Goal: Check status: Check status

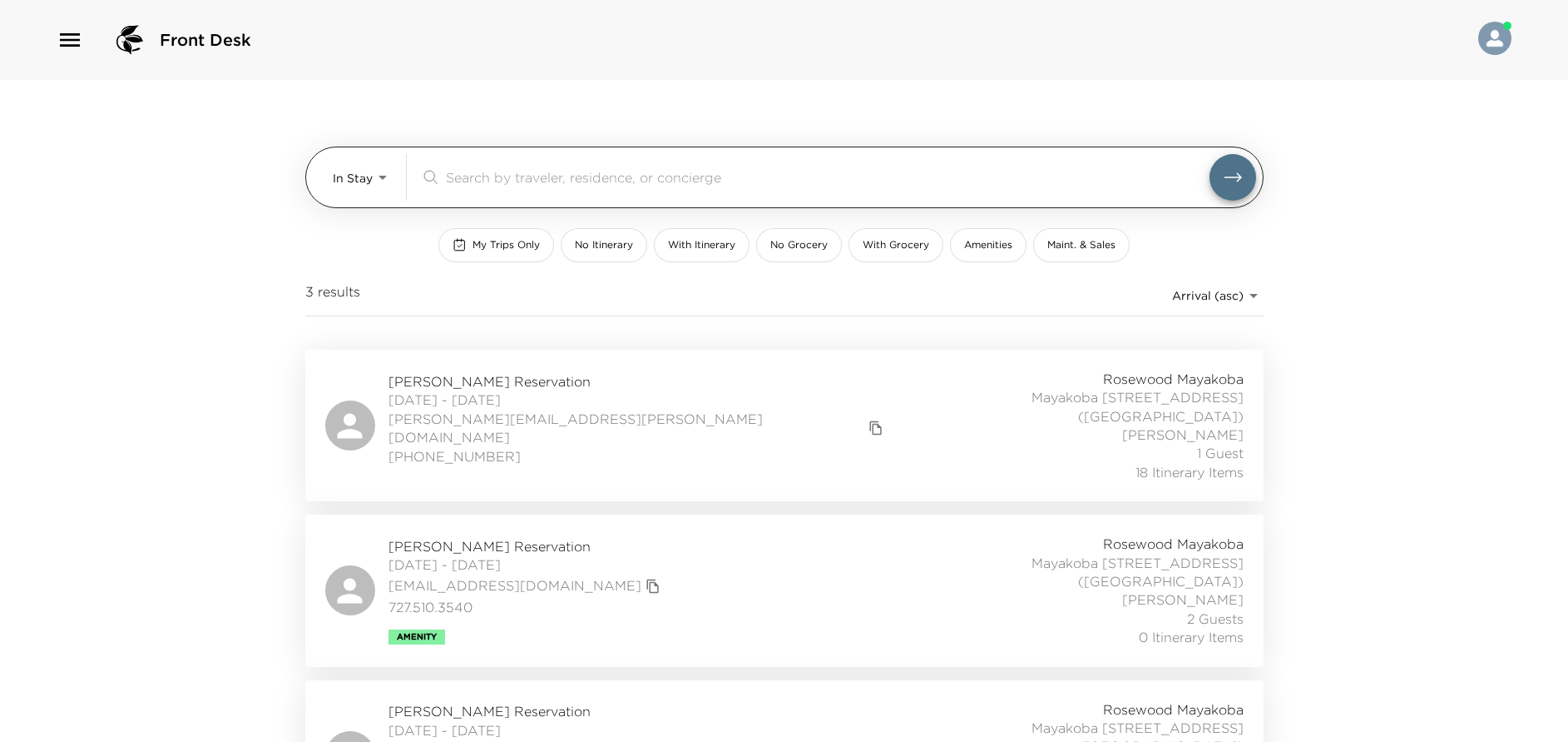
click at [375, 179] on body "Front Desk In Stay In-Stay ​ My Trips Only No Itinerary With Itinerary No Groce…" at bounding box center [784, 371] width 1568 height 742
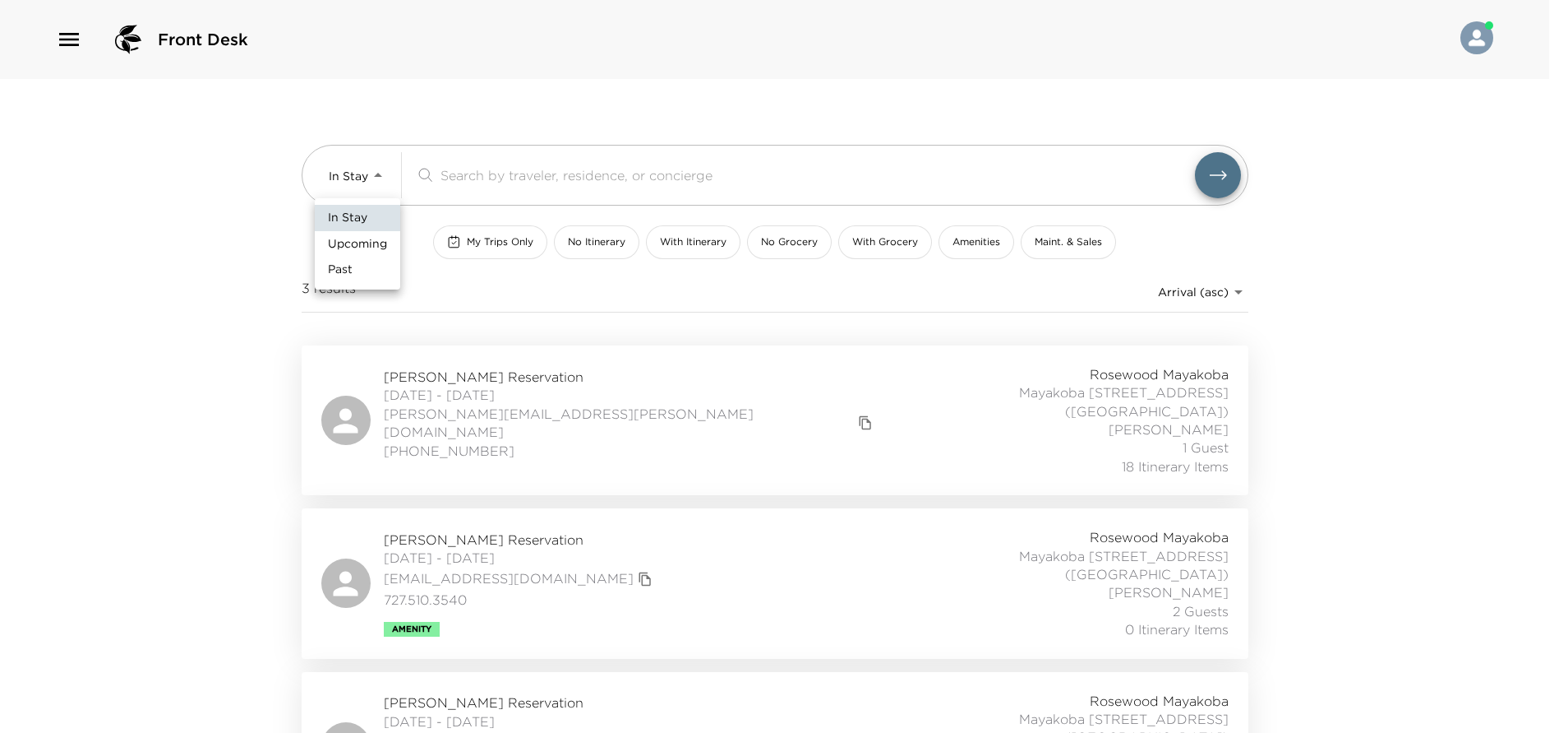
click at [362, 268] on li "Past" at bounding box center [357, 269] width 85 height 26
type input "Past"
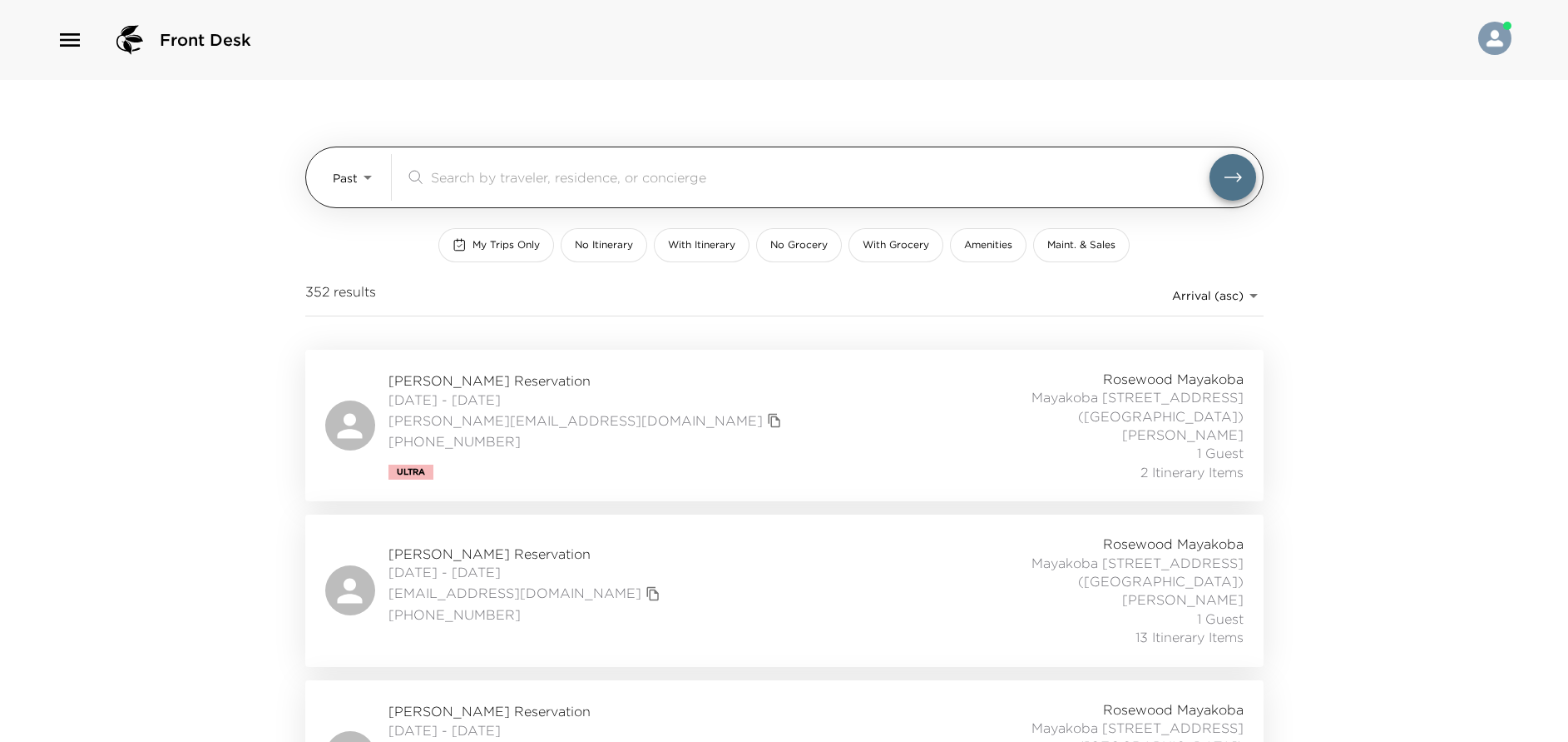
click at [462, 179] on input "search" at bounding box center [820, 176] width 779 height 20
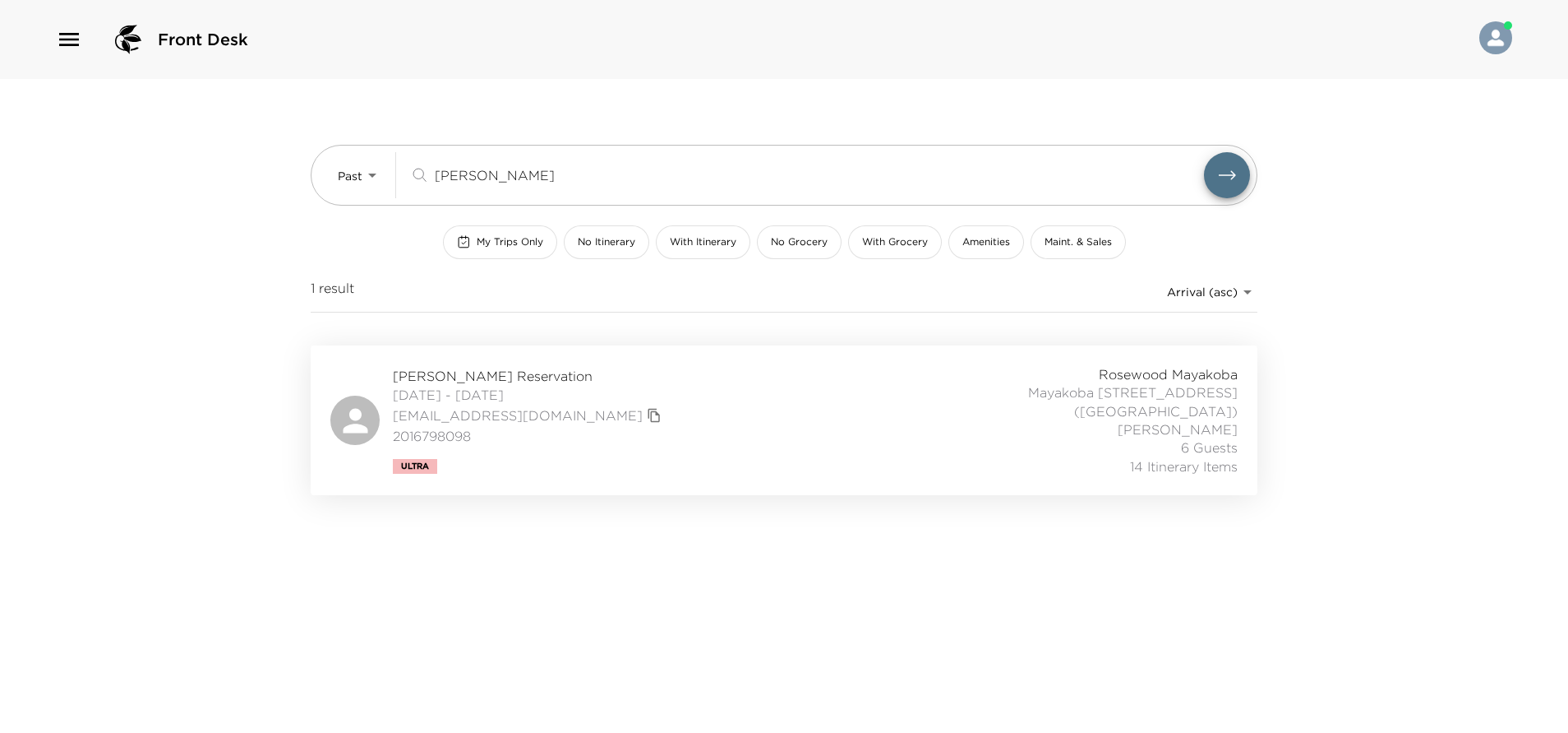
type input "lieber"
click at [657, 404] on div "Tina Lieberman Reservation 12/17/2024 - 12/22/2024 tlieberman22@gmail.com 20167…" at bounding box center [784, 421] width 907 height 111
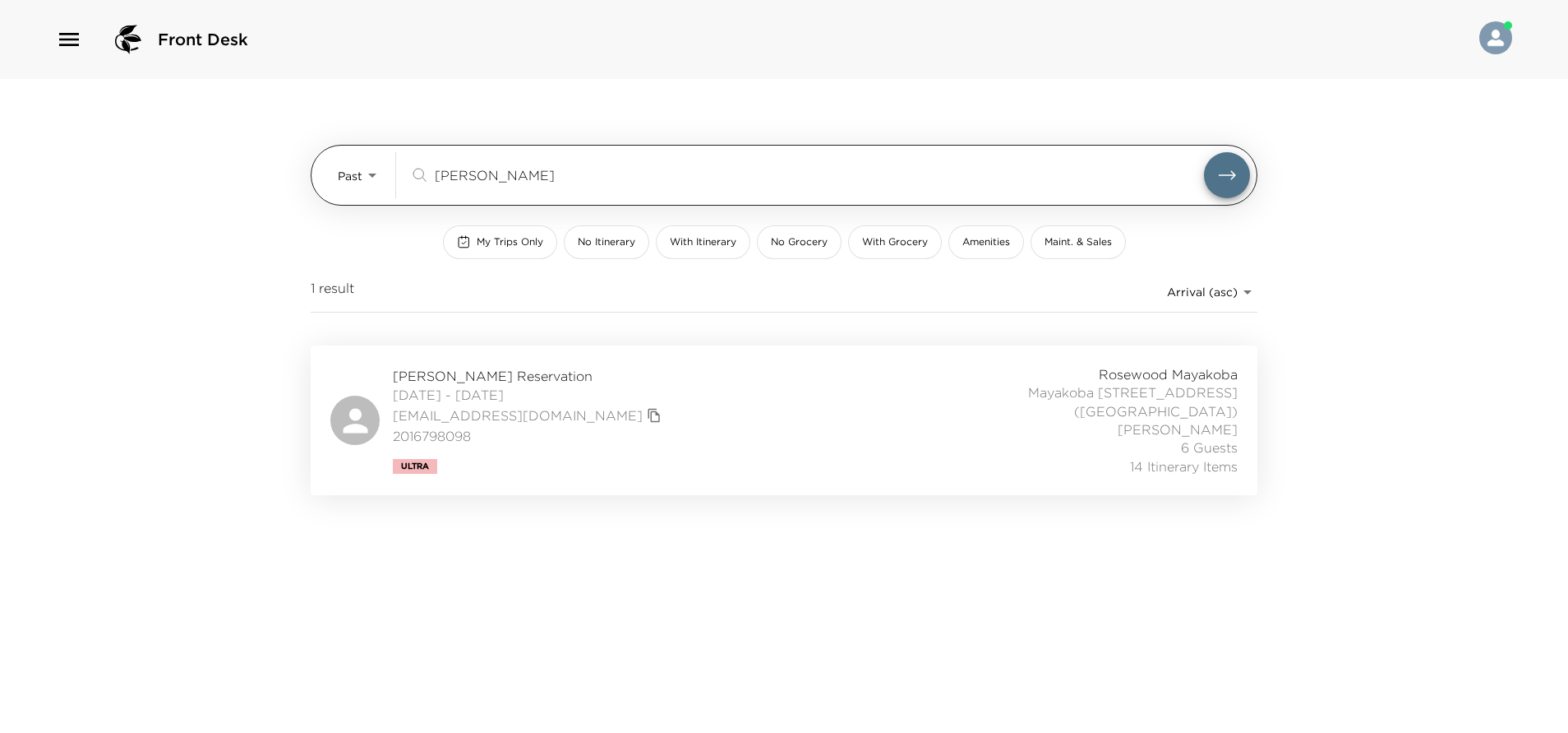
click at [378, 170] on body "Front Desk Past Past lieber ​ My Trips Only No Itinerary With Itinerary No Groc…" at bounding box center [784, 366] width 1568 height 733
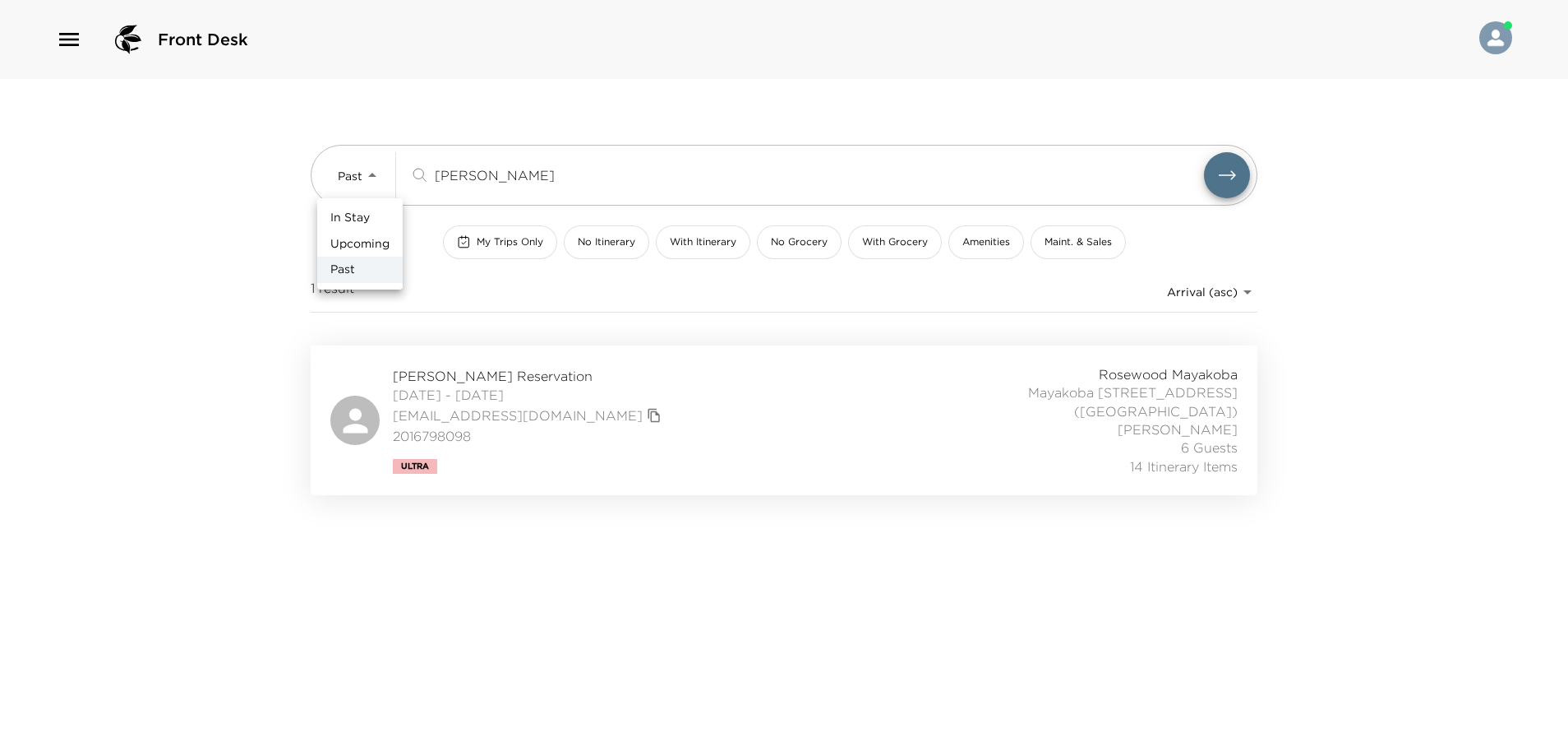
click at [364, 243] on span "Upcoming" at bounding box center [360, 245] width 59 height 17
click at [650, 439] on div "Tina Lieberman Reservation 11/08/2025 - 11/14/2025 tlieberman22@gmail.com 20167…" at bounding box center [784, 421] width 907 height 111
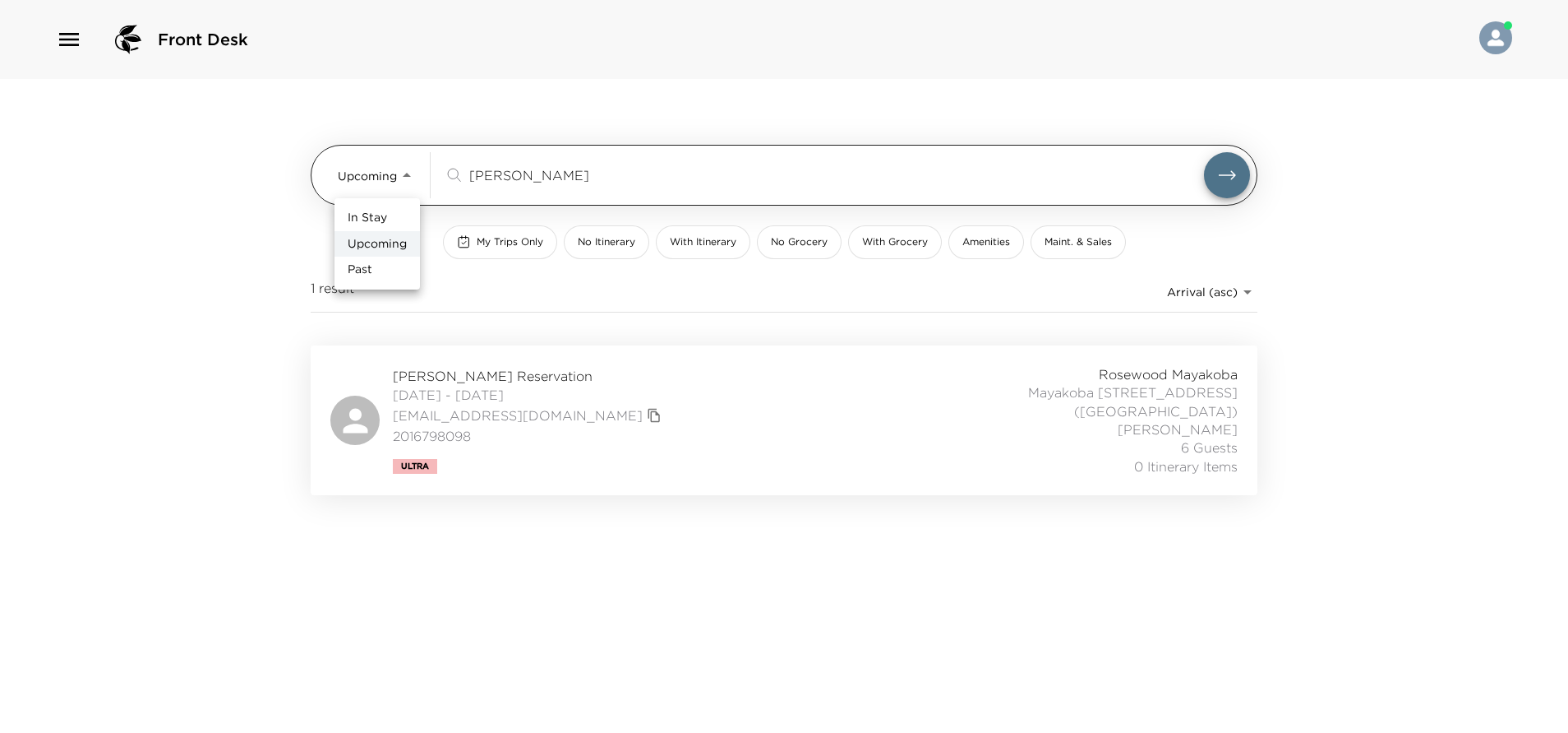
click at [413, 179] on body "Front Desk Upcoming Upcoming lieber ​ My Trips Only No Itinerary With Itinerary…" at bounding box center [784, 366] width 1568 height 733
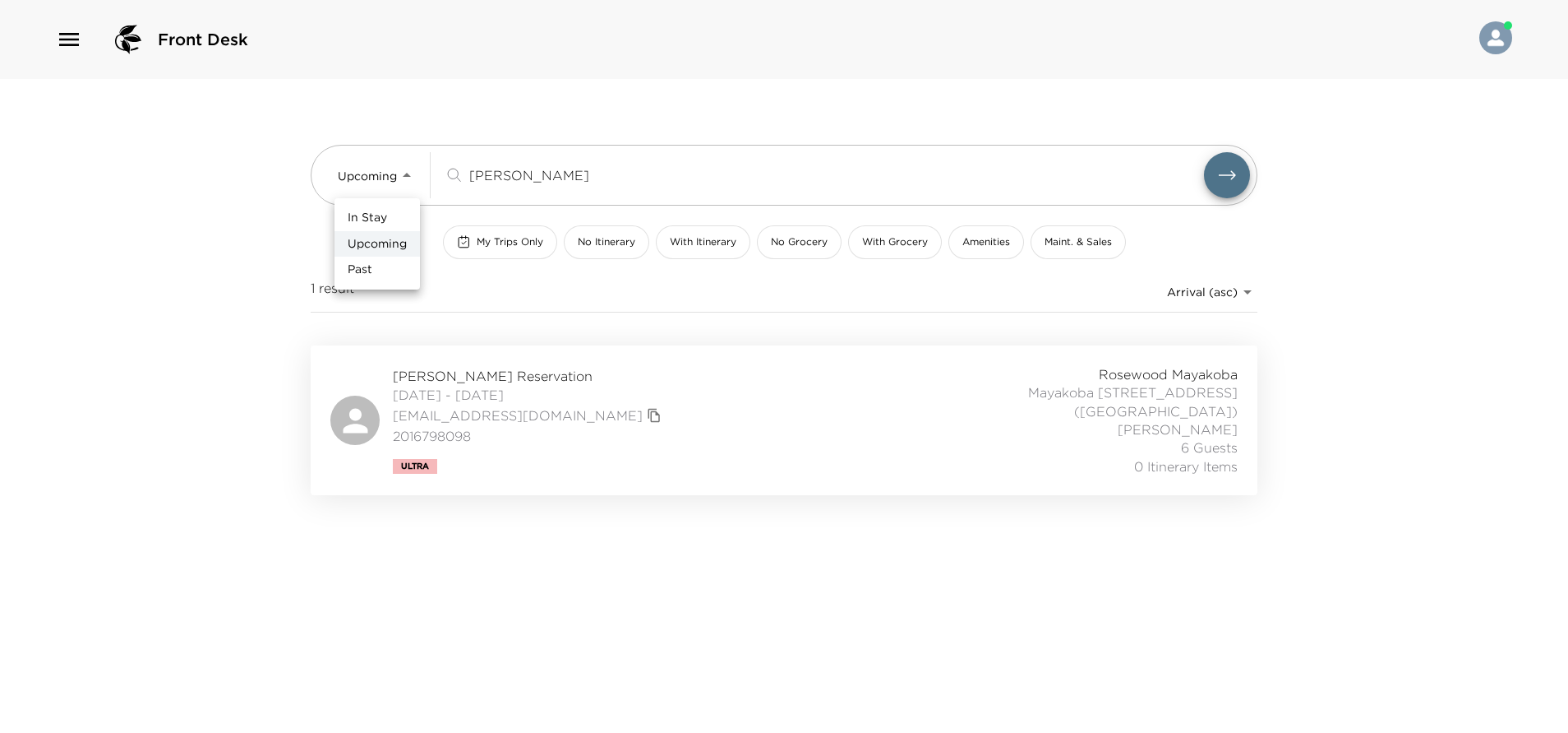
click at [383, 271] on li "Past" at bounding box center [377, 269] width 85 height 26
type input "Past"
click at [671, 434] on div "Tina Lieberman Reservation 12/17/2024 - 12/22/2024 tlieberman22@gmail.com 20167…" at bounding box center [784, 421] width 907 height 111
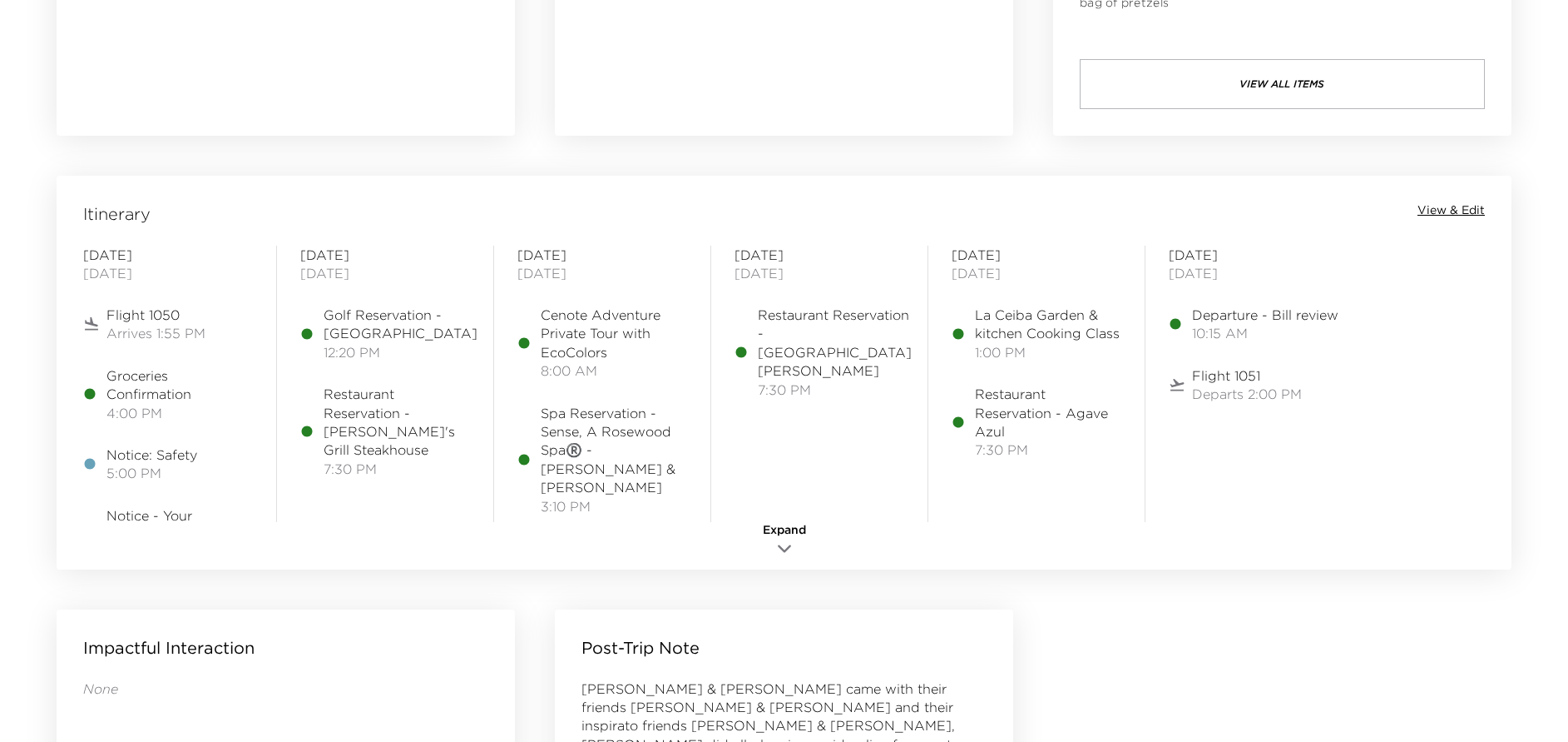
scroll to position [1248, 0]
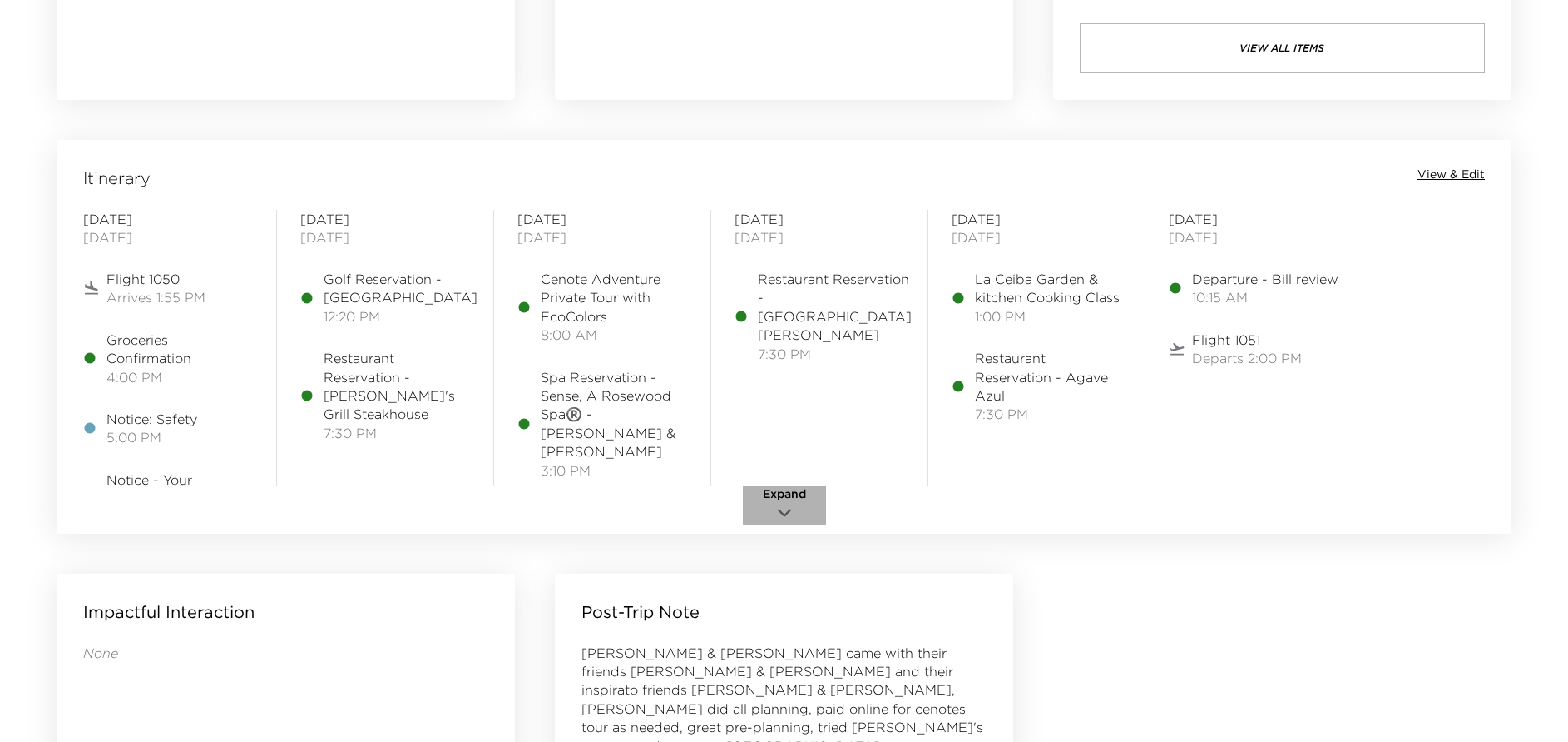
click at [789, 510] on icon "button" at bounding box center [785, 512] width 12 height 6
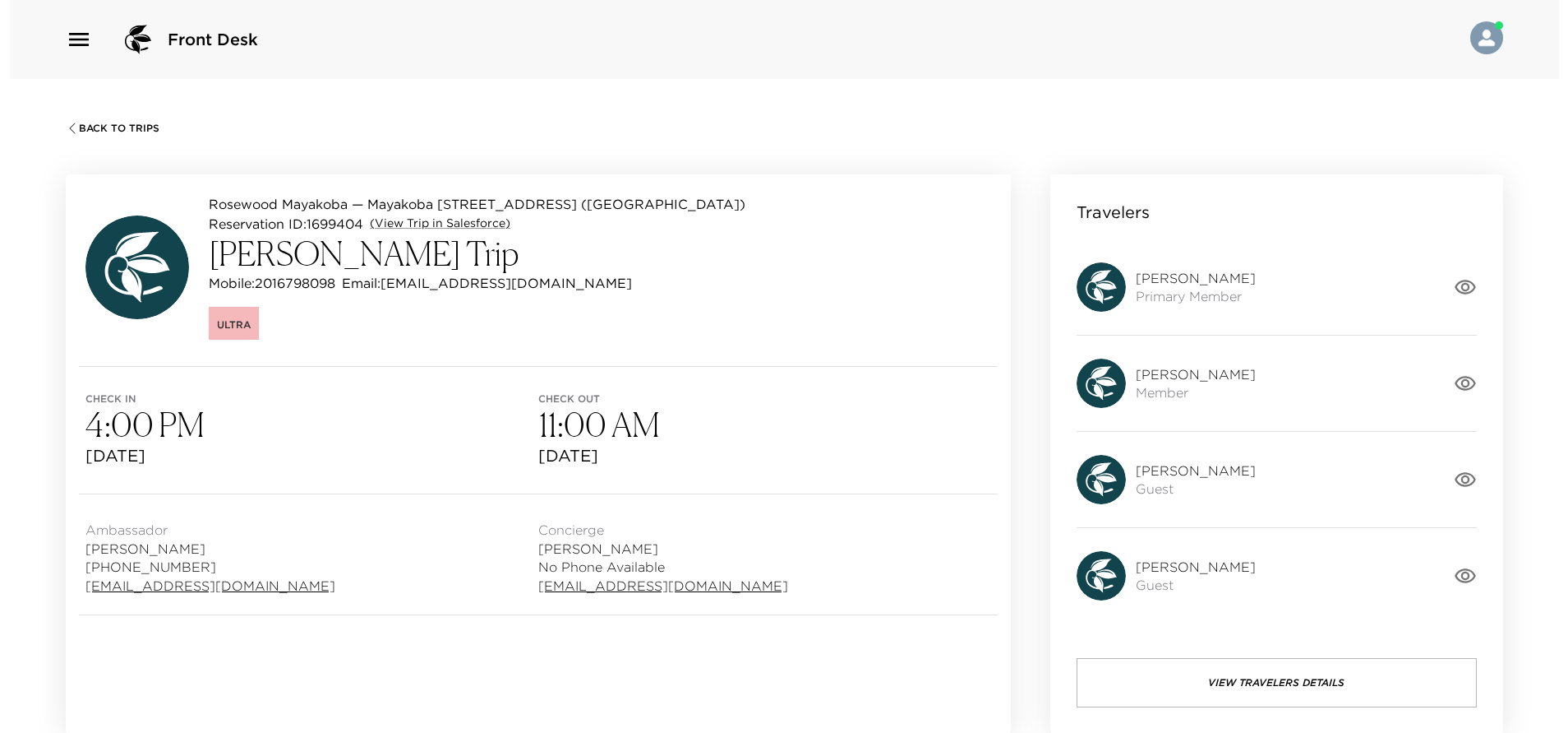
scroll to position [123, 0]
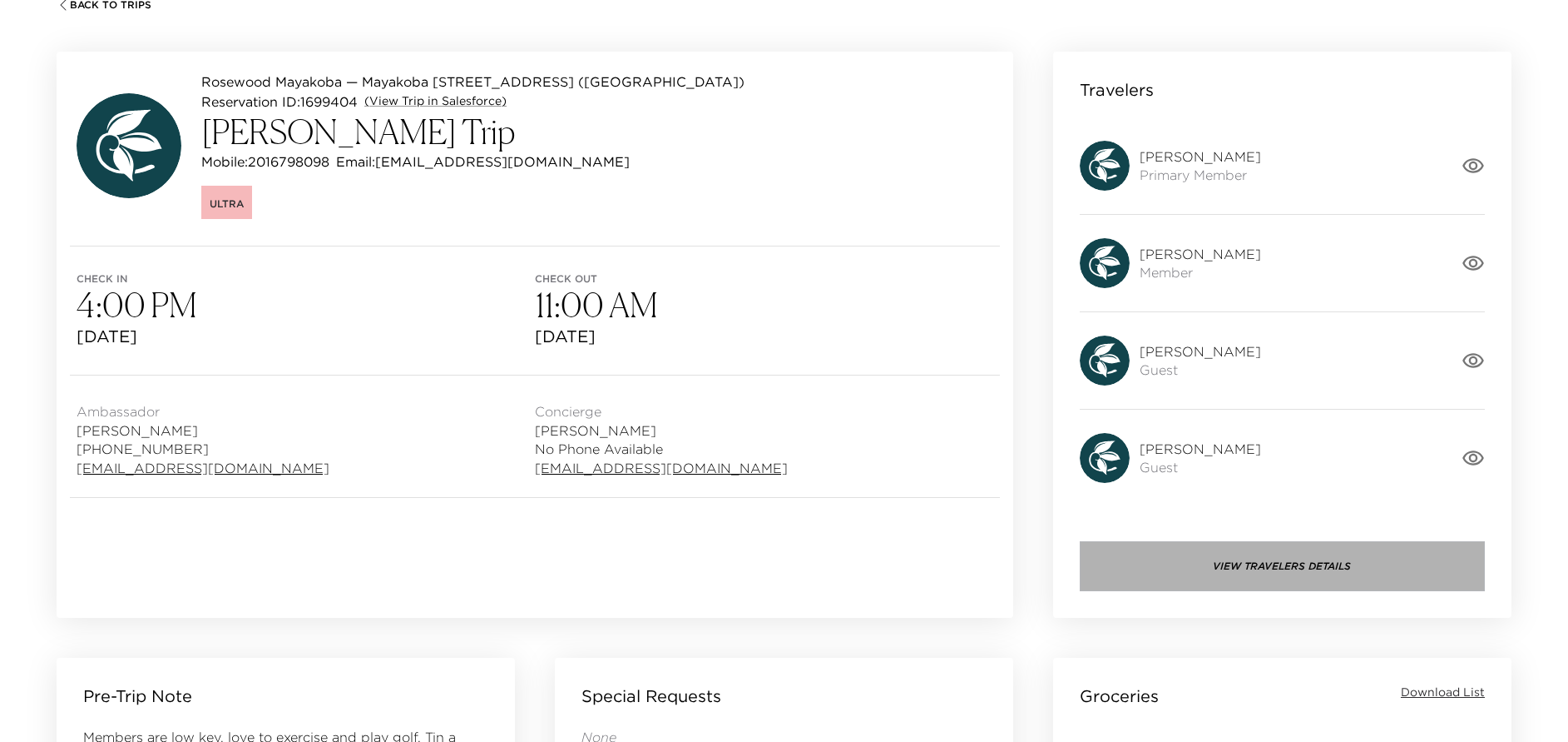
click at [1300, 566] on button "View Travelers Details" at bounding box center [1282, 566] width 405 height 50
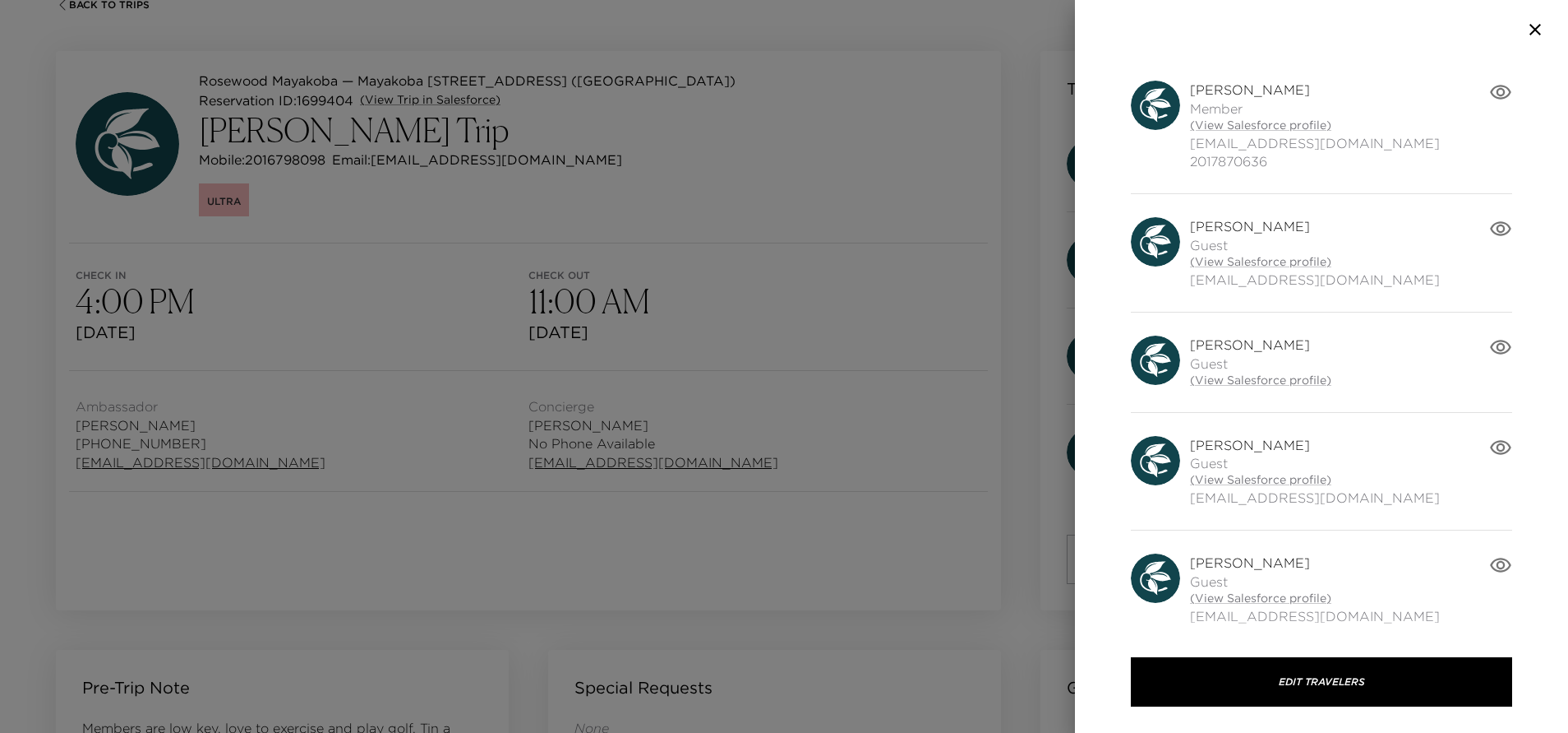
scroll to position [238, 0]
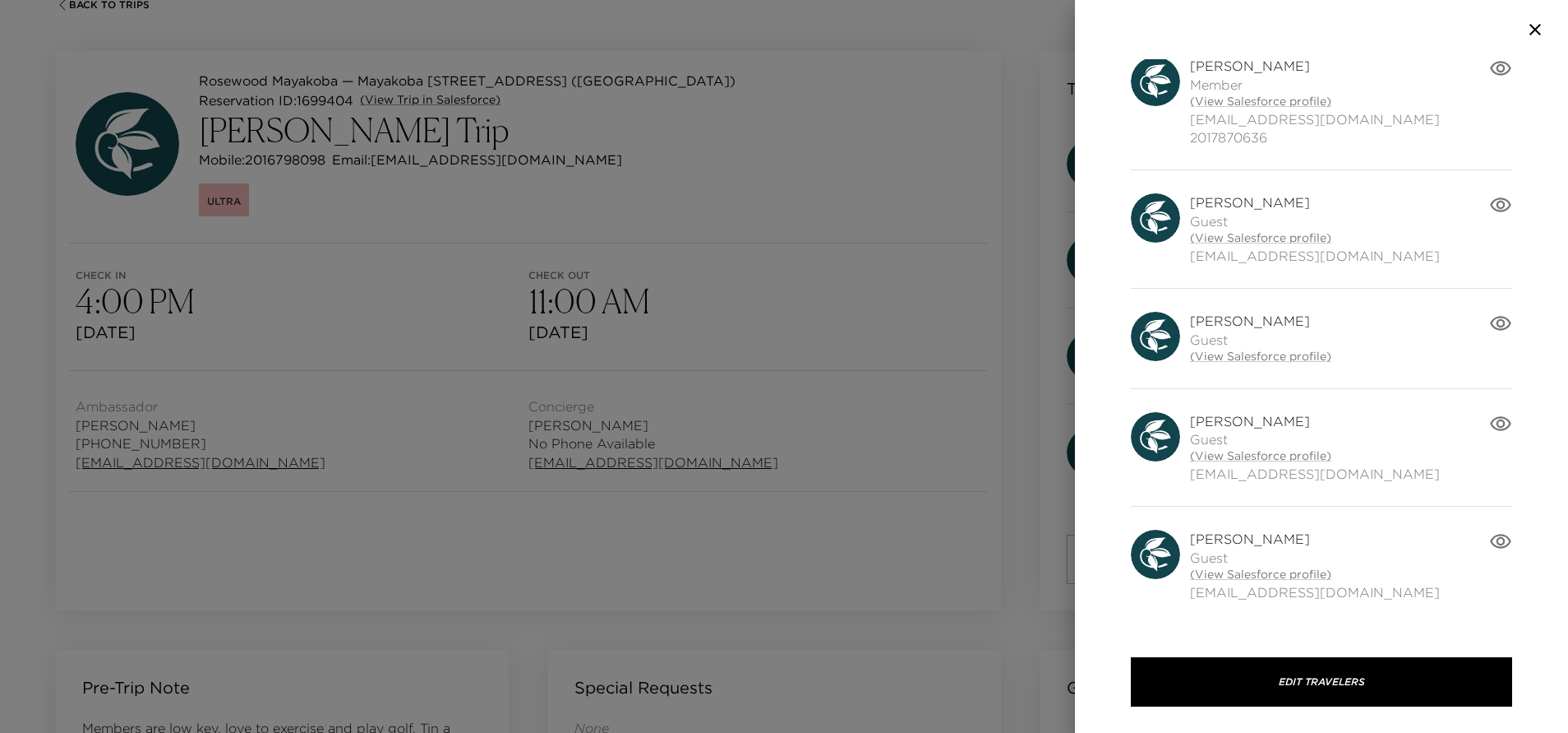
click at [1489, 534] on icon "button" at bounding box center [1500, 540] width 23 height 23
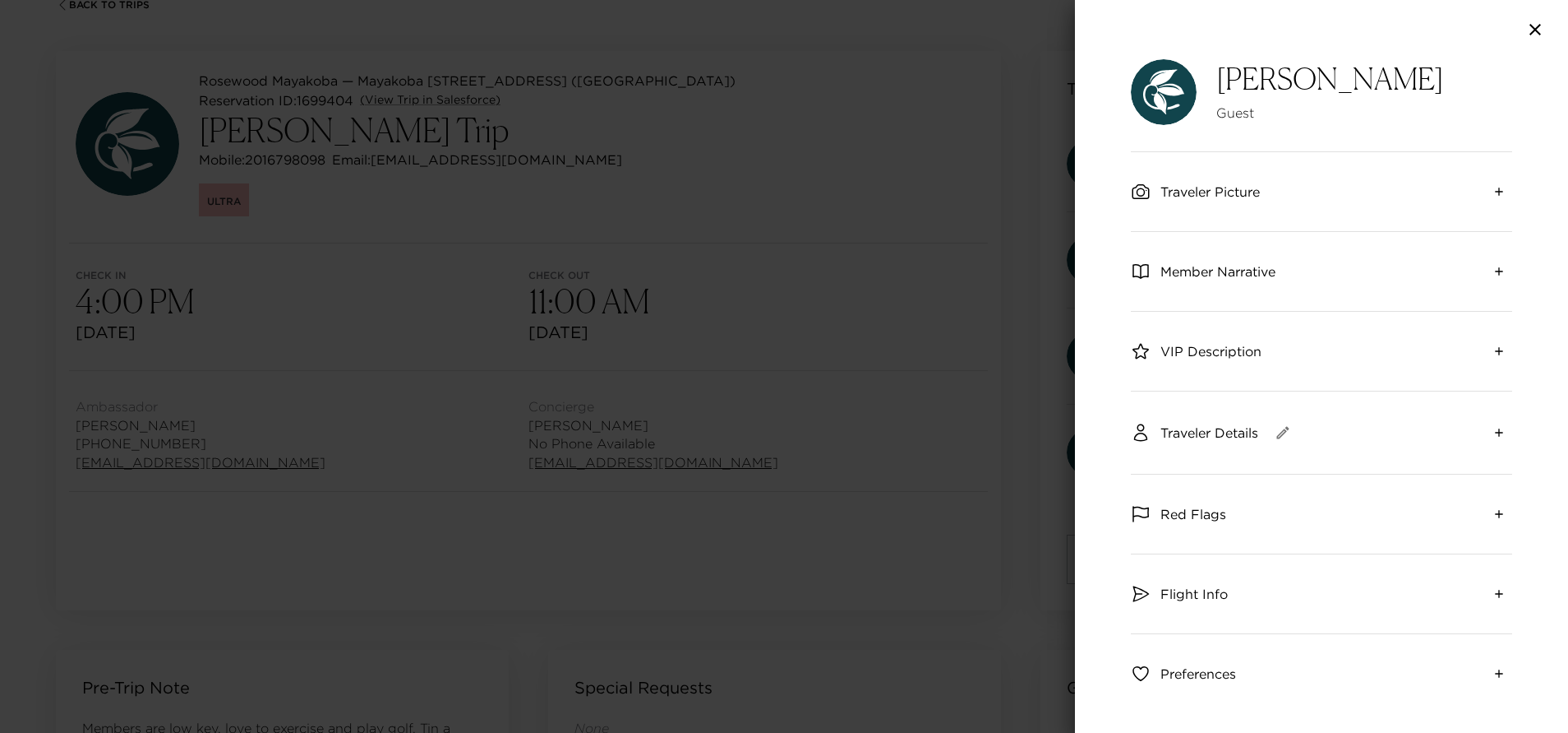
click at [1494, 433] on icon "expand" at bounding box center [1498, 431] width 8 height 8
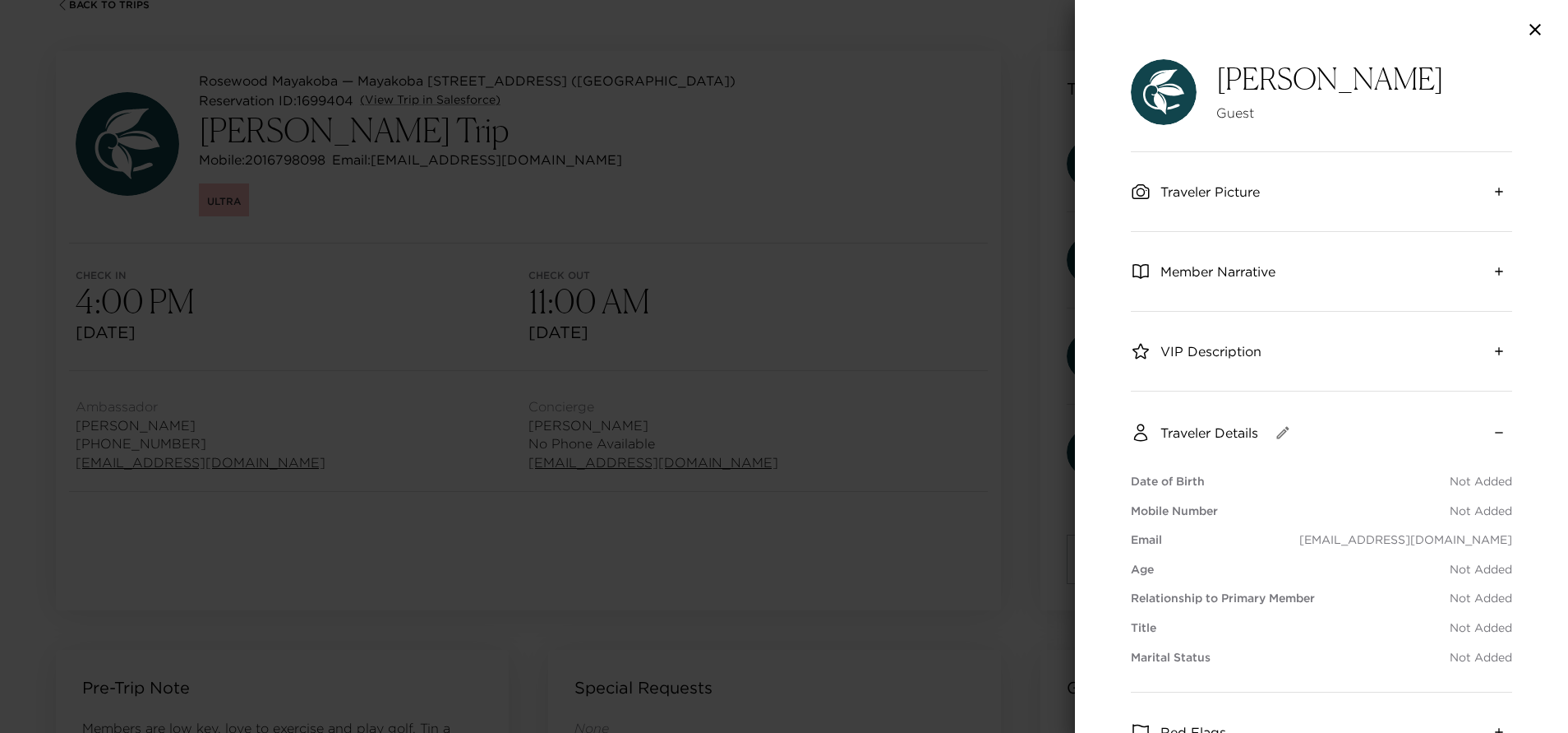
click at [1492, 433] on icon "collapse" at bounding box center [1499, 432] width 13 height 13
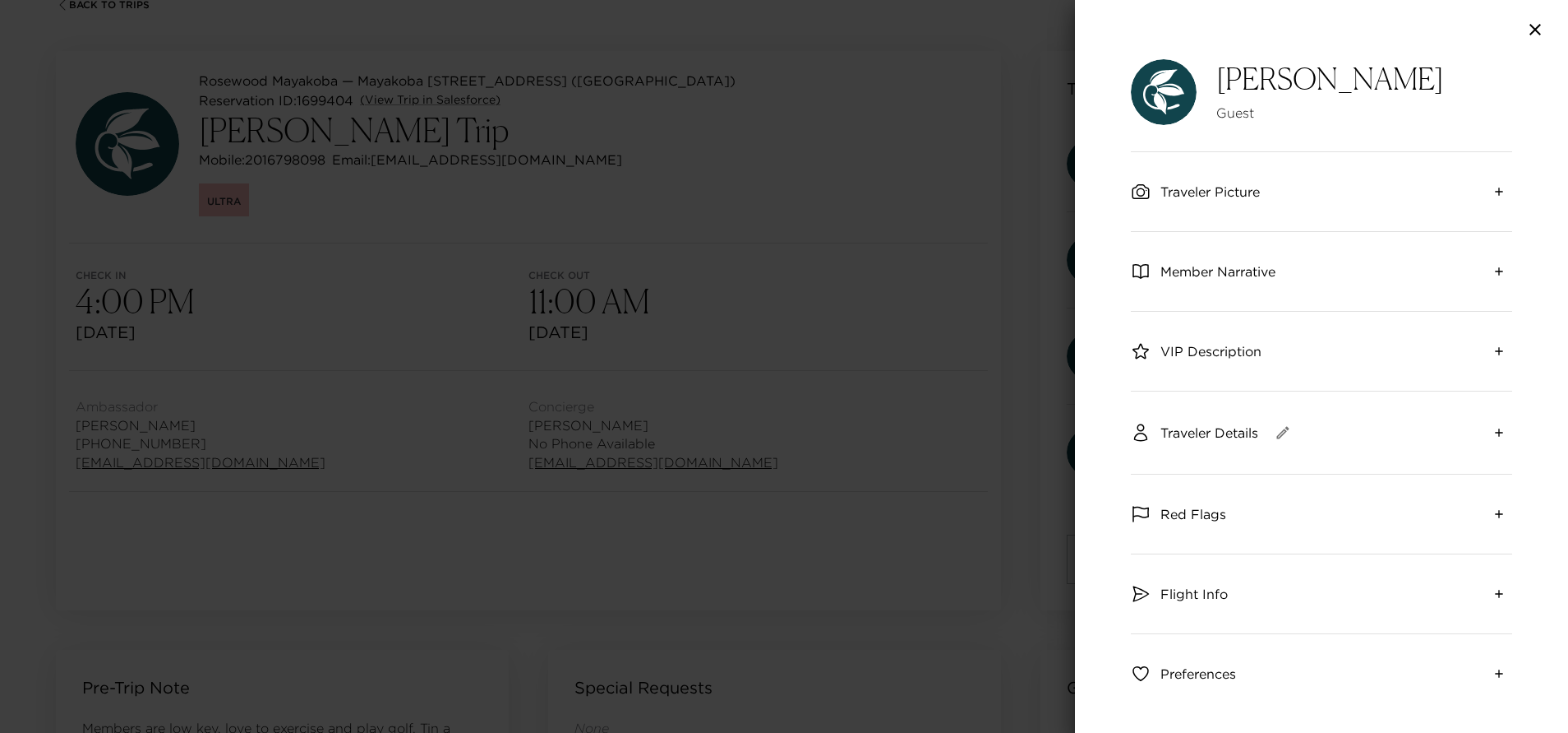
click at [1539, 28] on icon "button" at bounding box center [1535, 30] width 20 height 20
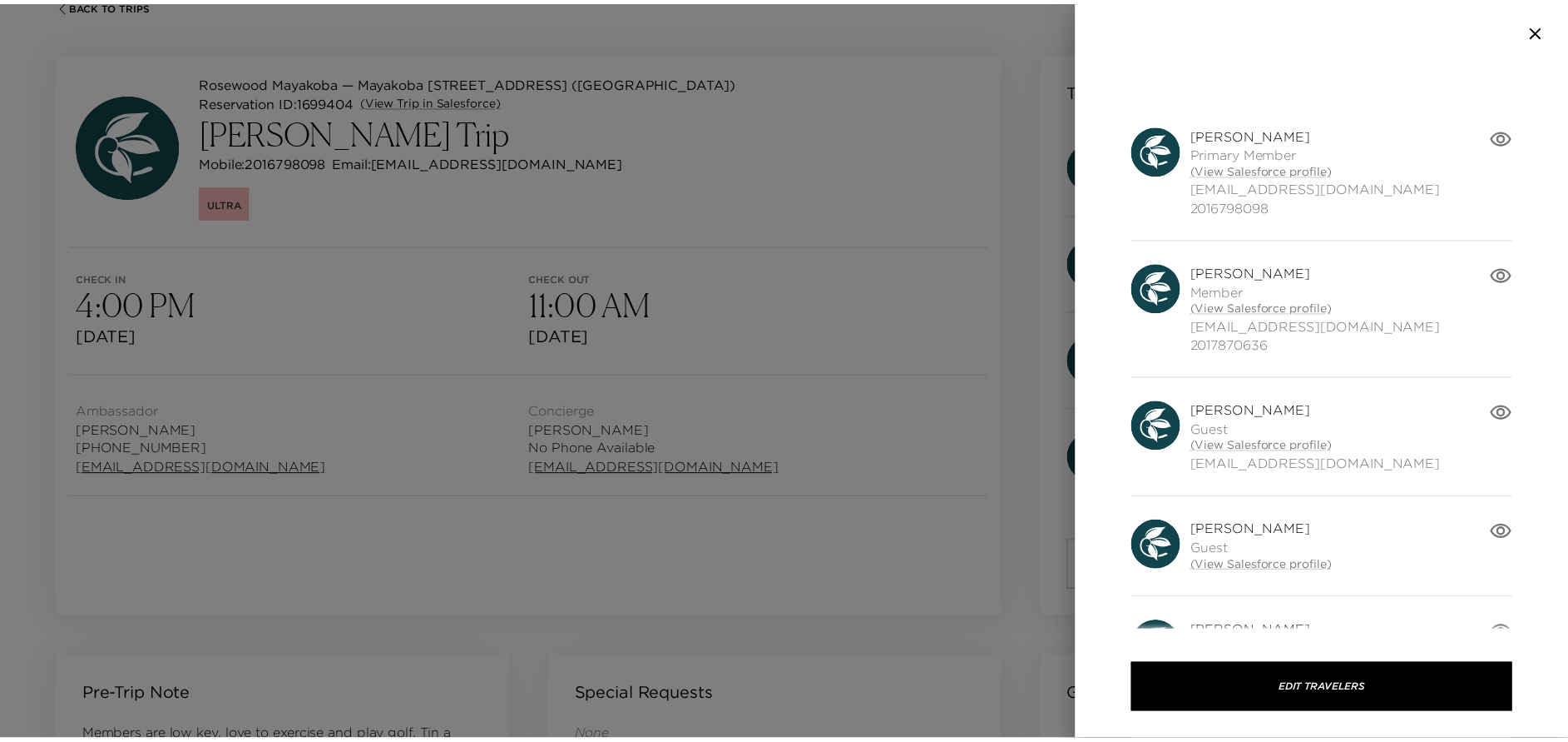
scroll to position [0, 0]
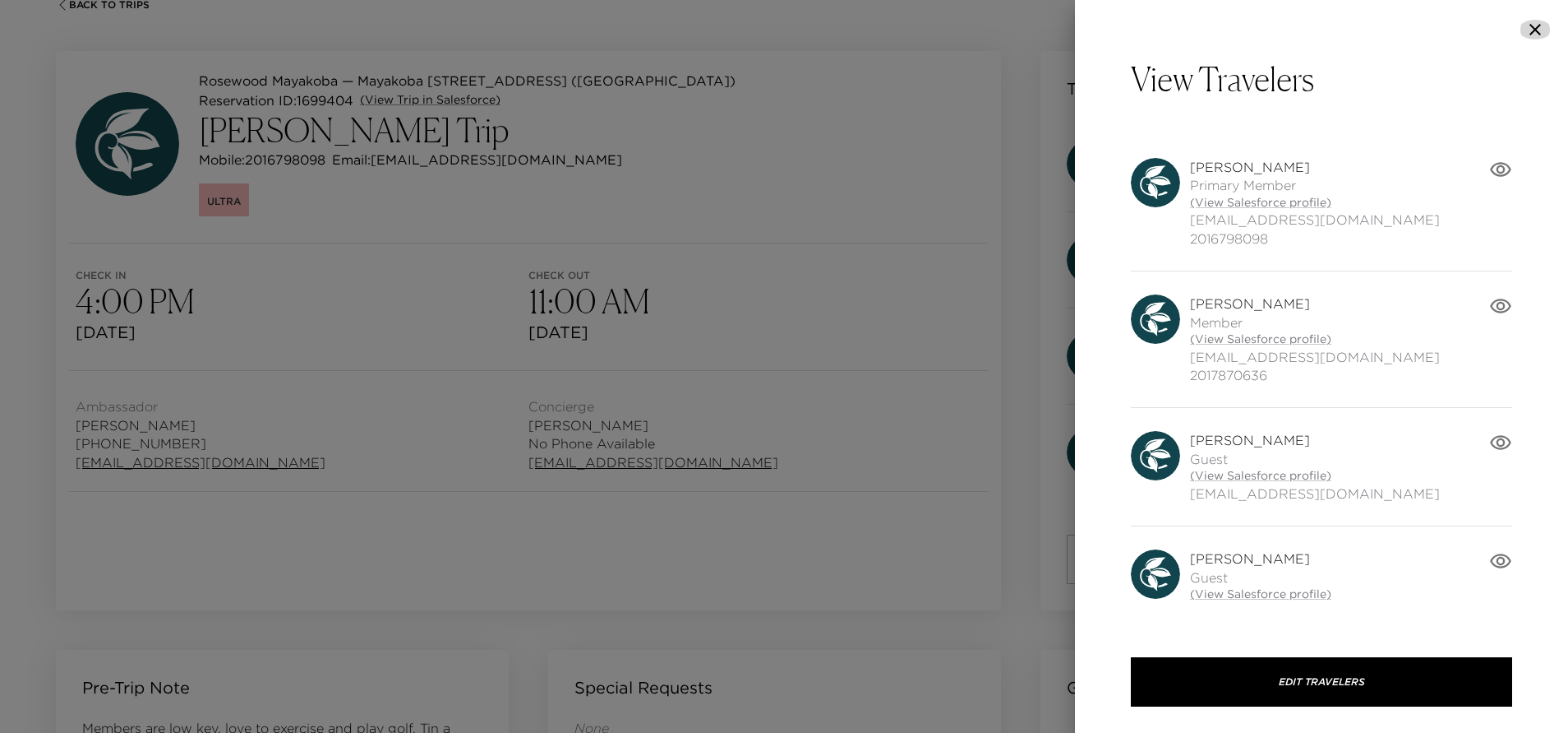
click at [1537, 26] on icon "button" at bounding box center [1535, 29] width 12 height 12
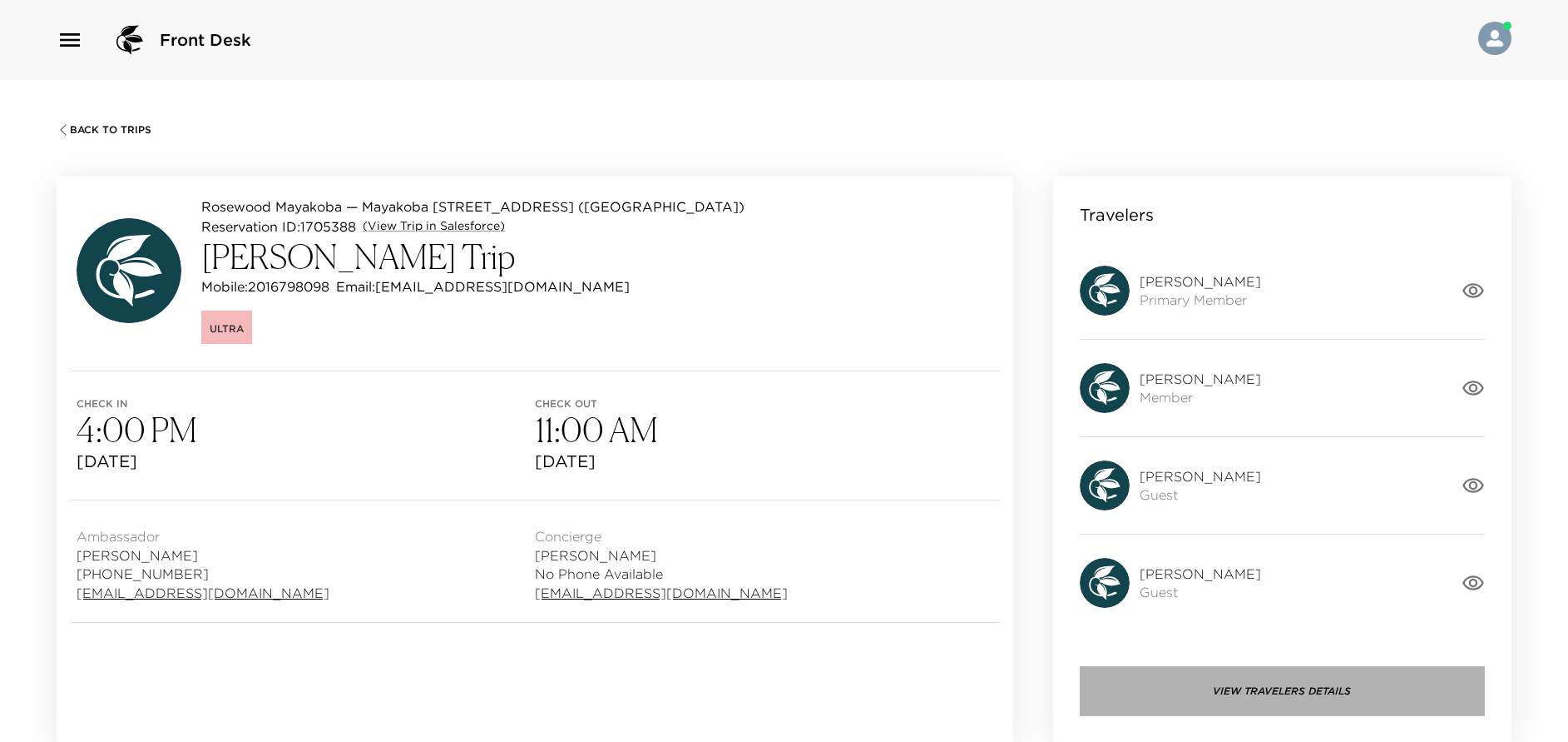
click at [1402, 696] on button "View Travelers Details" at bounding box center [1282, 690] width 405 height 50
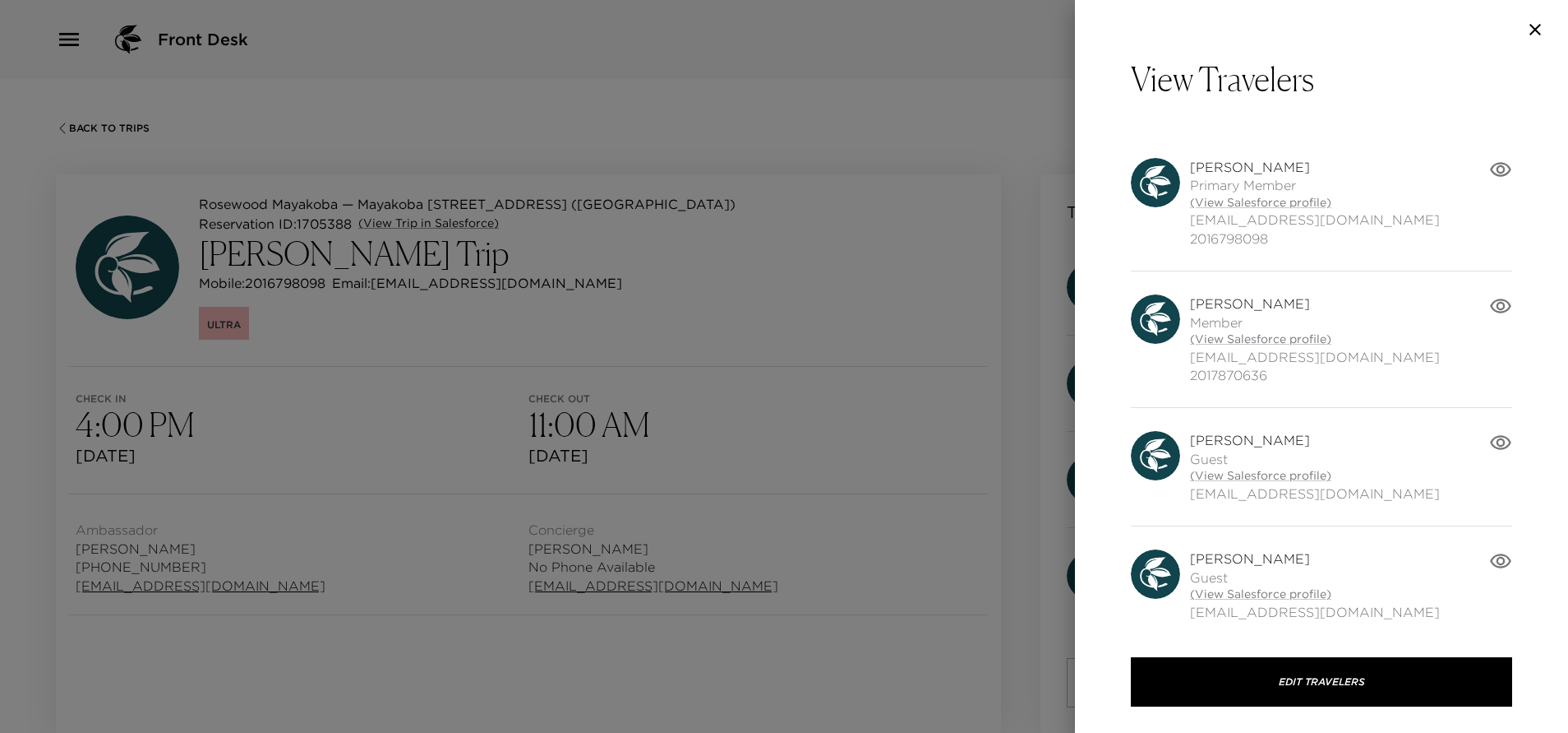
click at [1490, 306] on icon "button" at bounding box center [1501, 306] width 22 height 15
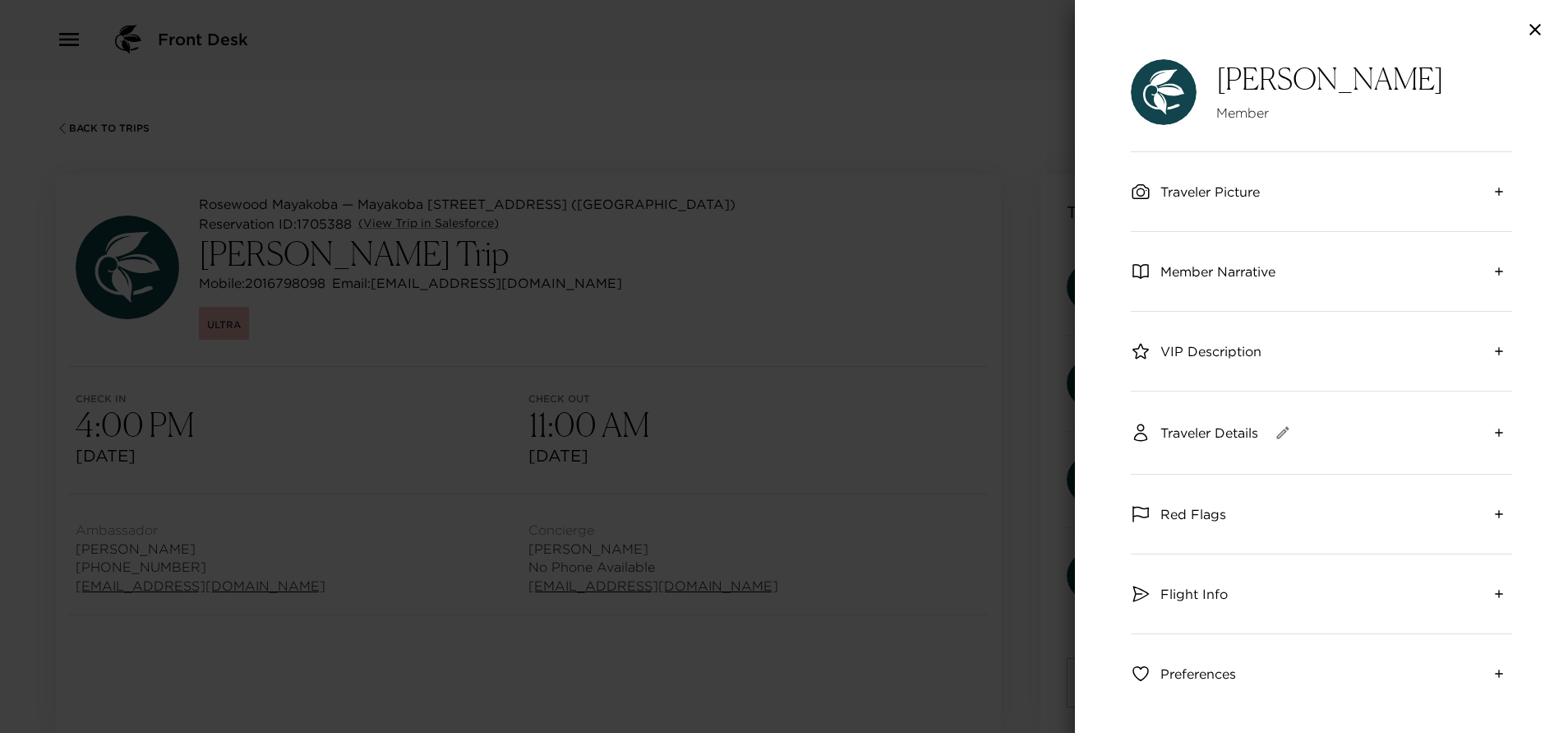
scroll to position [59, 0]
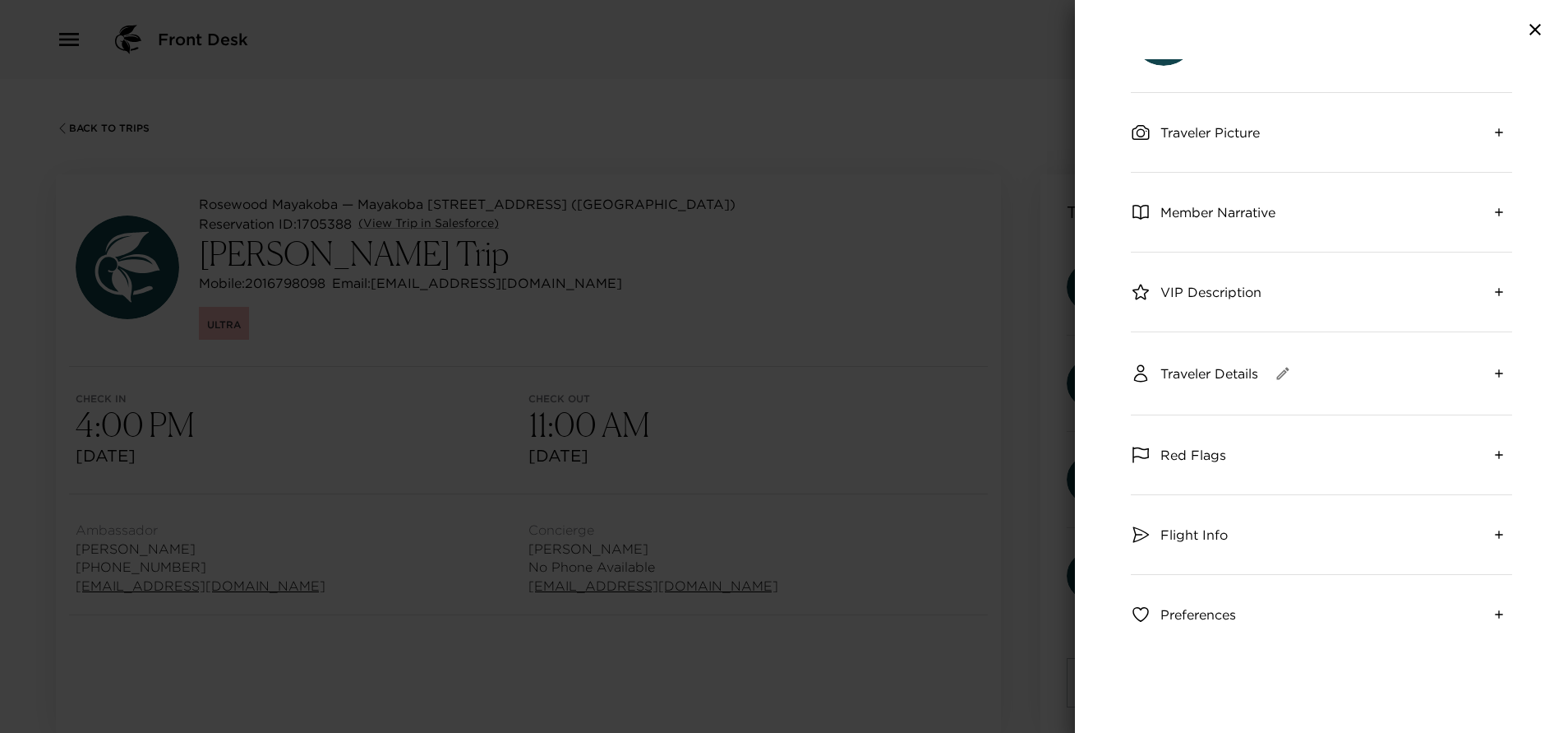
click at [1492, 374] on icon "expand" at bounding box center [1499, 374] width 13 height 13
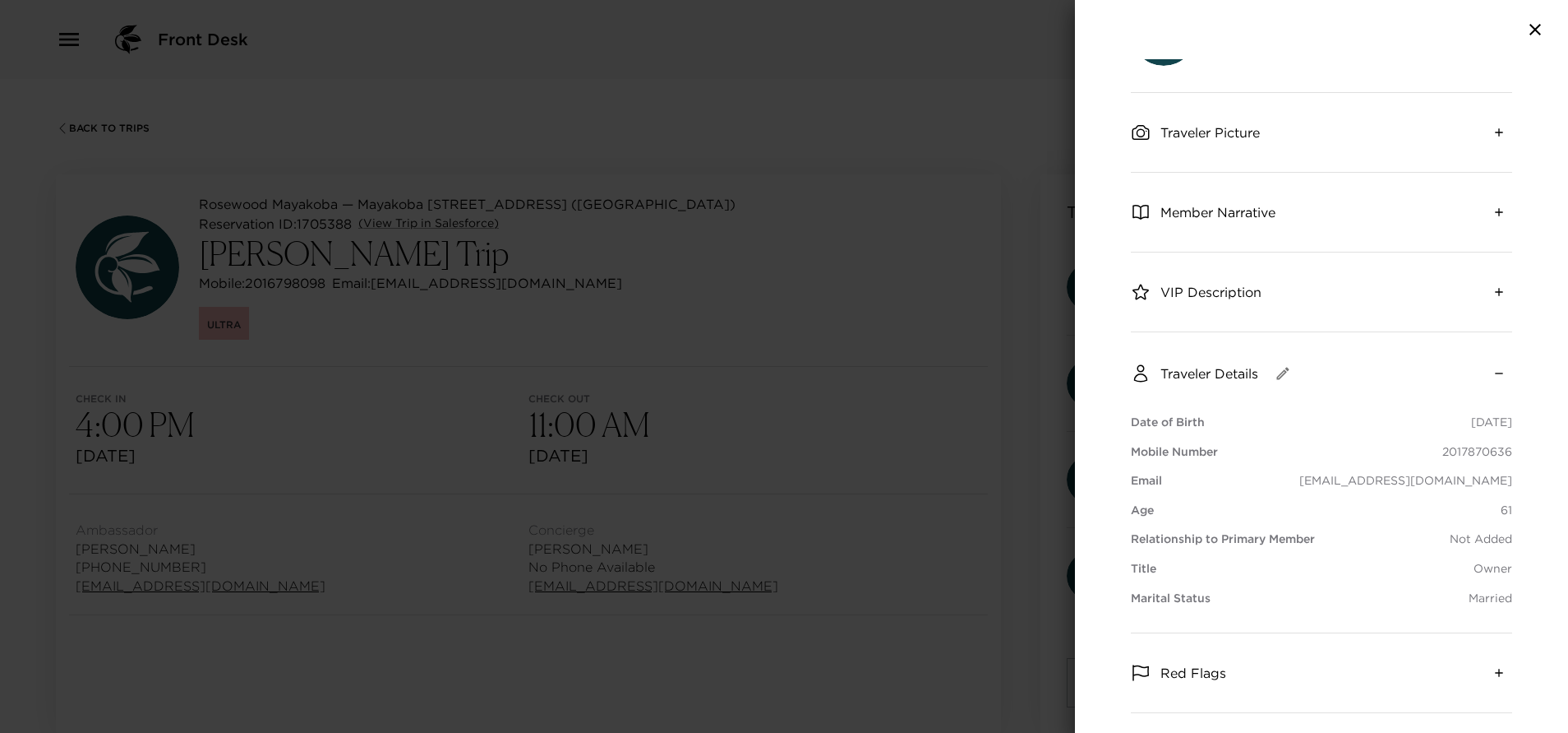
click at [1529, 30] on icon "button" at bounding box center [1535, 30] width 20 height 20
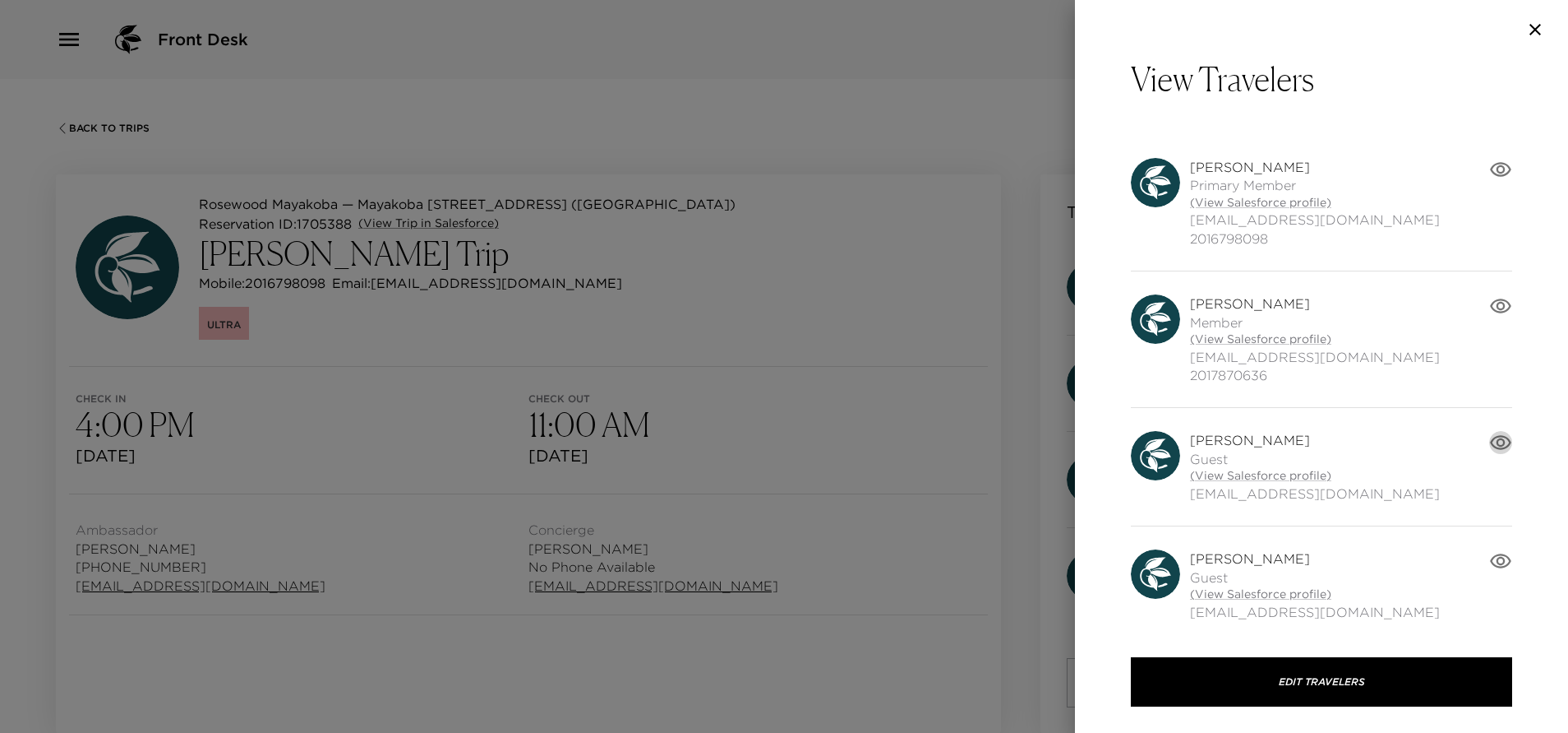
click at [1489, 441] on icon "button" at bounding box center [1500, 441] width 23 height 23
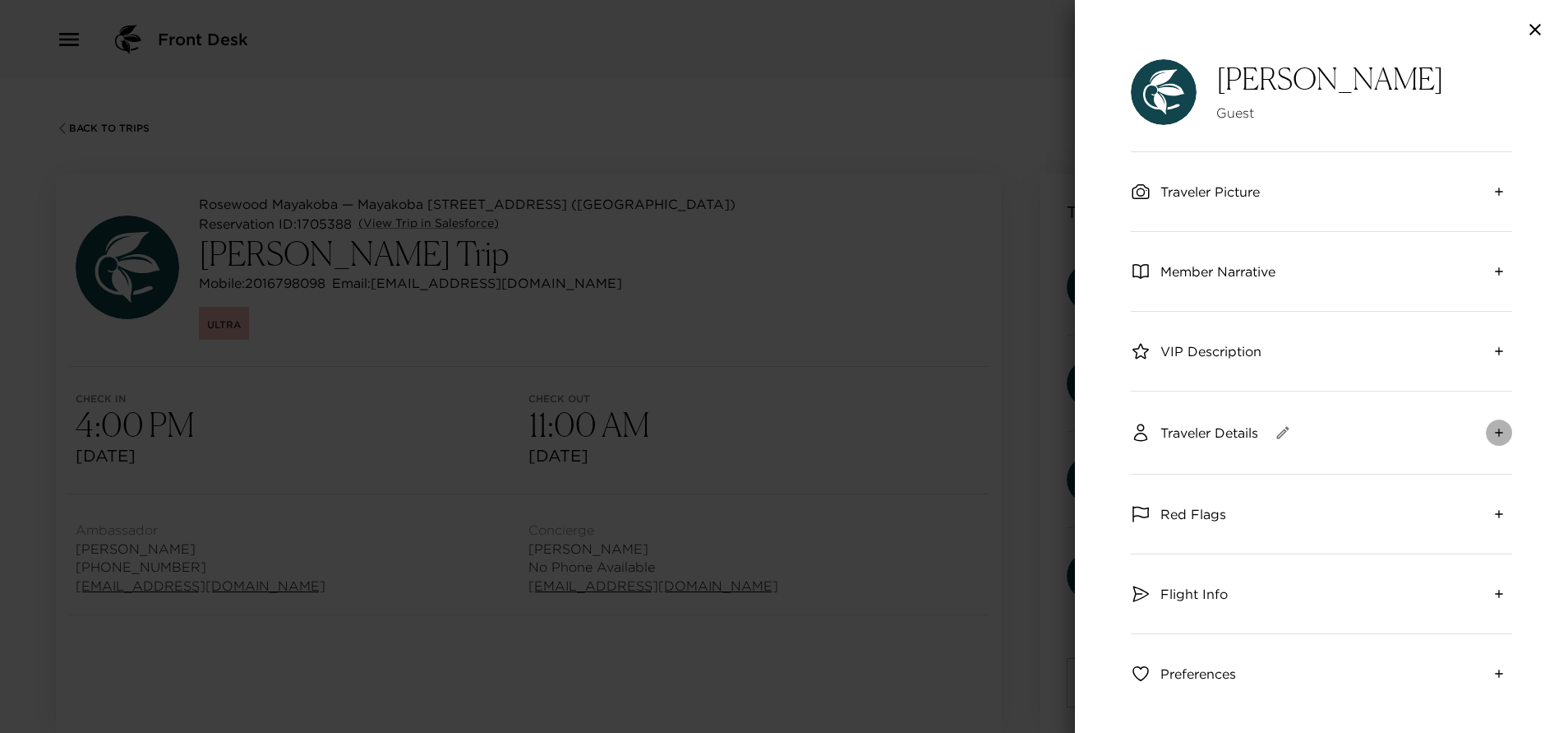
click at [1486, 441] on button "expand" at bounding box center [1499, 432] width 26 height 26
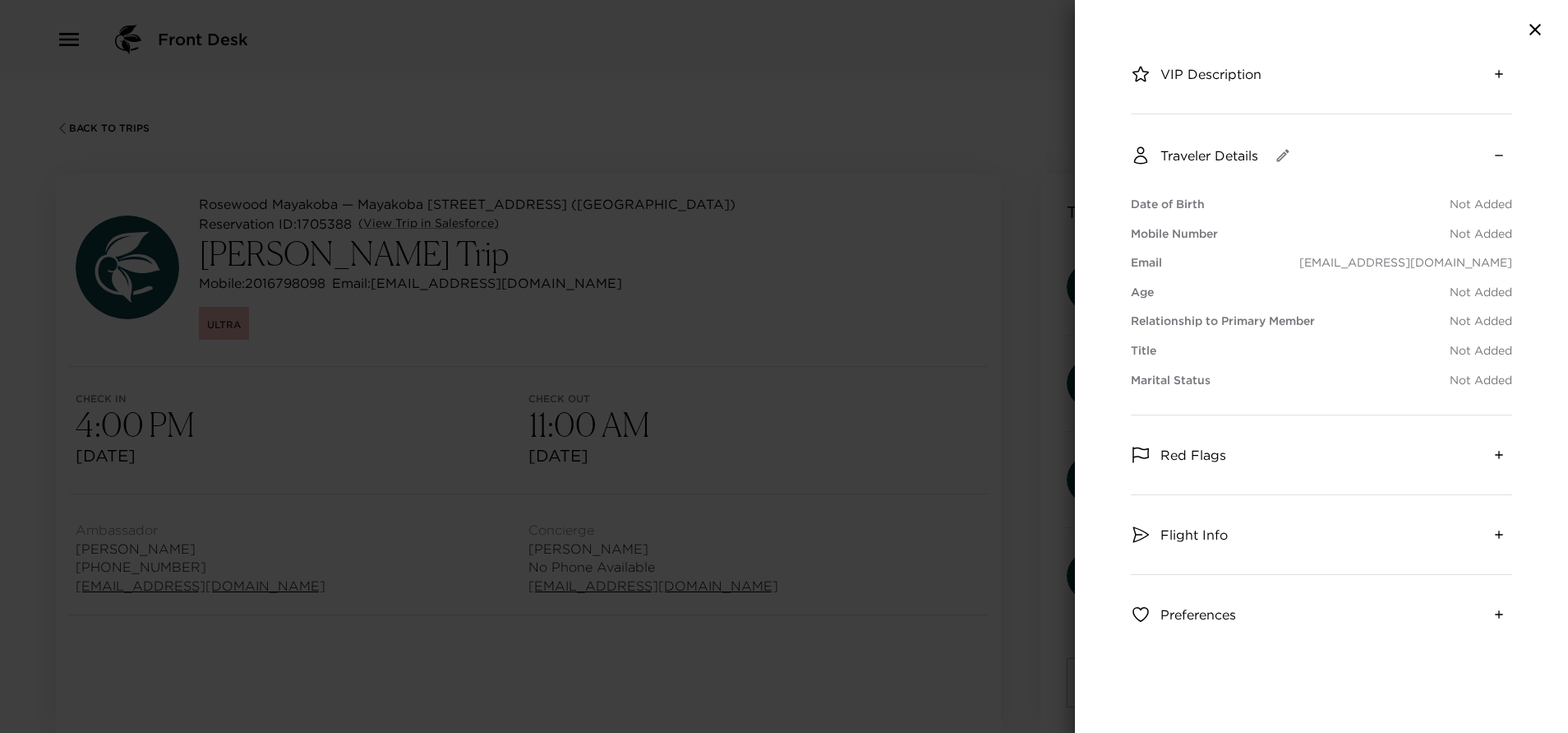
scroll to position [0, 0]
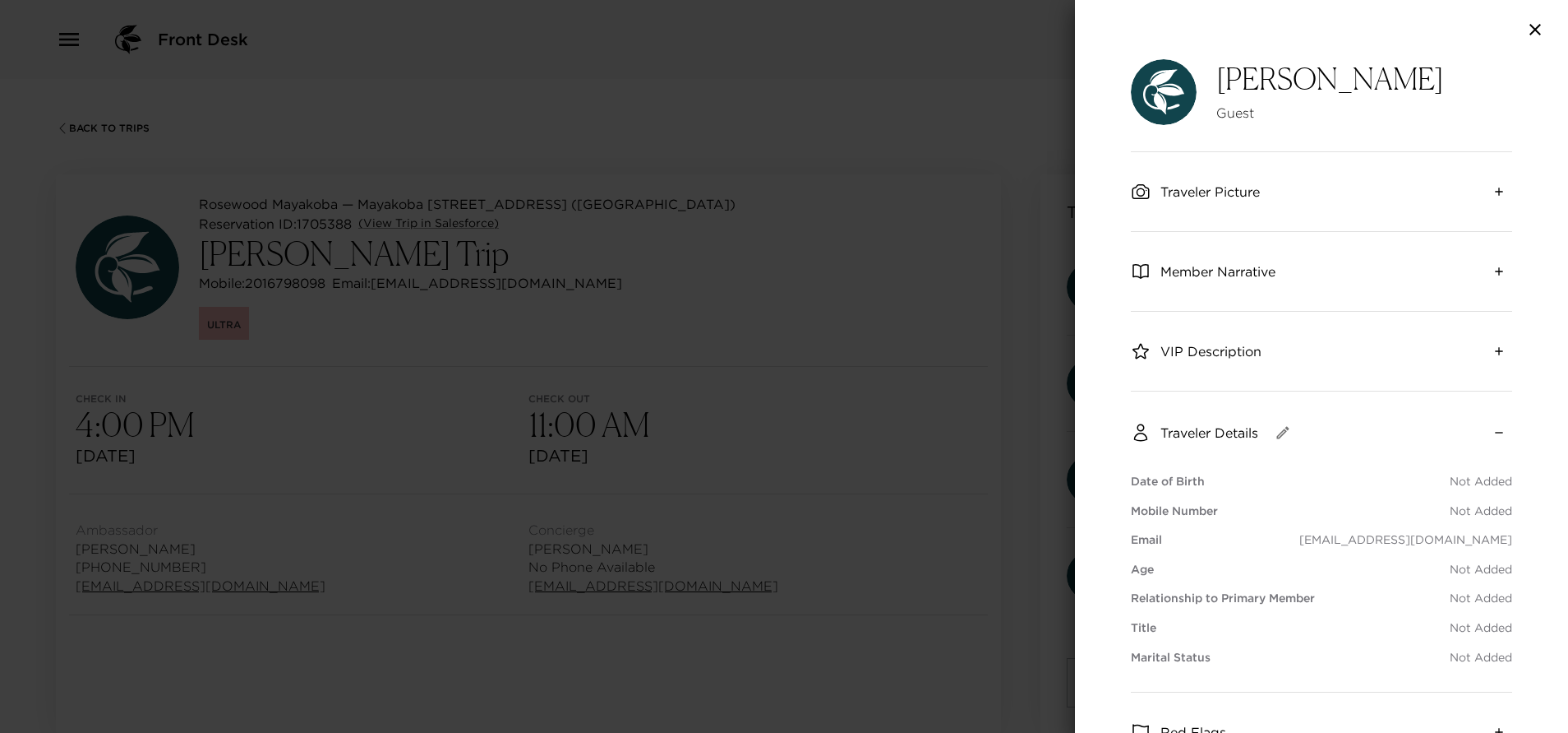
click at [1538, 28] on icon "button" at bounding box center [1535, 30] width 20 height 20
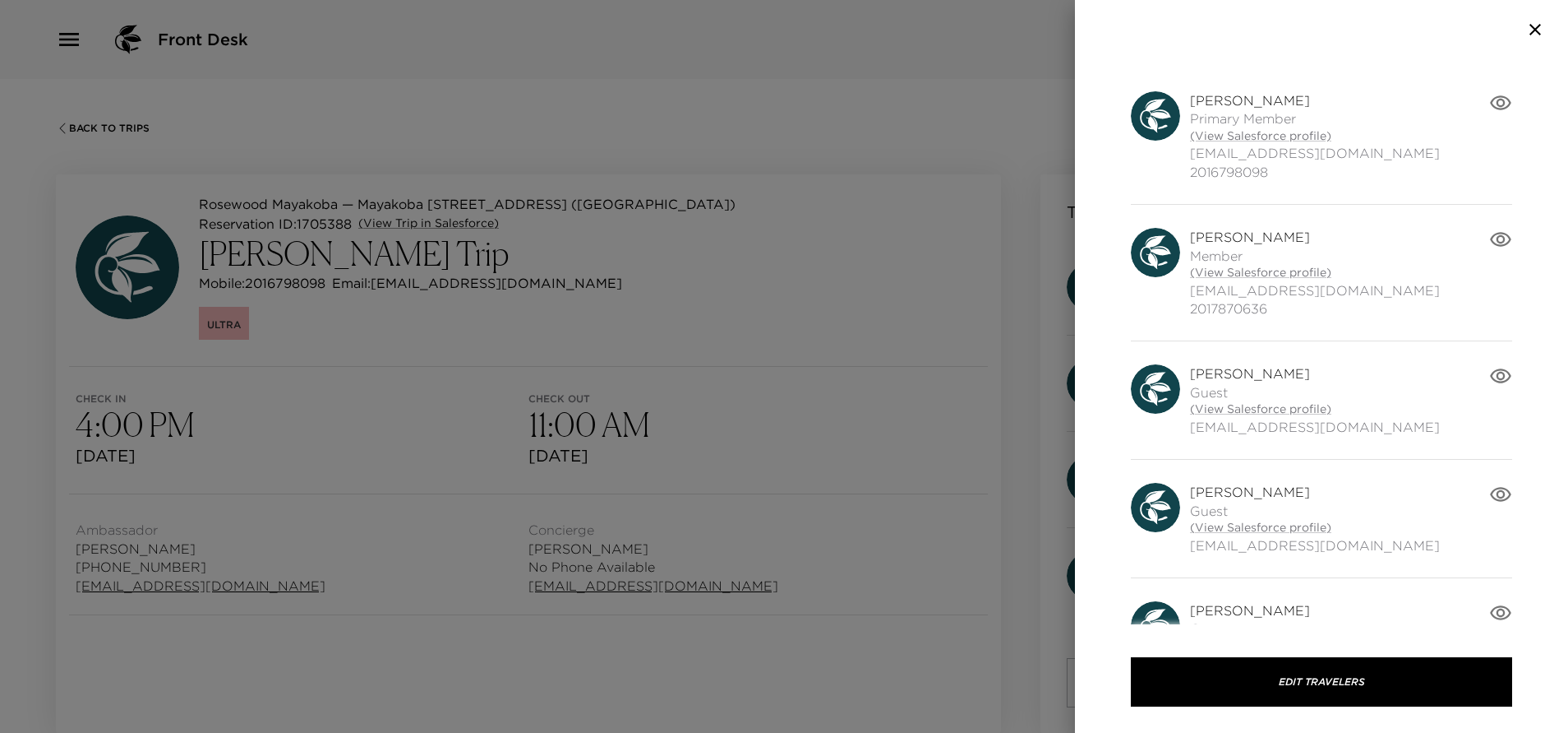
scroll to position [123, 0]
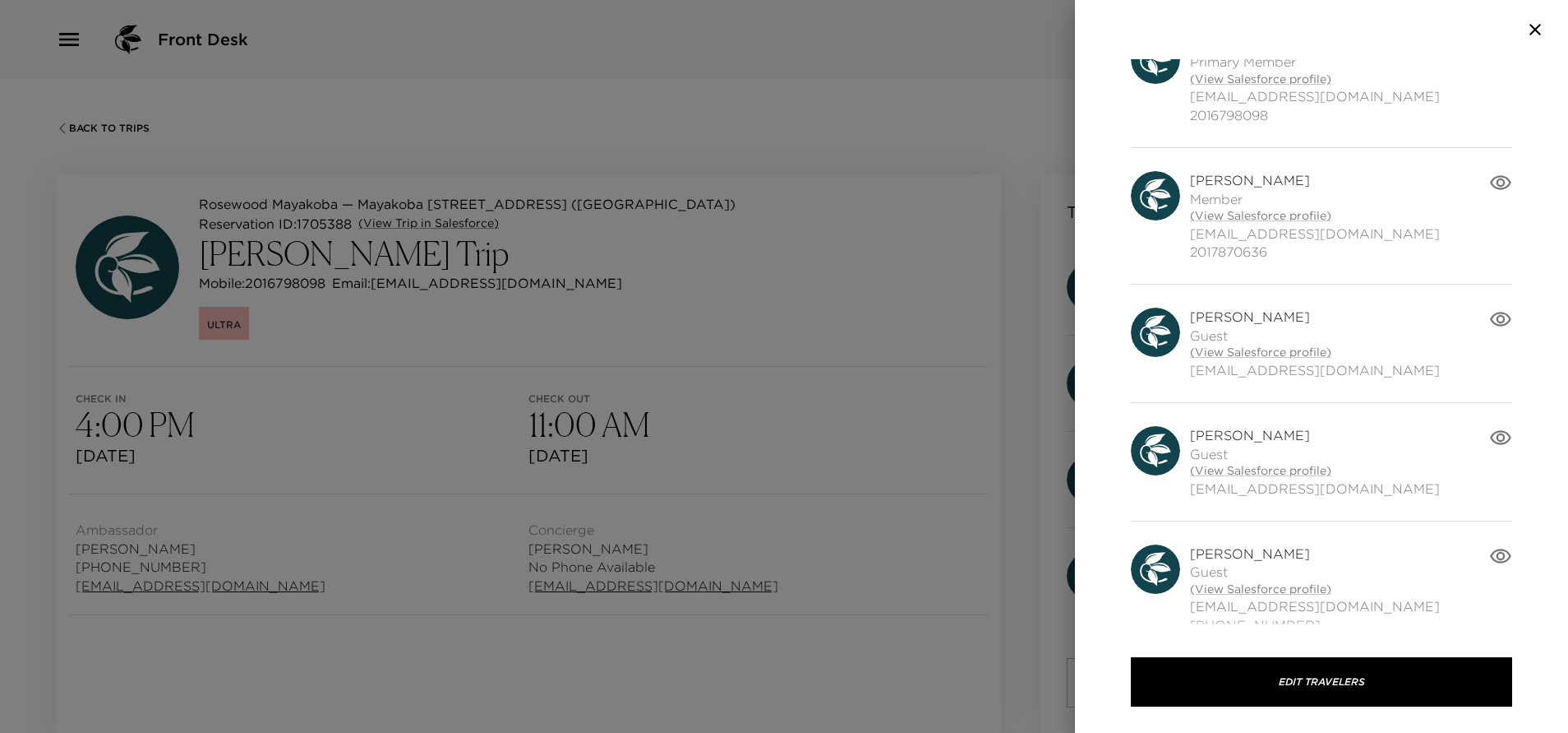
click at [1489, 439] on icon "button" at bounding box center [1500, 436] width 23 height 23
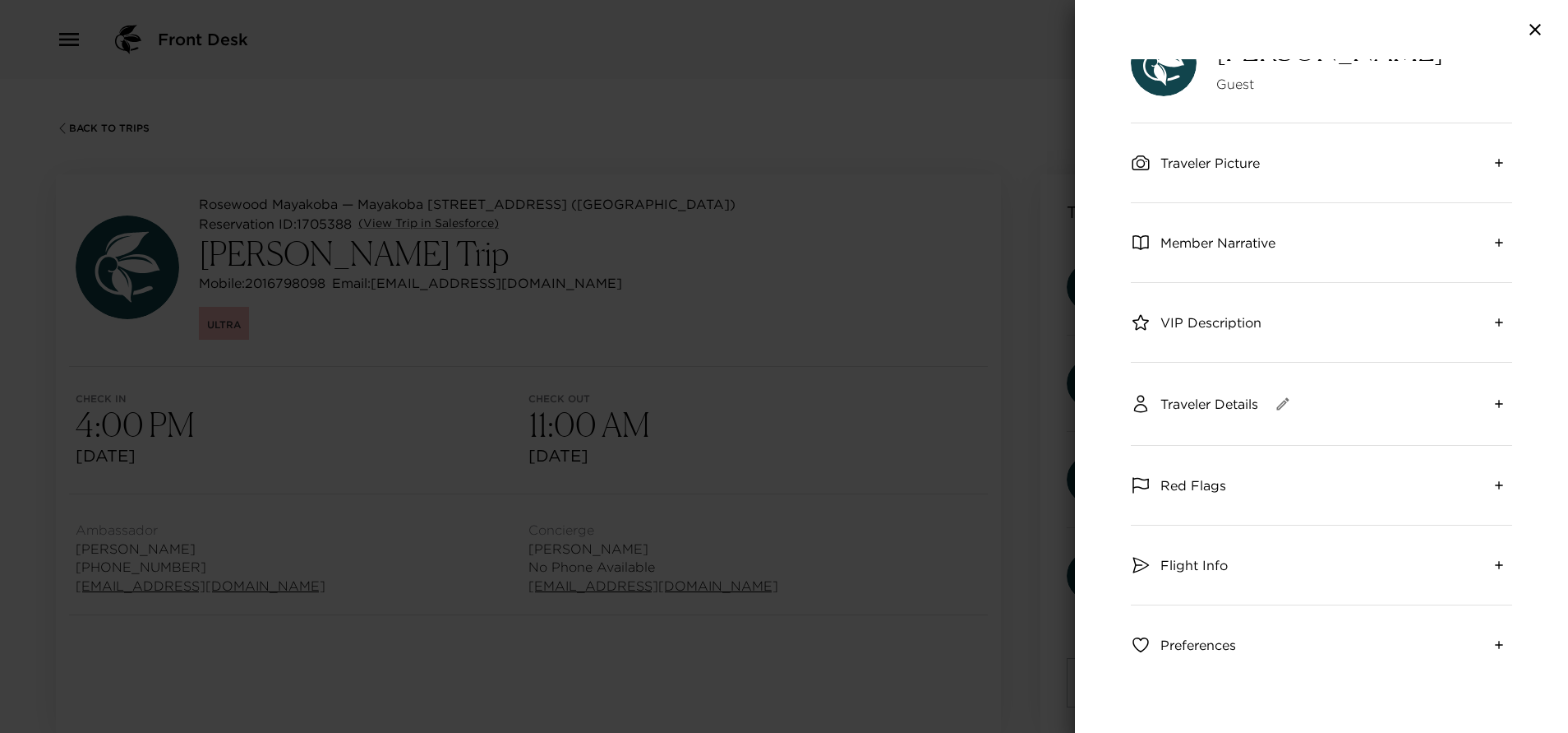
scroll to position [0, 0]
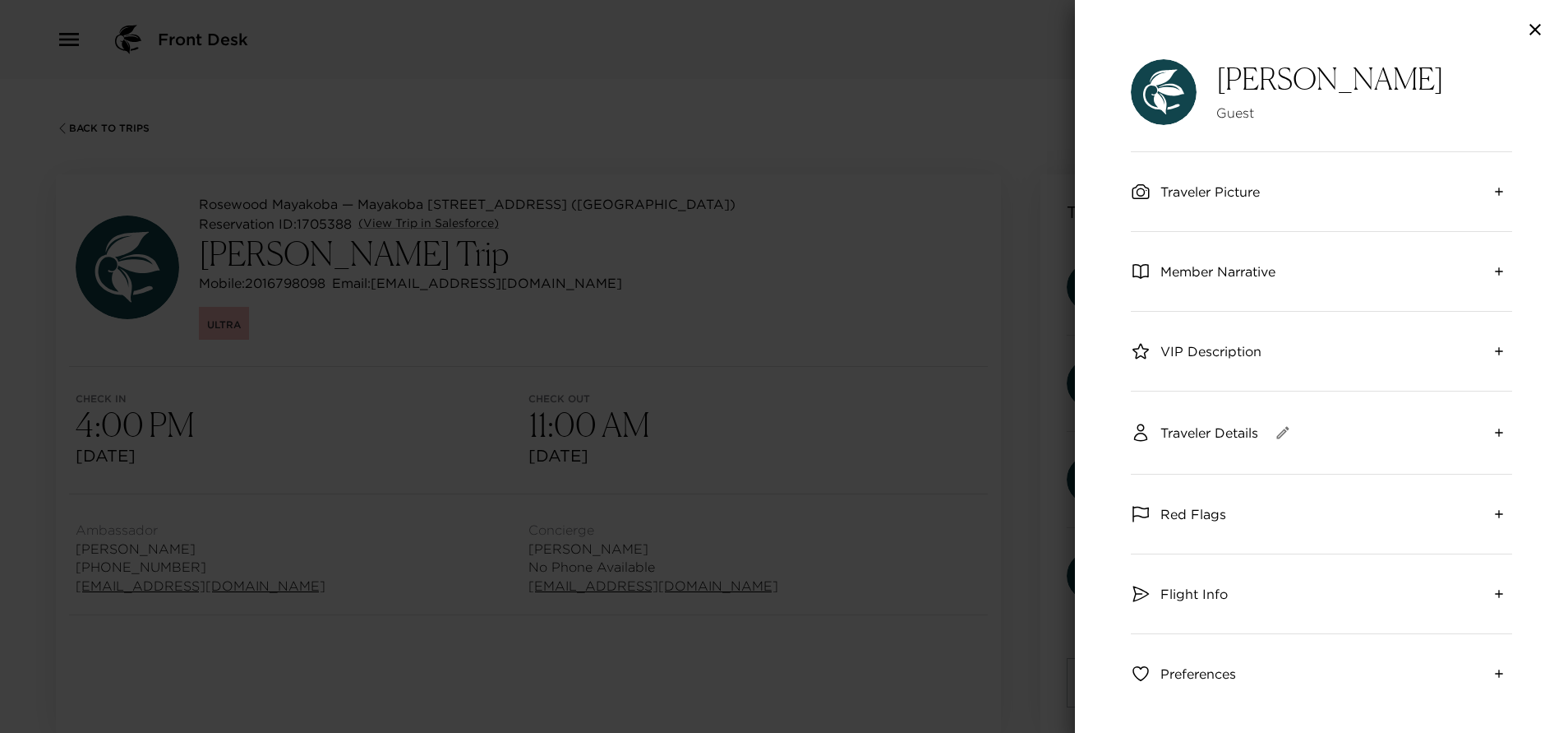
click at [1492, 438] on icon "expand" at bounding box center [1499, 432] width 13 height 13
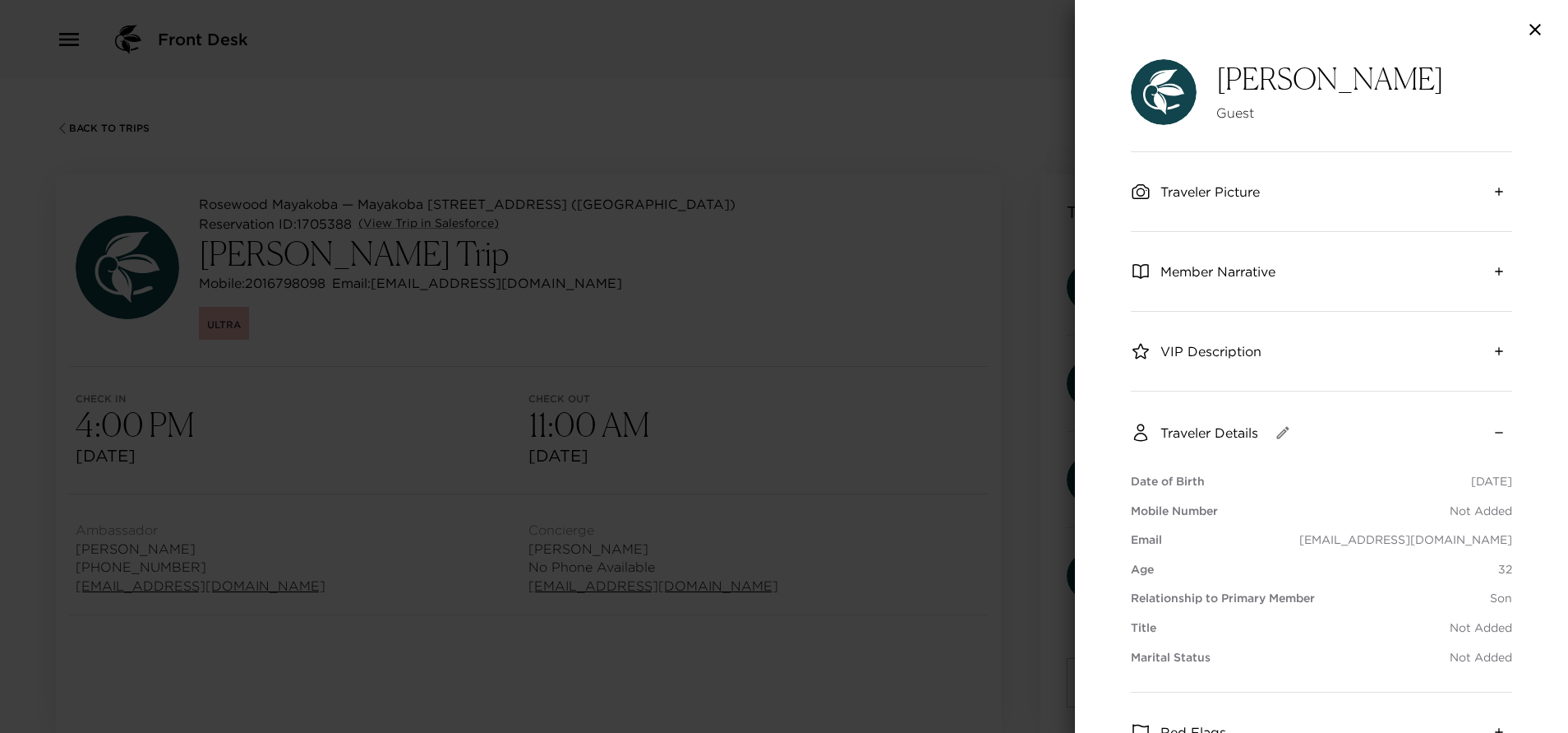
scroll to position [123, 0]
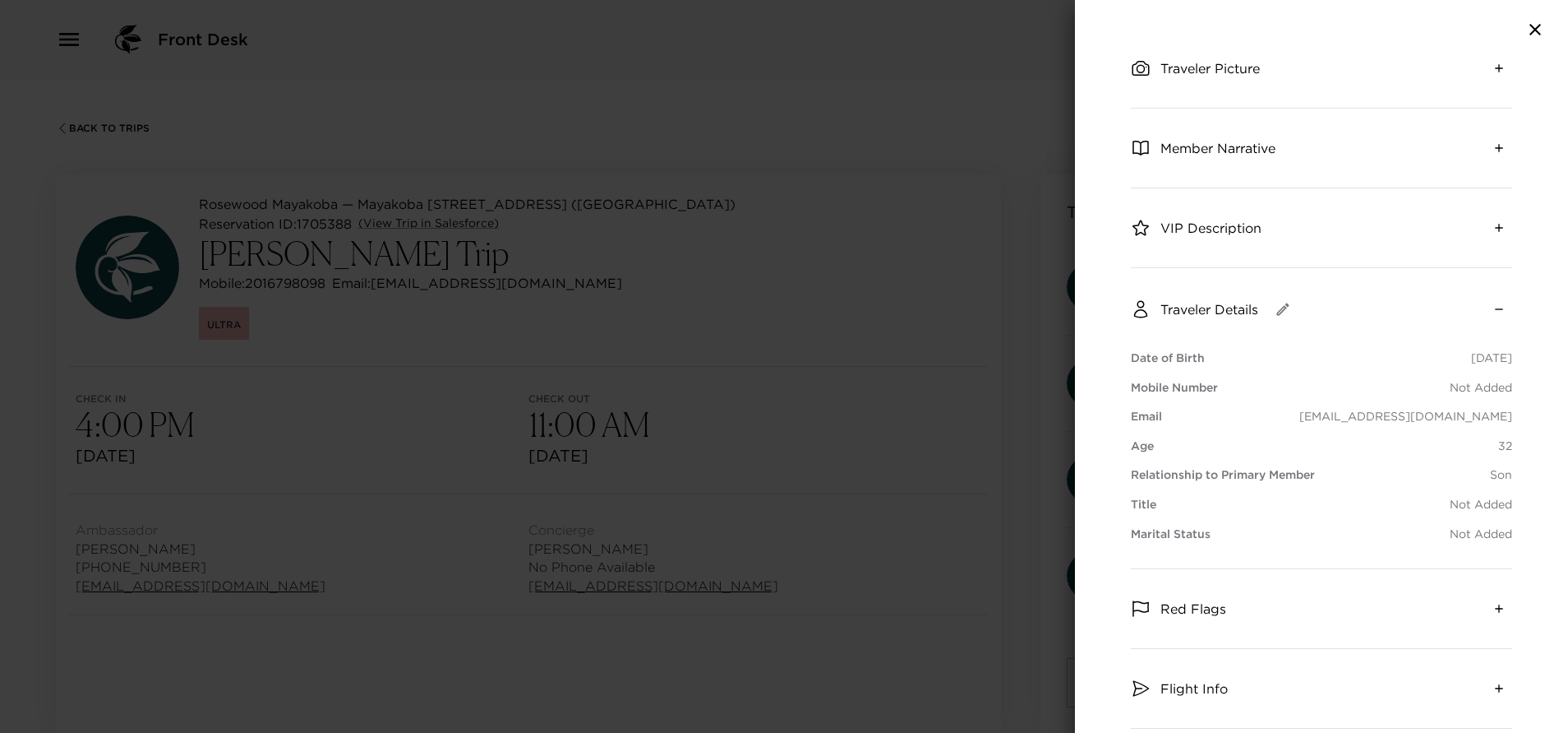
click at [1533, 23] on icon "button" at bounding box center [1535, 30] width 20 height 20
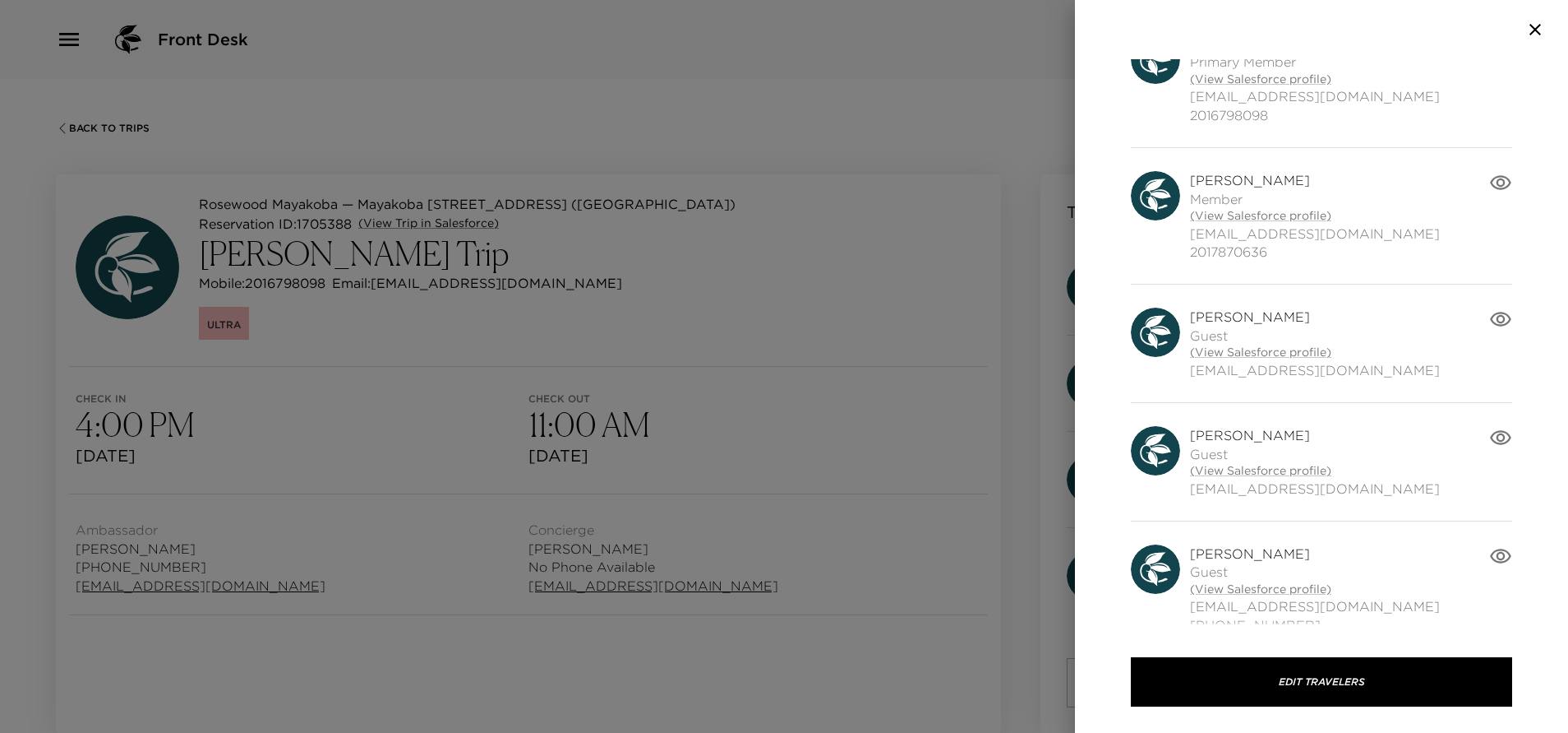
scroll to position [156, 0]
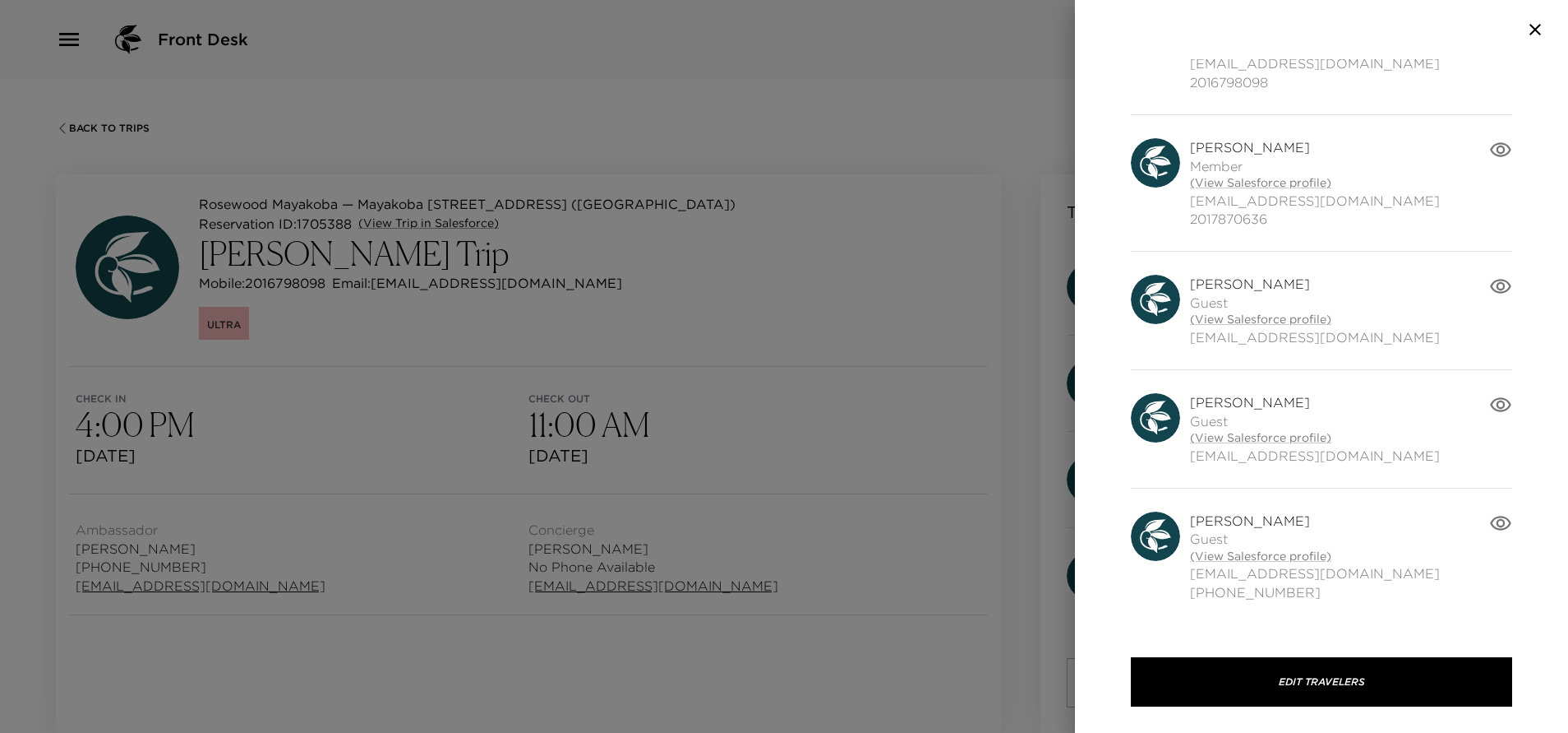
click at [1490, 518] on icon "button" at bounding box center [1501, 523] width 22 height 15
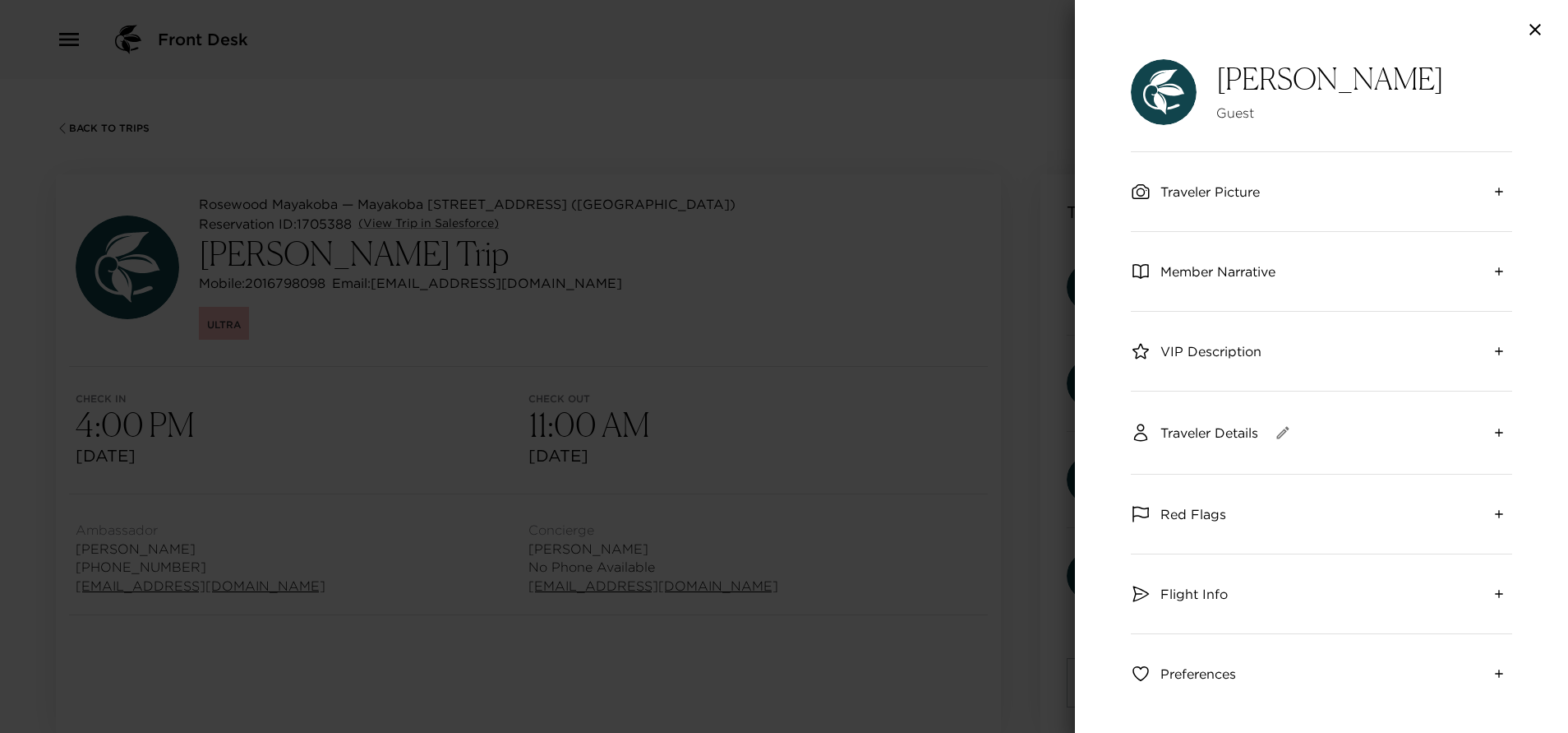
click at [1494, 433] on icon "expand" at bounding box center [1498, 431] width 8 height 8
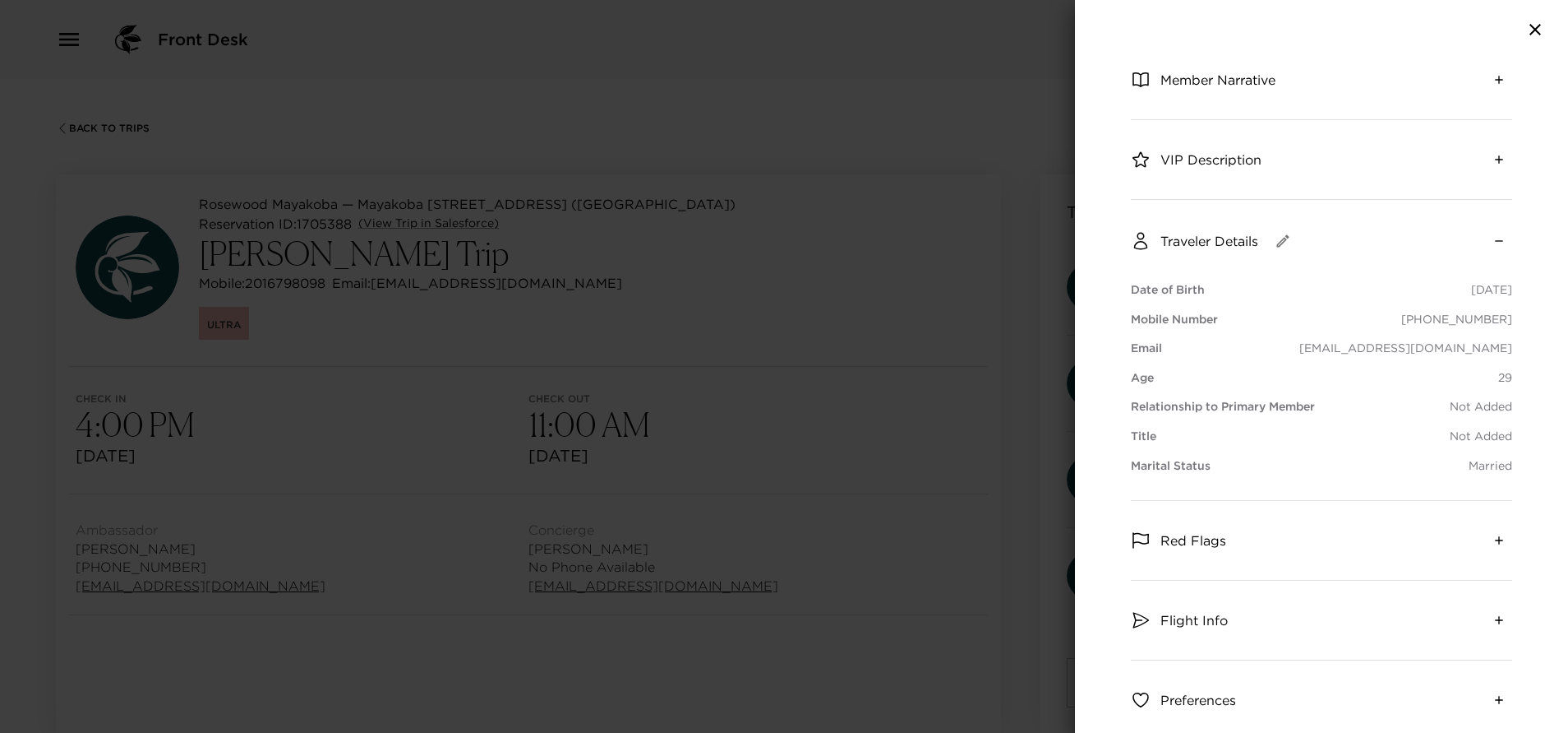
scroll to position [154, 0]
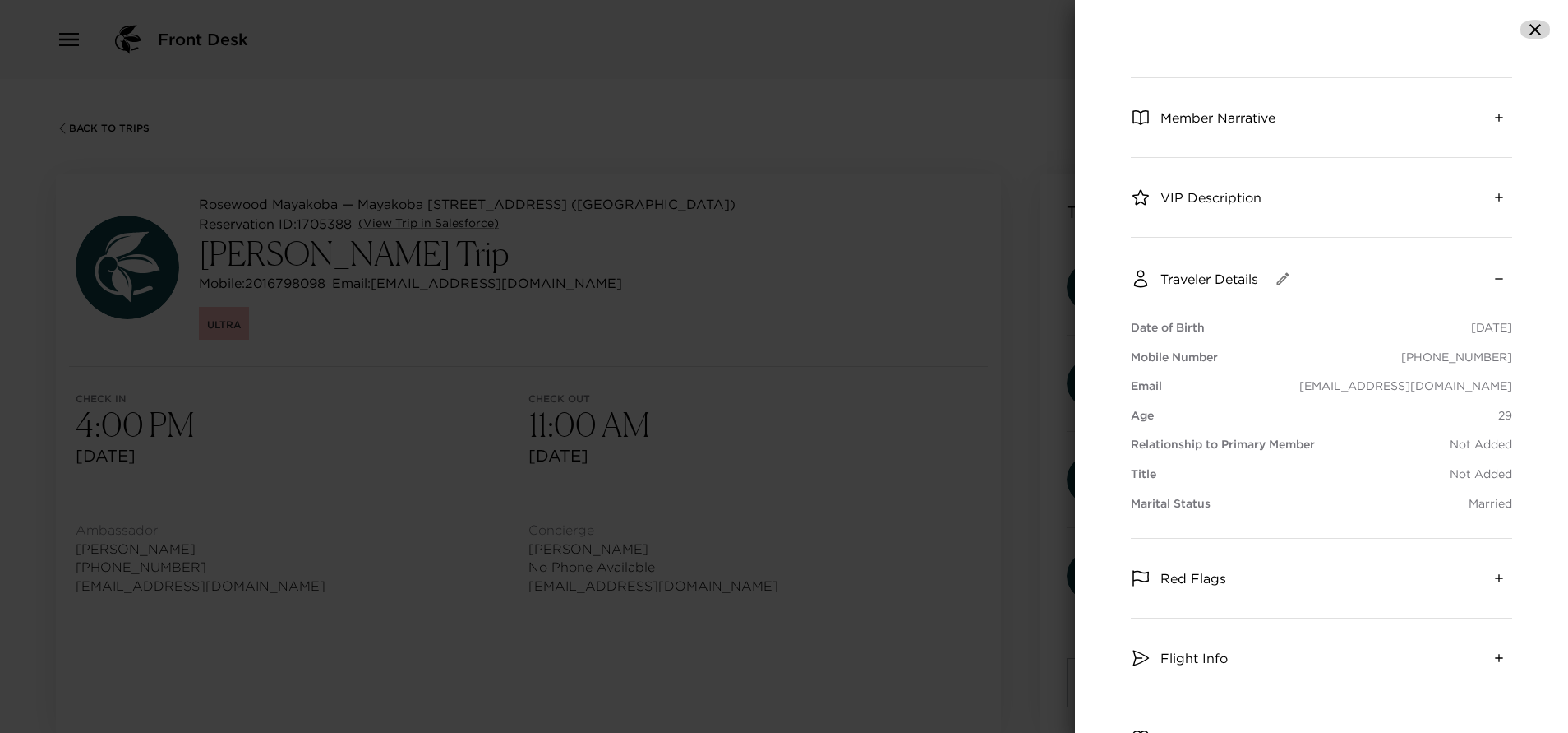
click at [1542, 23] on icon "button" at bounding box center [1535, 30] width 20 height 20
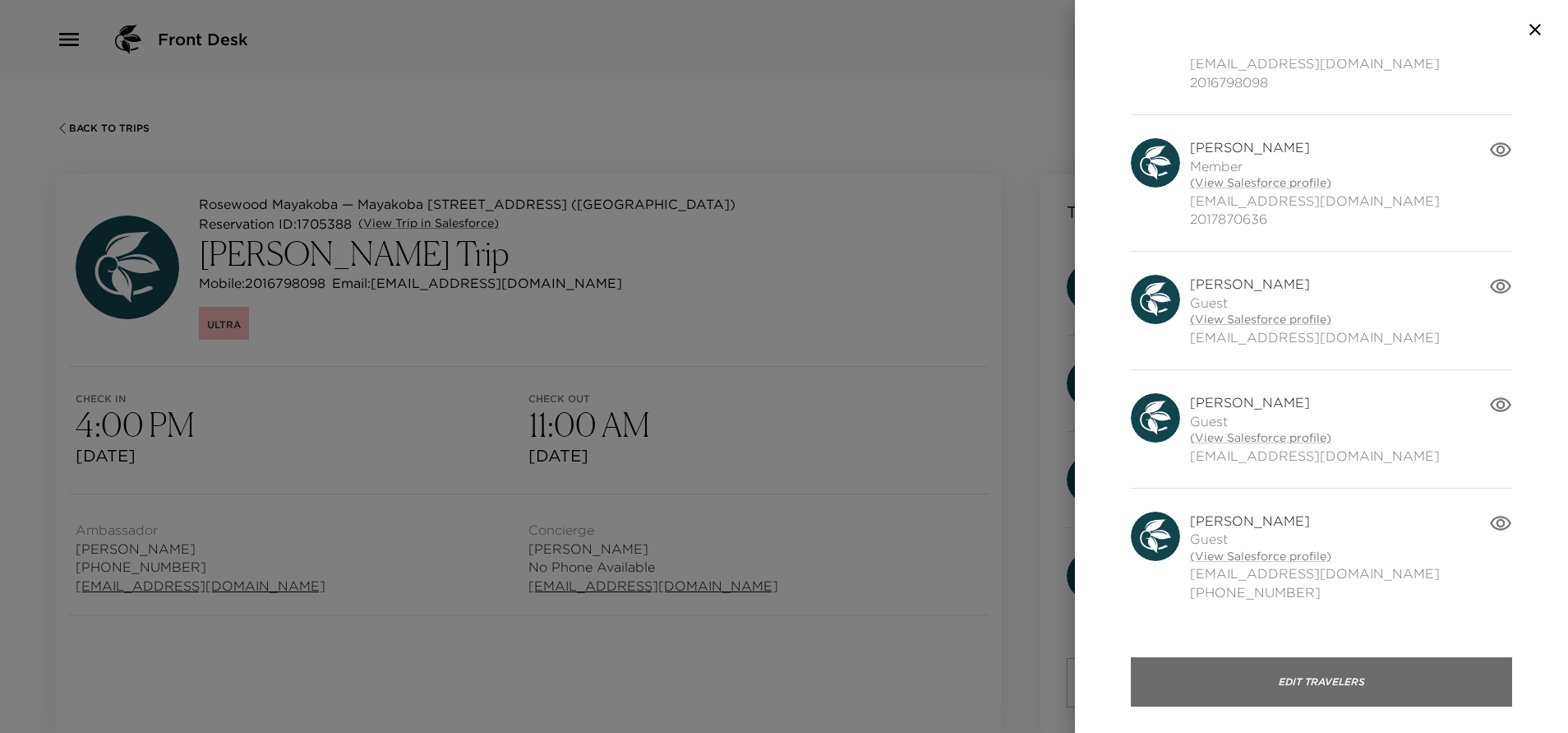
click at [1371, 672] on button "Edit Travelers" at bounding box center [1321, 681] width 381 height 49
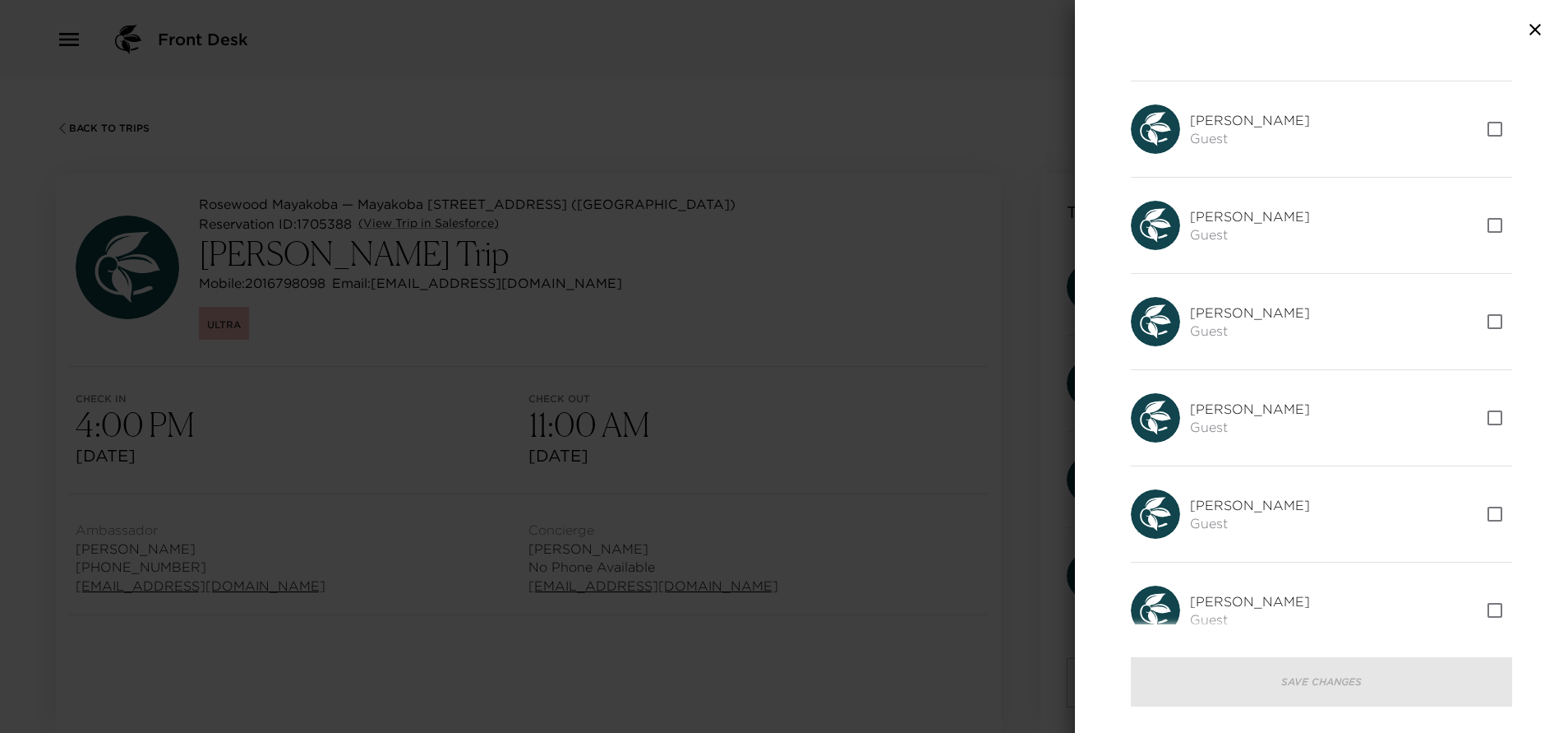
scroll to position [123, 0]
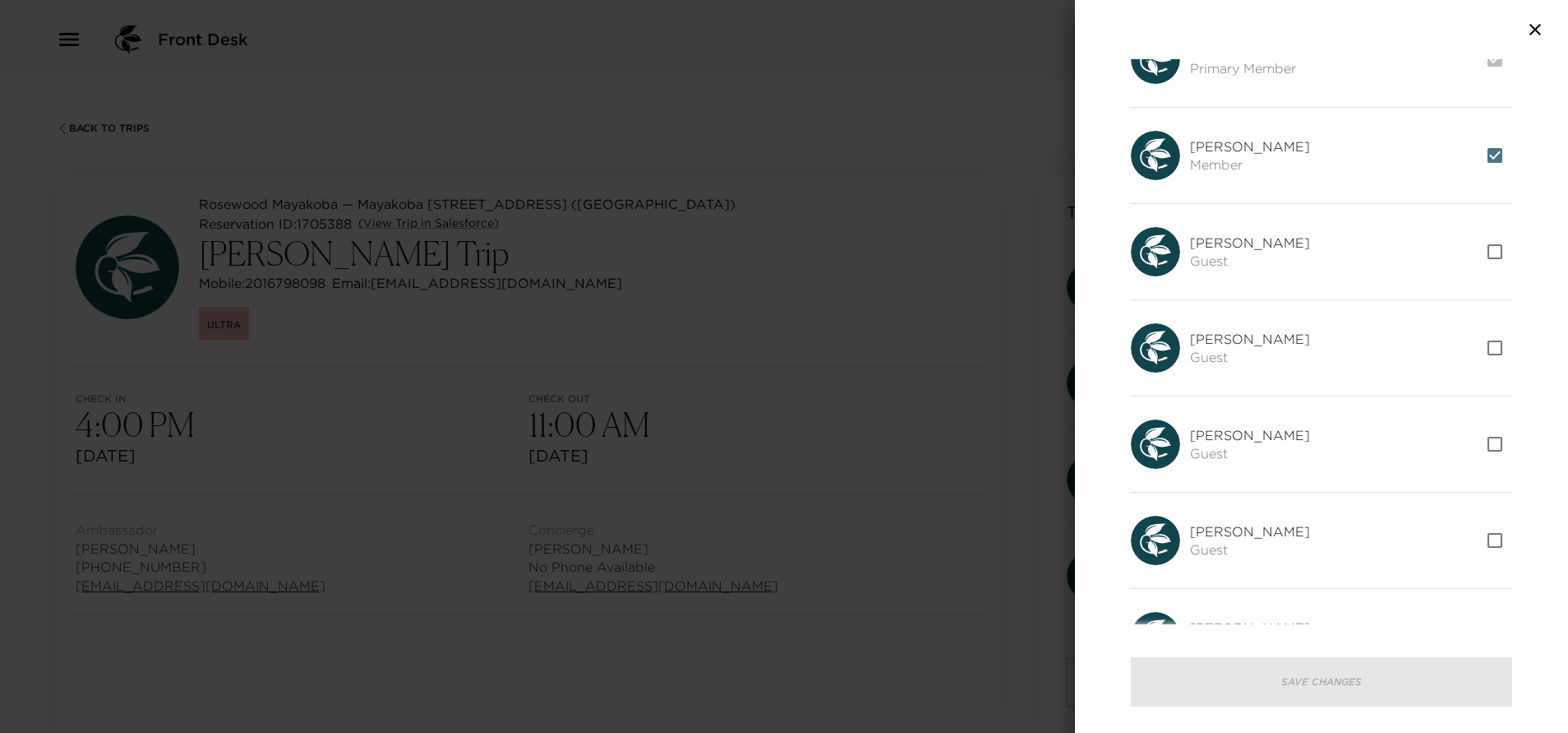
click at [1144, 150] on img at bounding box center [1155, 155] width 49 height 49
click at [1234, 148] on span "[PERSON_NAME]" at bounding box center [1249, 147] width 120 height 18
click at [1534, 23] on icon "button" at bounding box center [1535, 30] width 20 height 20
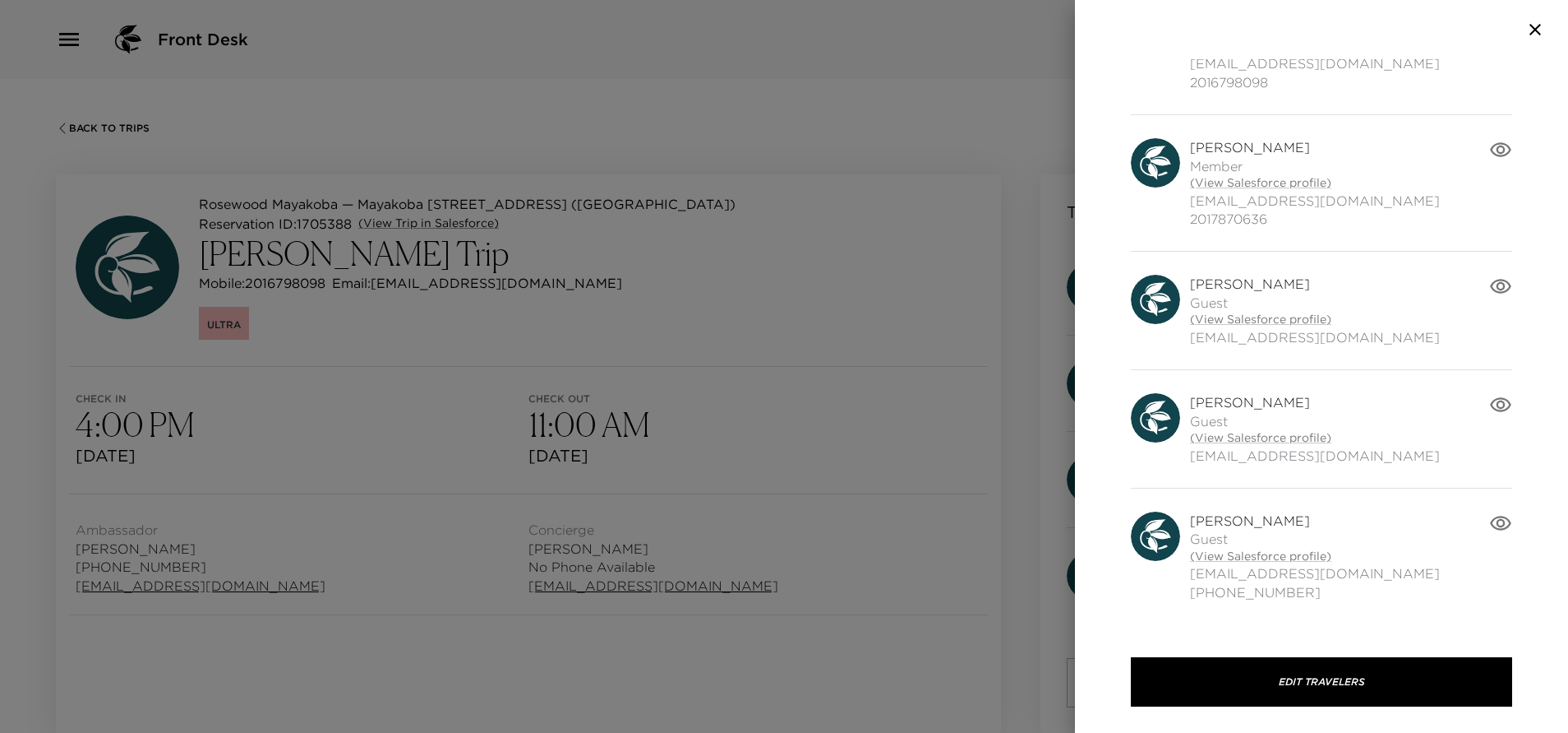
click at [1490, 147] on icon "button" at bounding box center [1501, 150] width 22 height 15
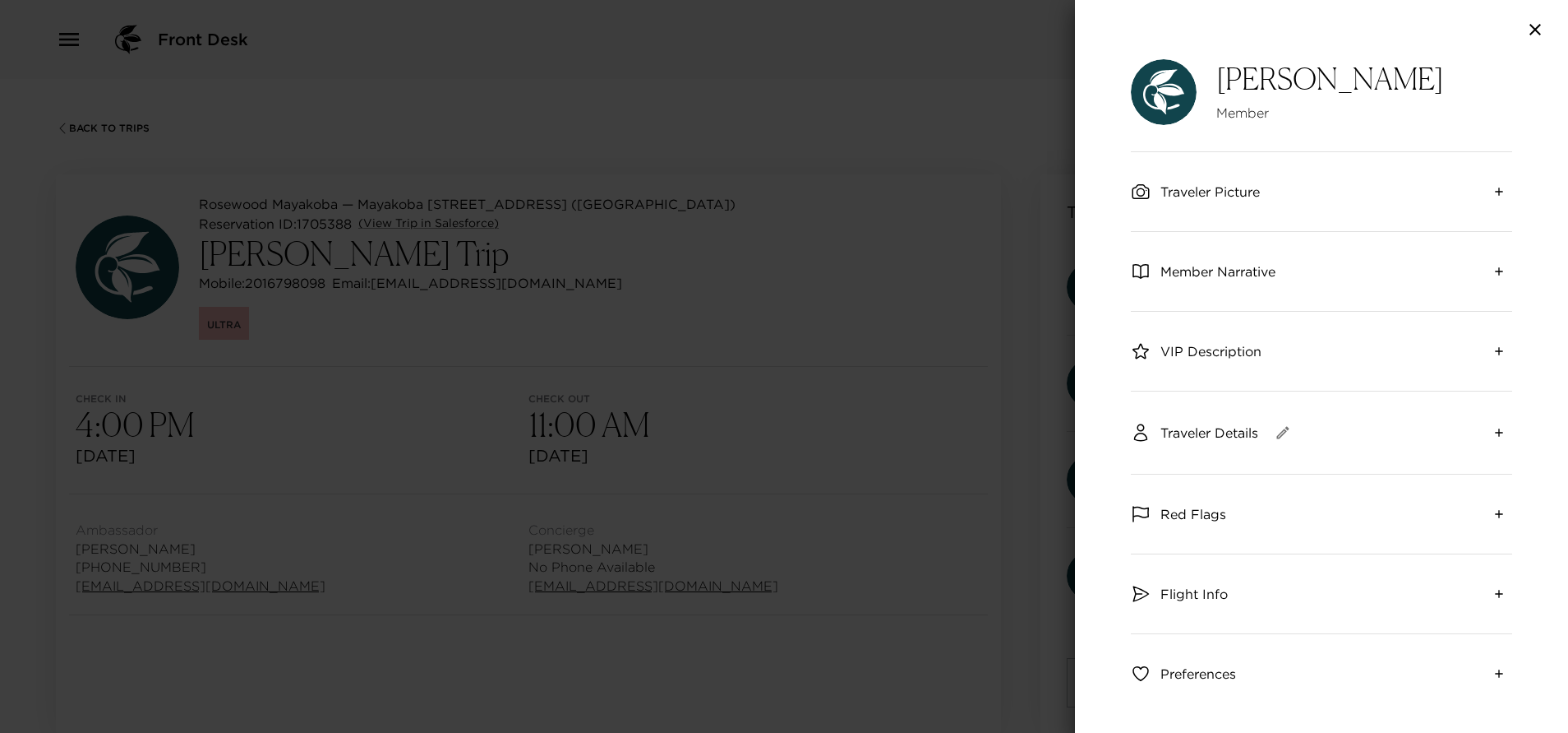
click at [1486, 429] on button "expand" at bounding box center [1499, 432] width 26 height 26
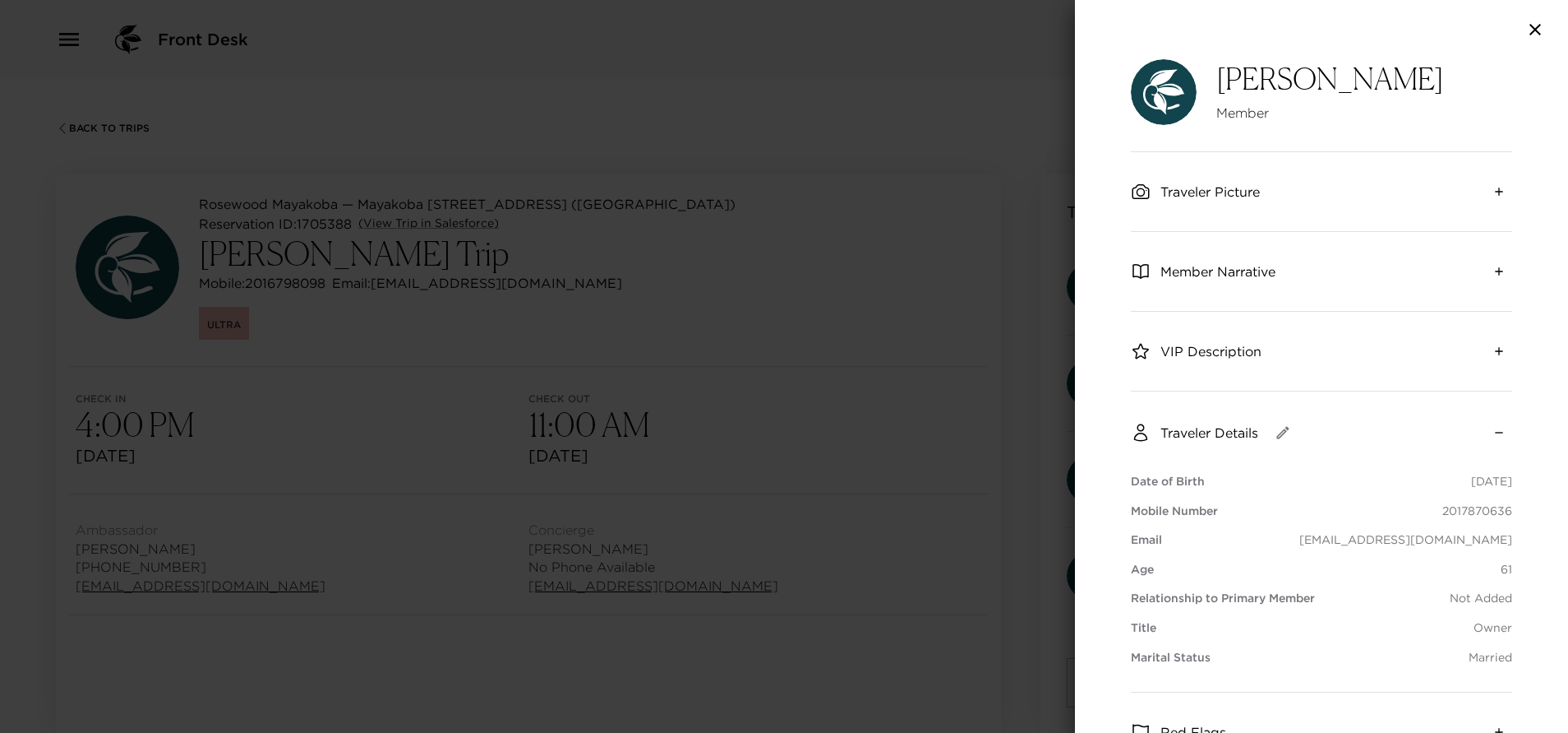
click at [1486, 429] on button "collapse" at bounding box center [1499, 432] width 26 height 26
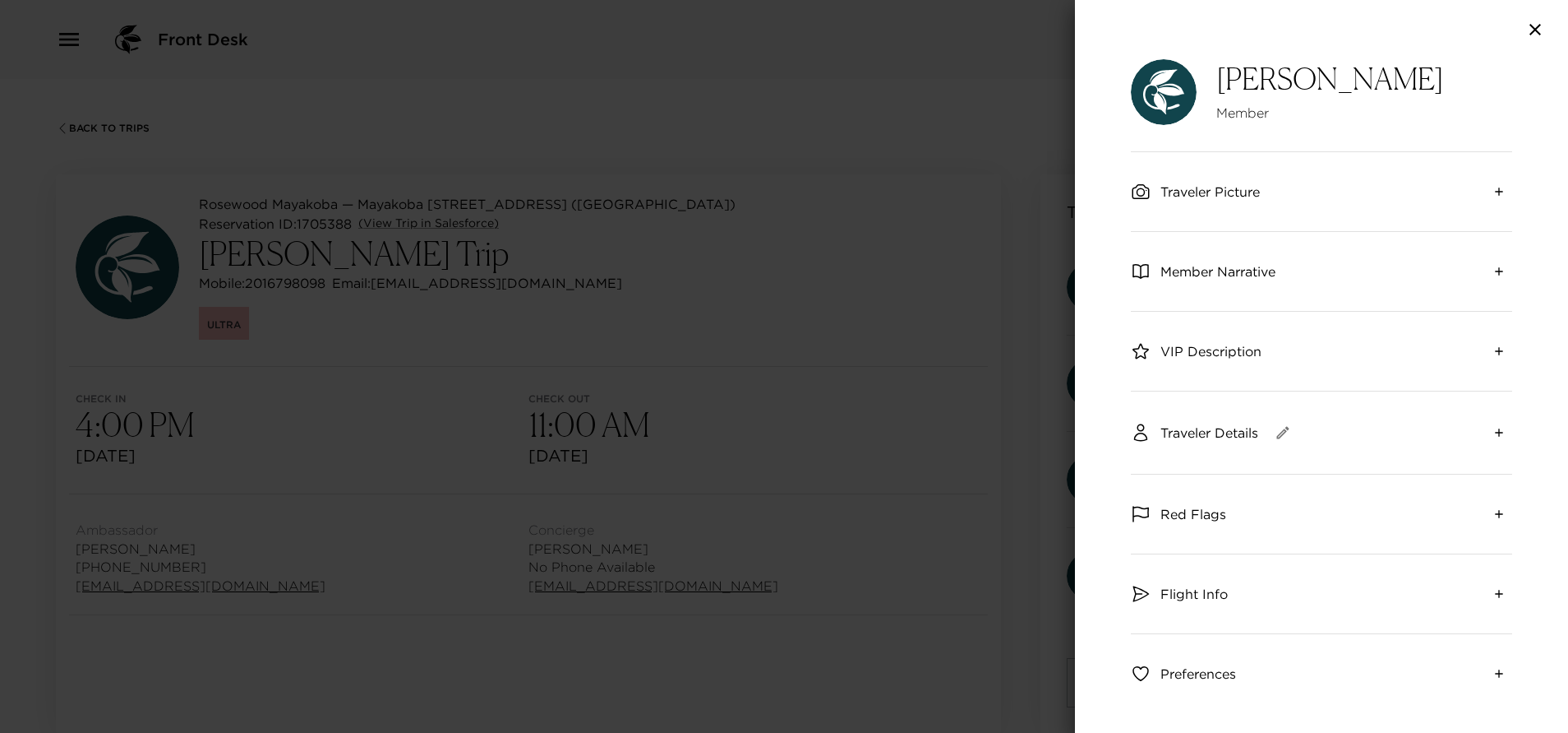
click at [1539, 27] on icon "button" at bounding box center [1535, 30] width 20 height 20
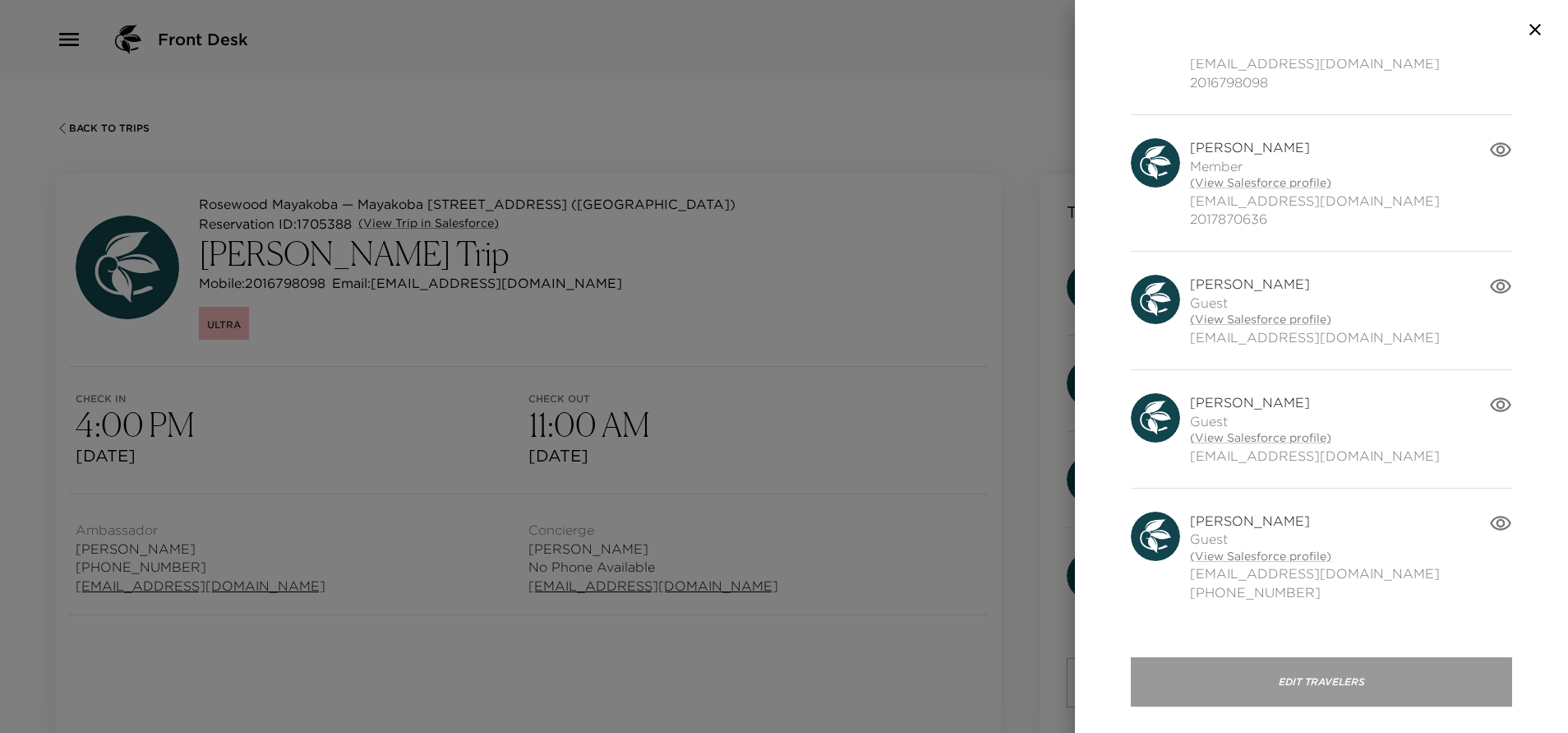
click at [1393, 681] on button "Edit Travelers" at bounding box center [1321, 681] width 381 height 49
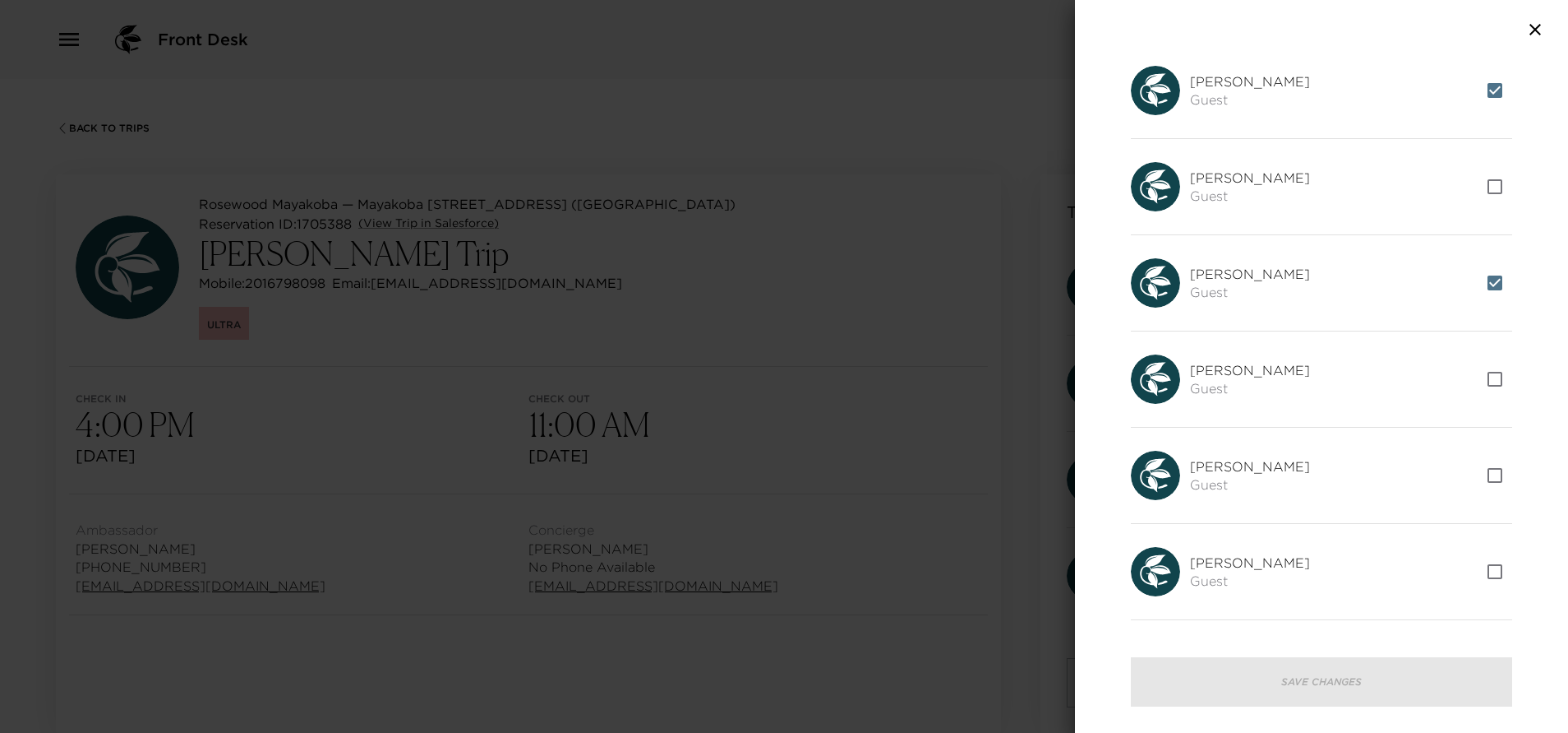
scroll to position [2201, 0]
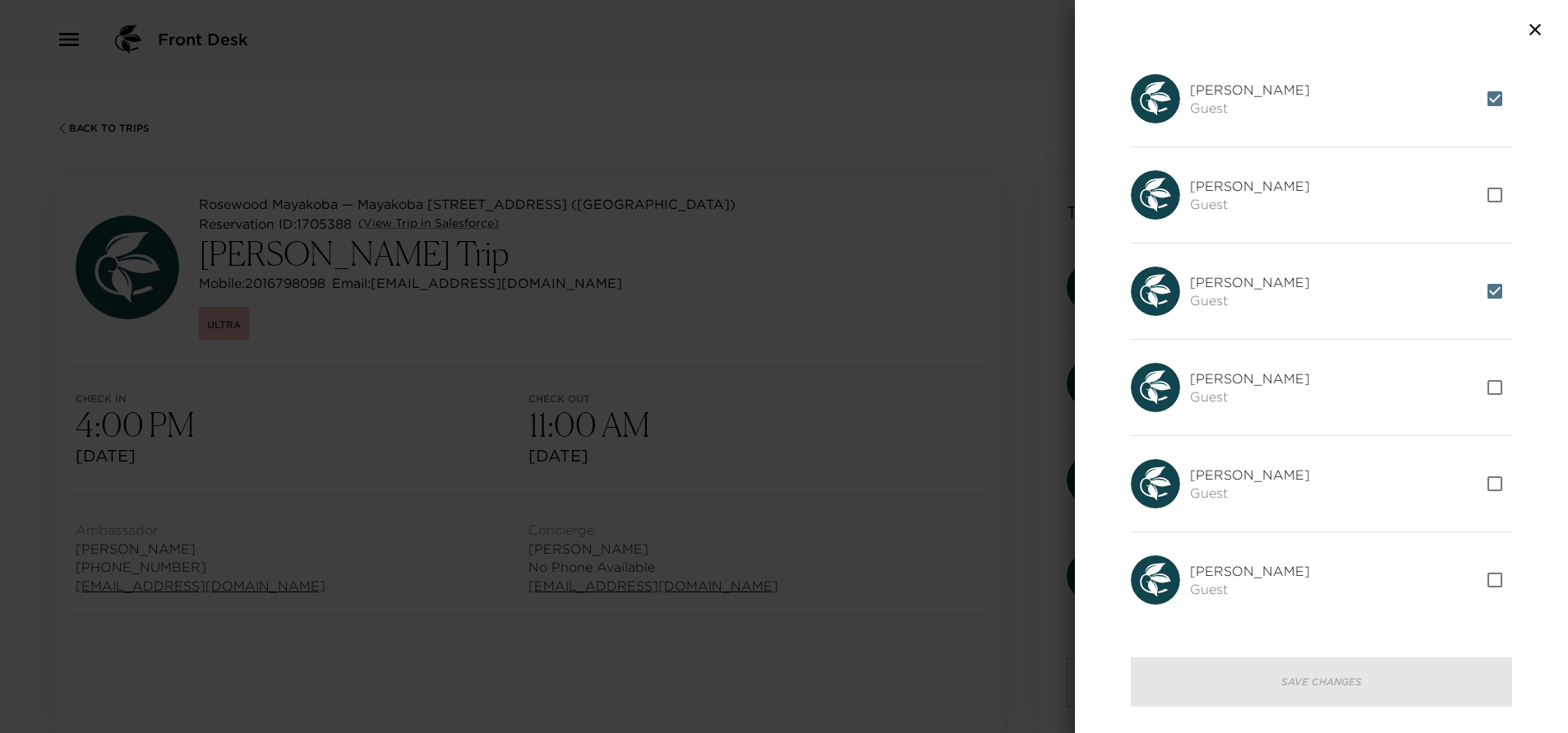
click at [1537, 42] on div at bounding box center [1321, 29] width 493 height 59
click at [1537, 26] on icon "button" at bounding box center [1535, 29] width 12 height 12
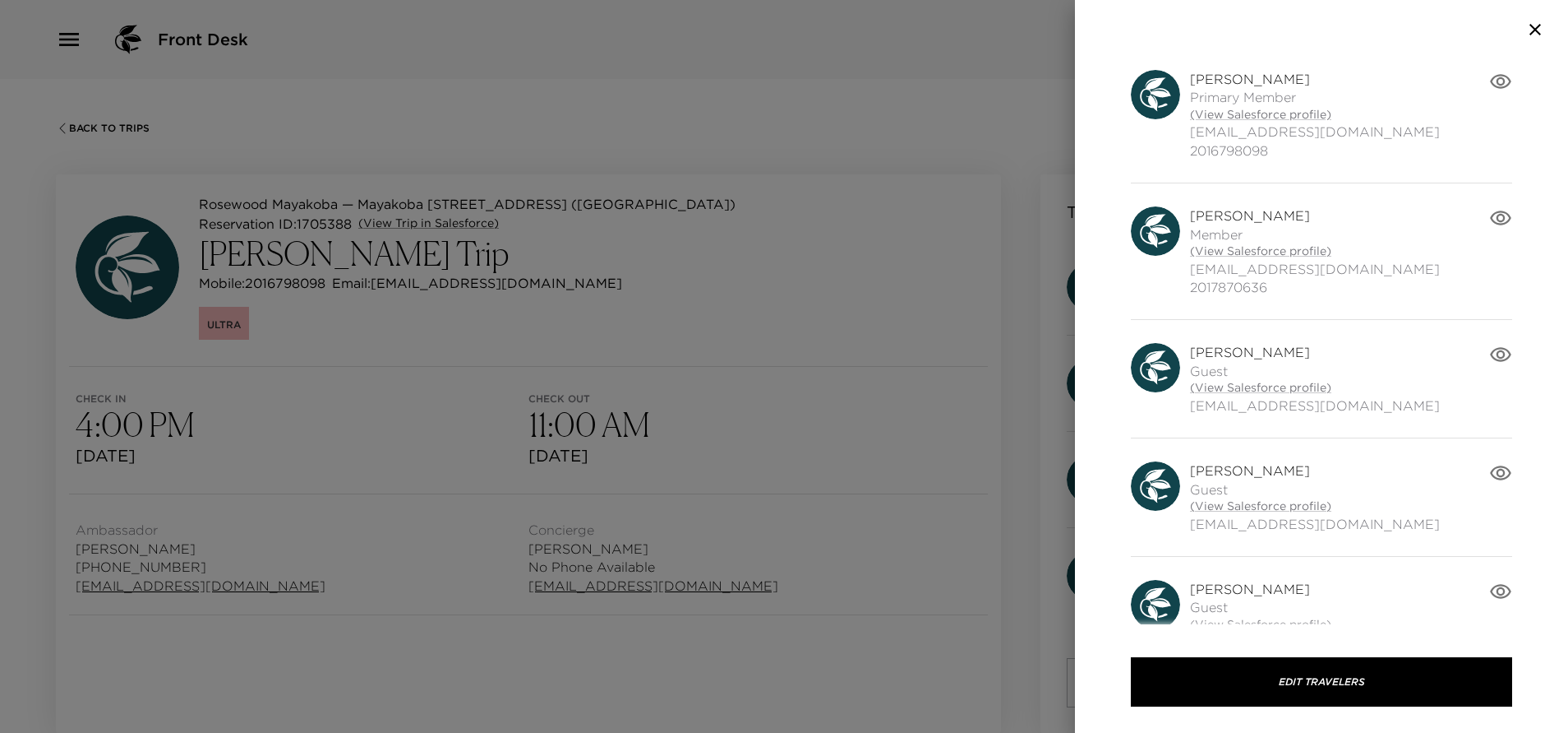
scroll to position [156, 0]
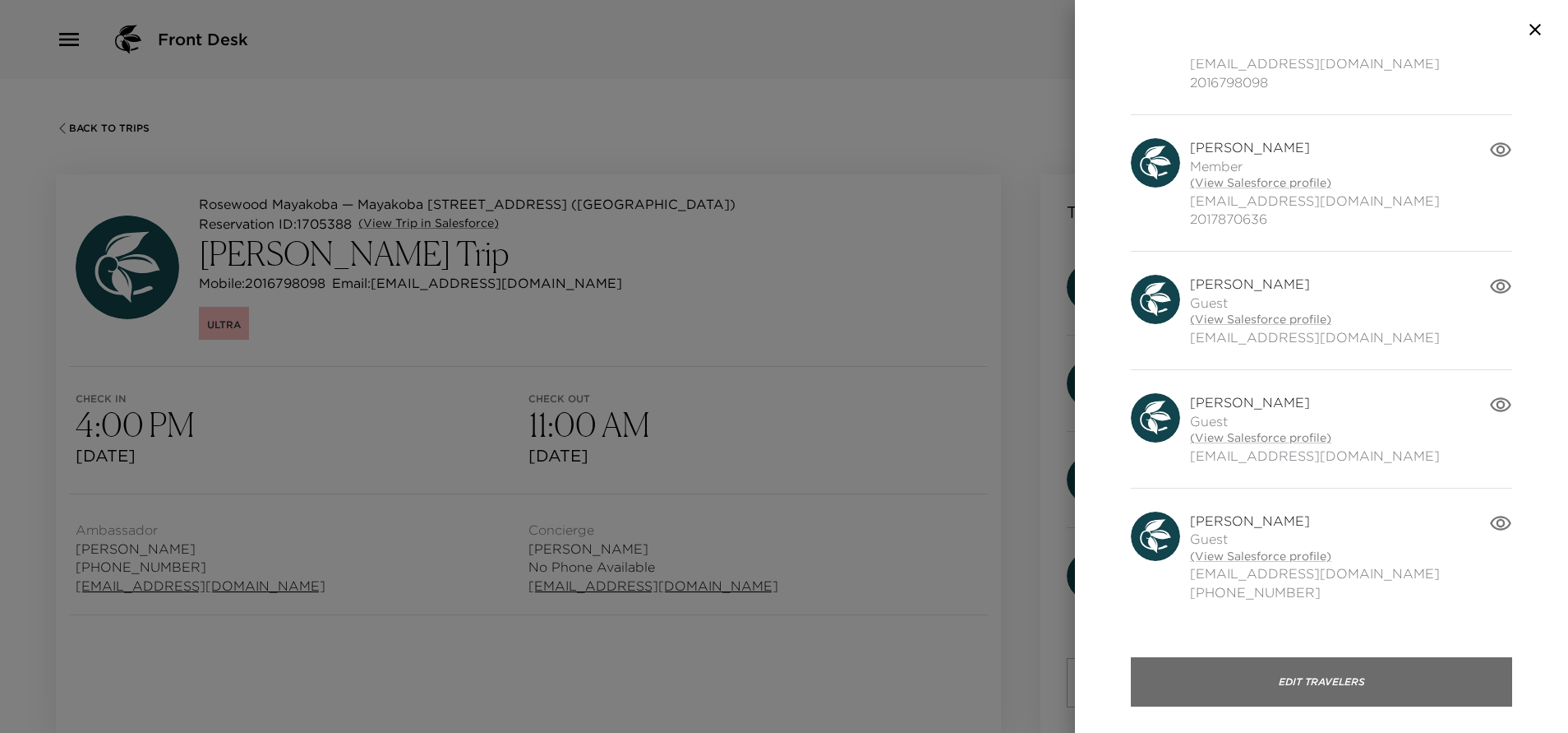
click at [1329, 689] on button "Edit Travelers" at bounding box center [1321, 681] width 381 height 49
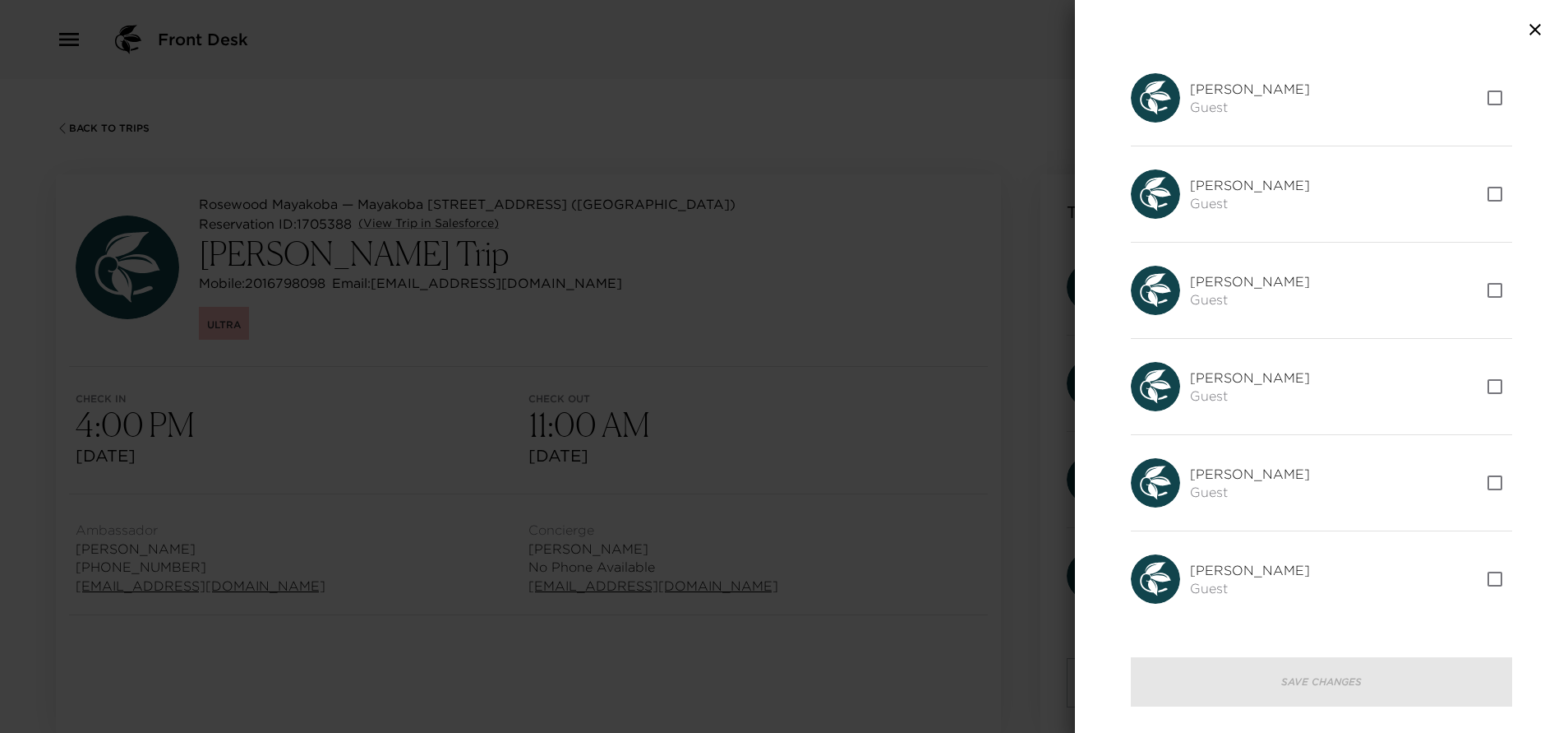
scroll to position [3557, 0]
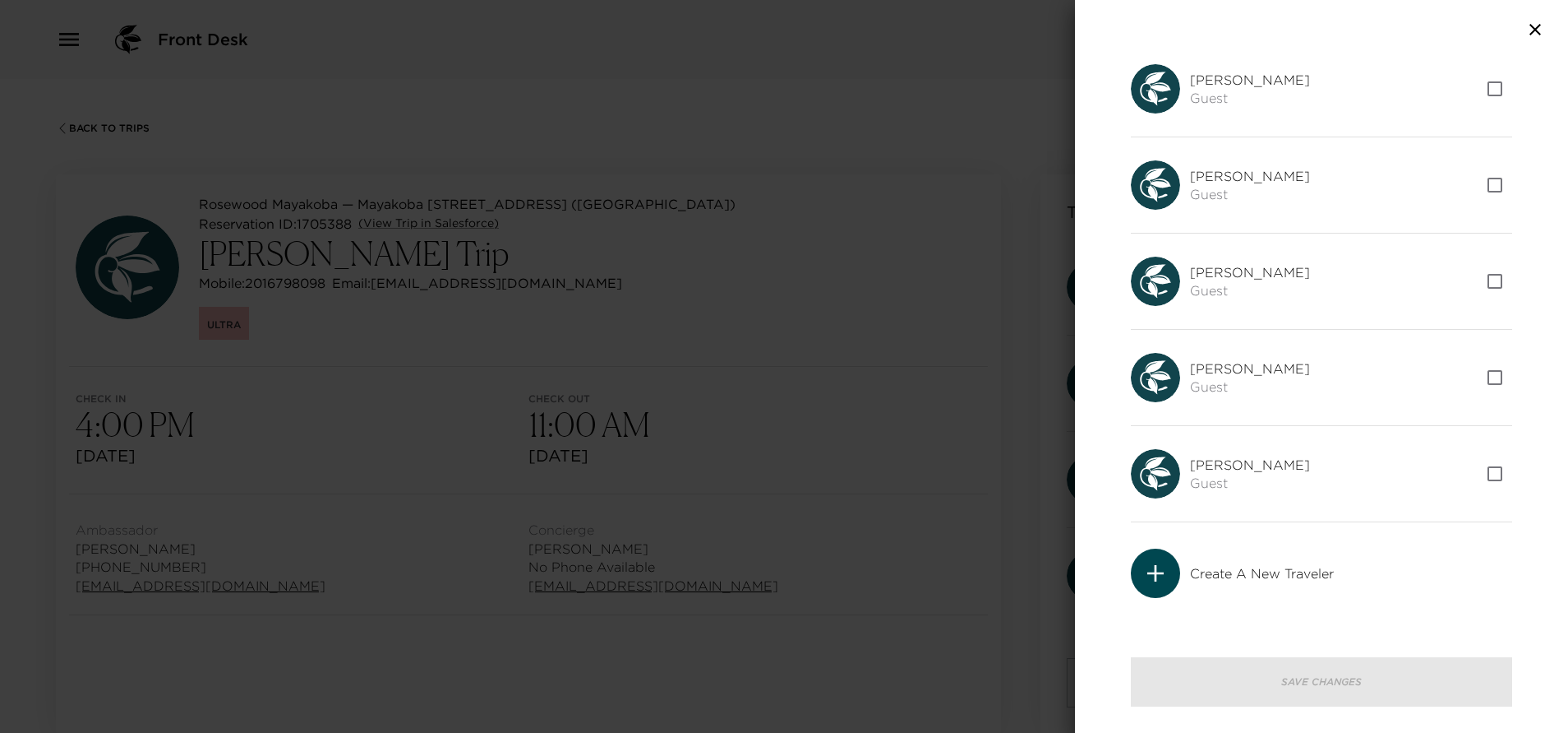
click at [1537, 33] on icon "button" at bounding box center [1535, 29] width 12 height 12
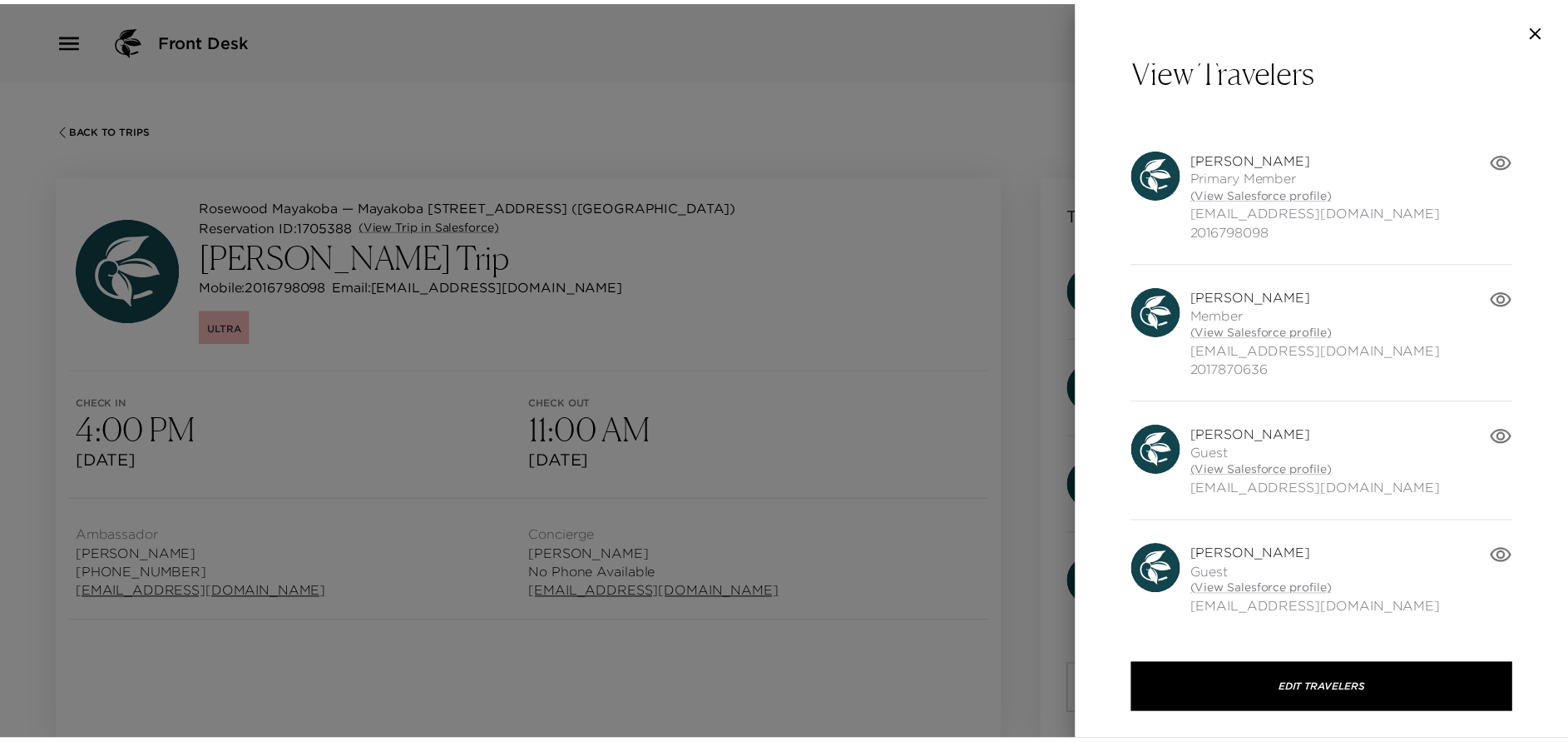
scroll to position [0, 0]
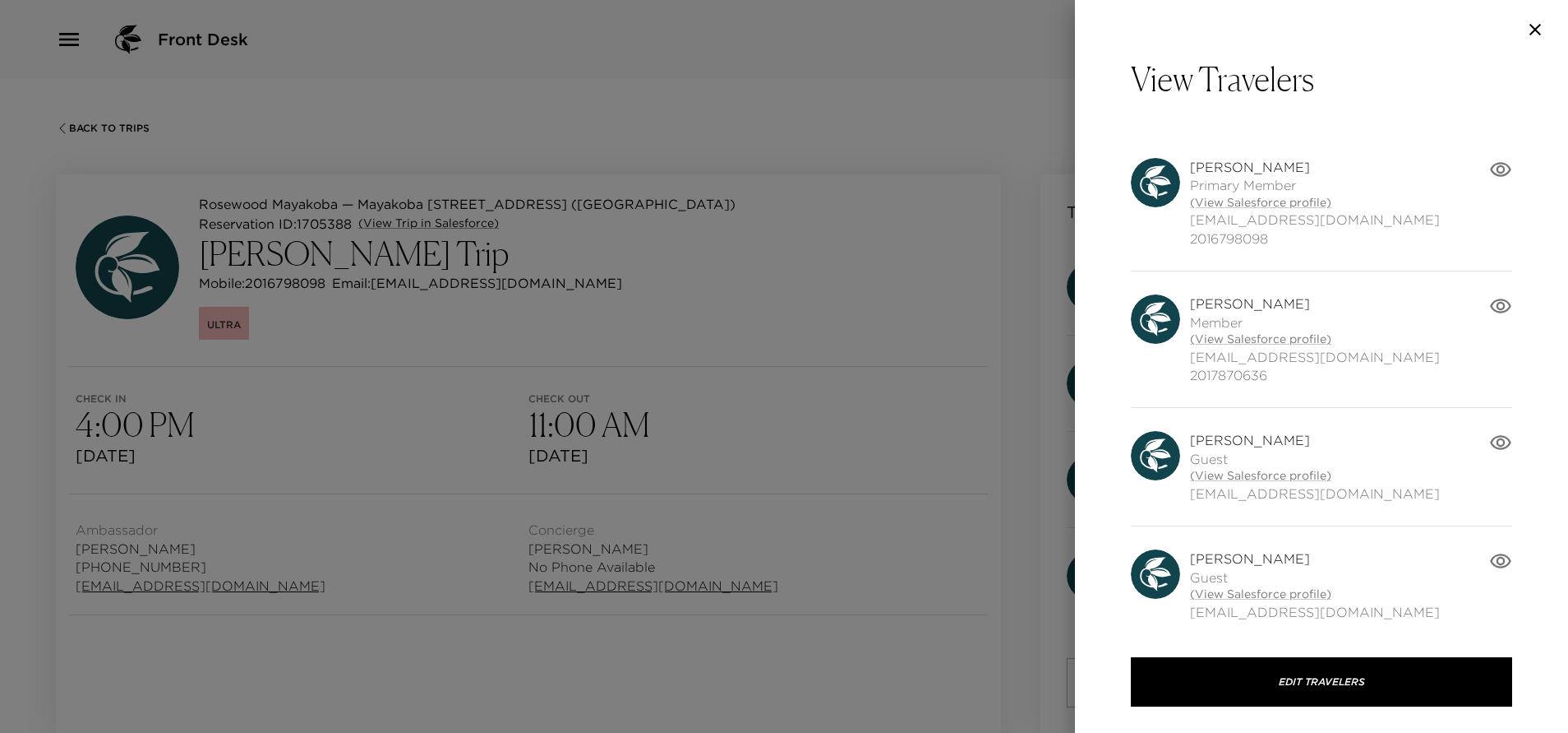
click at [1537, 30] on icon "button" at bounding box center [1535, 30] width 20 height 20
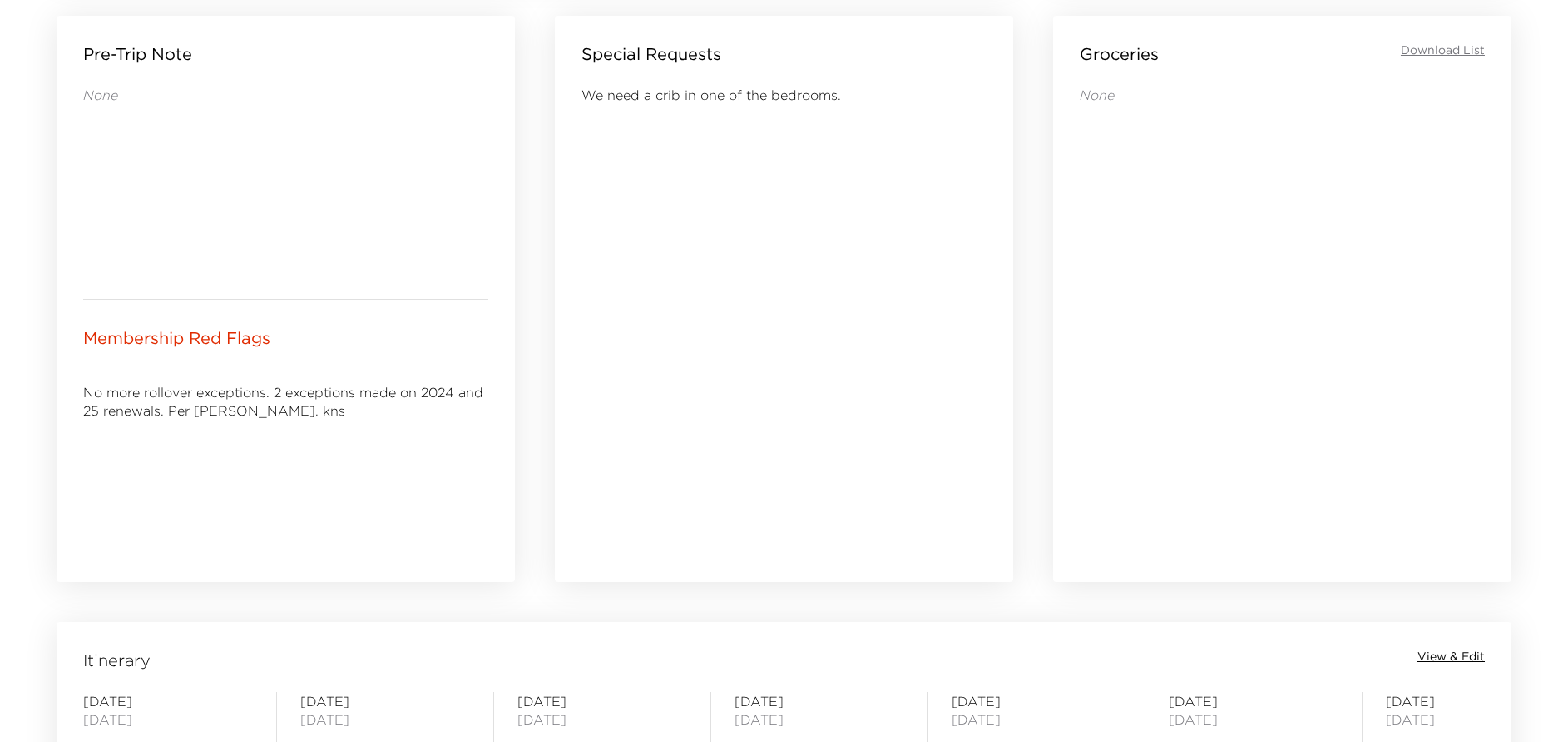
scroll to position [999, 0]
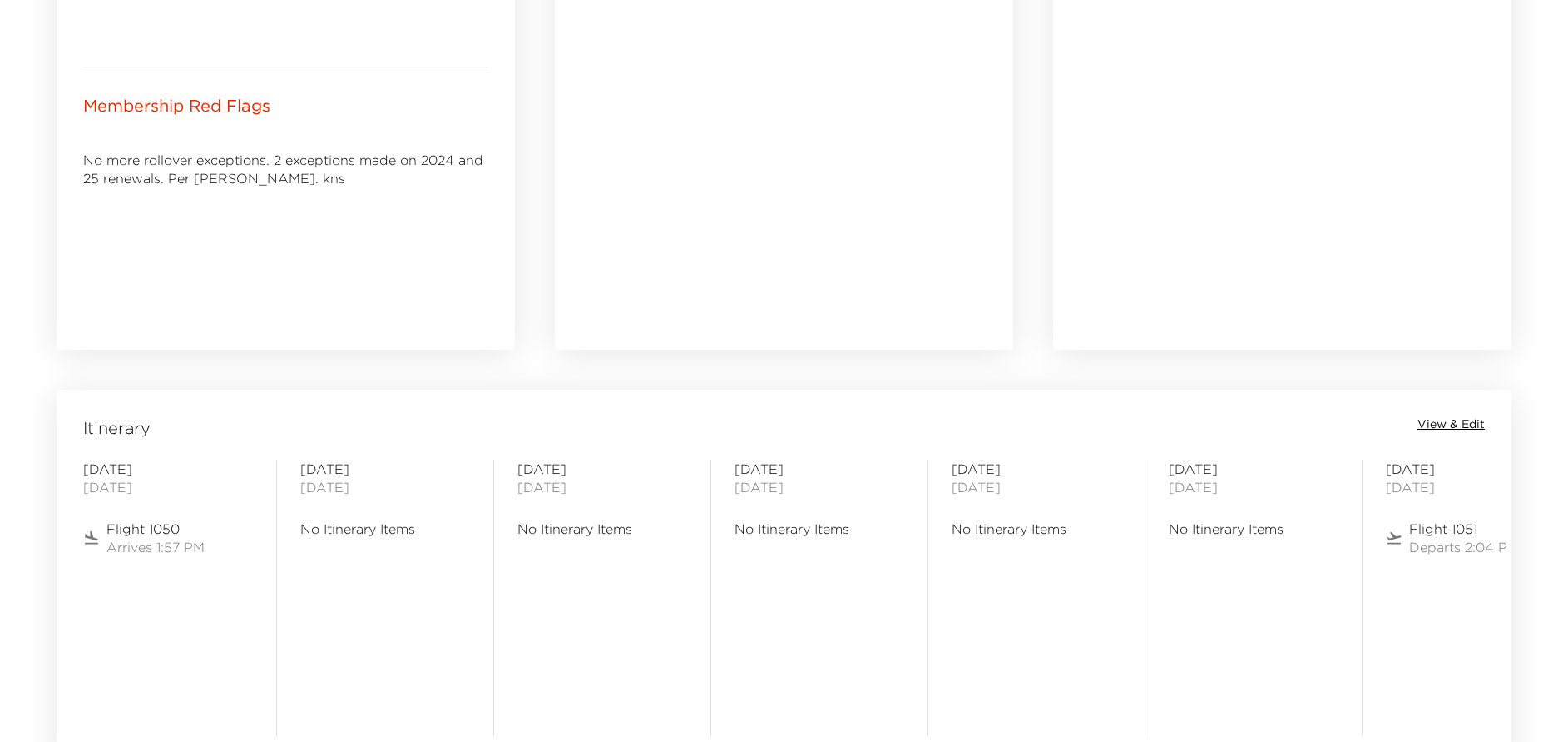
click at [1472, 429] on span "View & Edit" at bounding box center [1452, 425] width 68 height 17
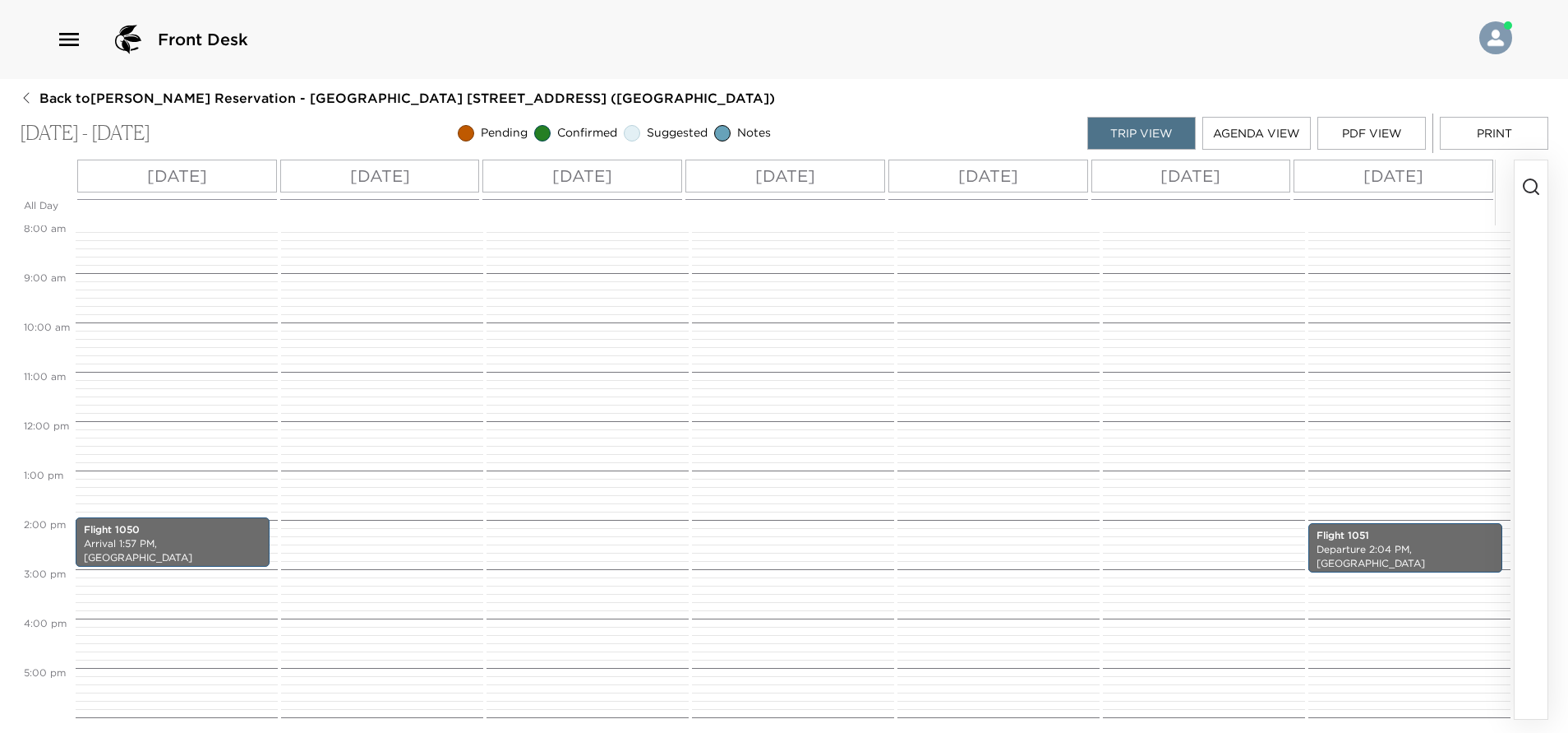
scroll to position [493, 0]
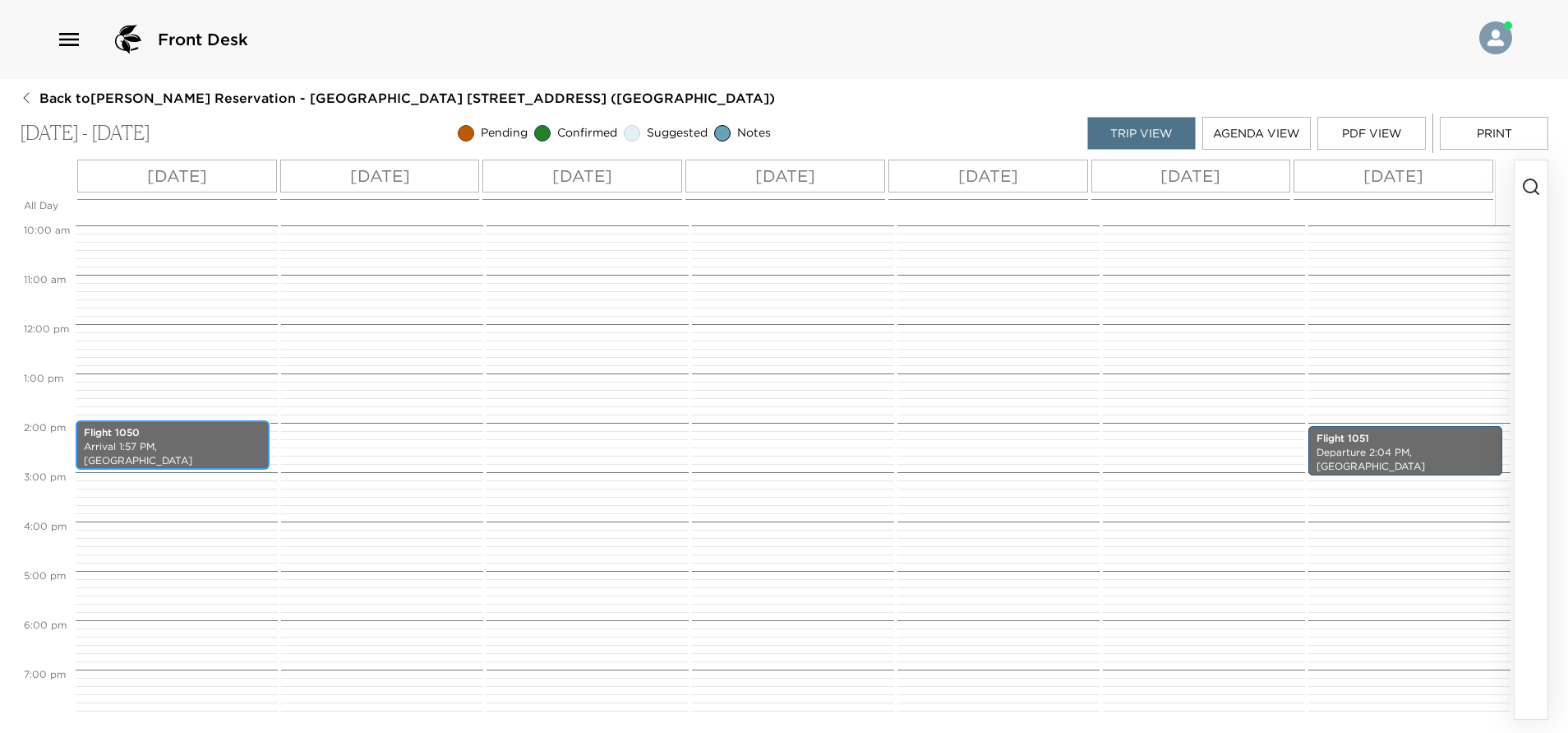
click at [177, 442] on p "Arrival 1:57 PM, Cancun International Airport" at bounding box center [172, 453] width 177 height 28
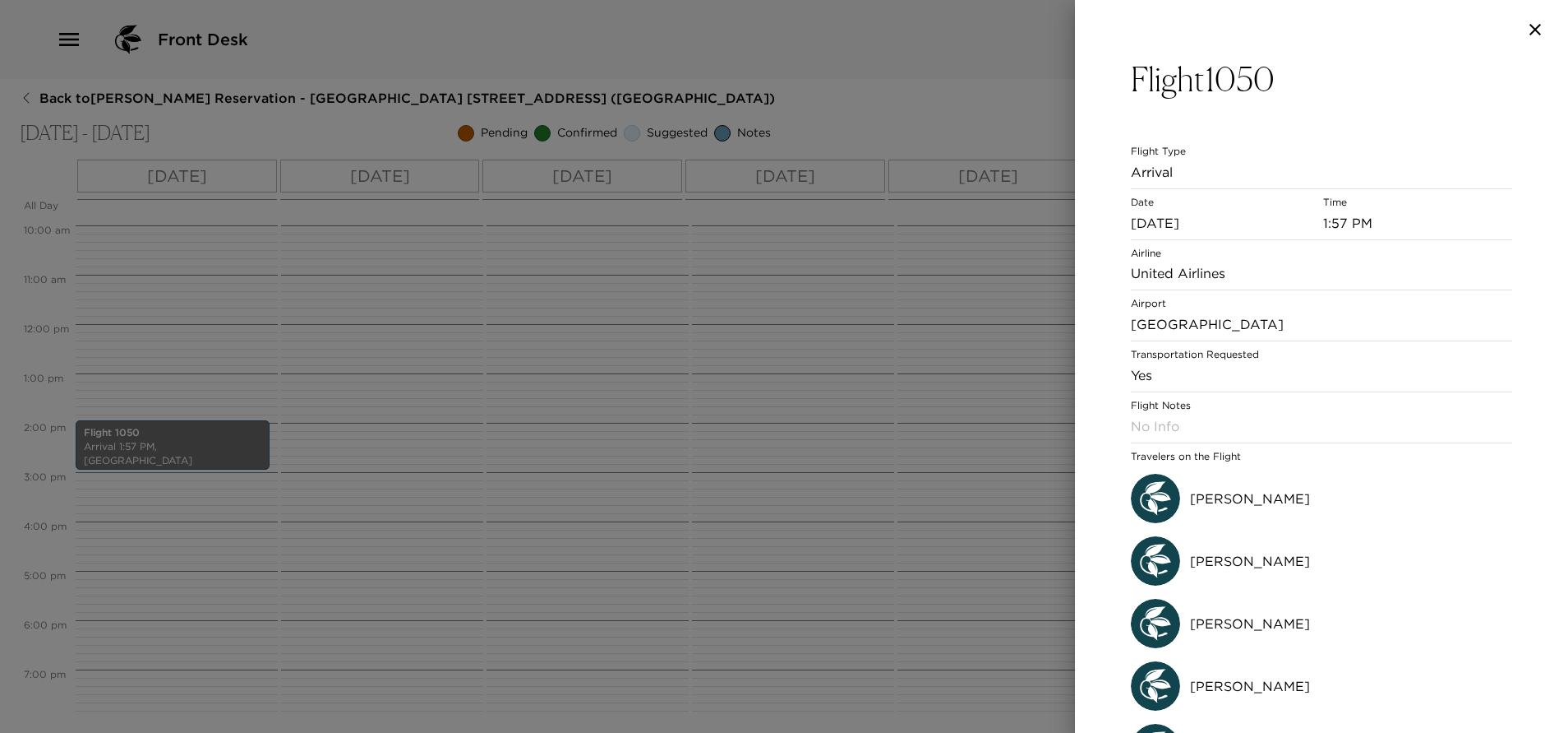
scroll to position [54, 0]
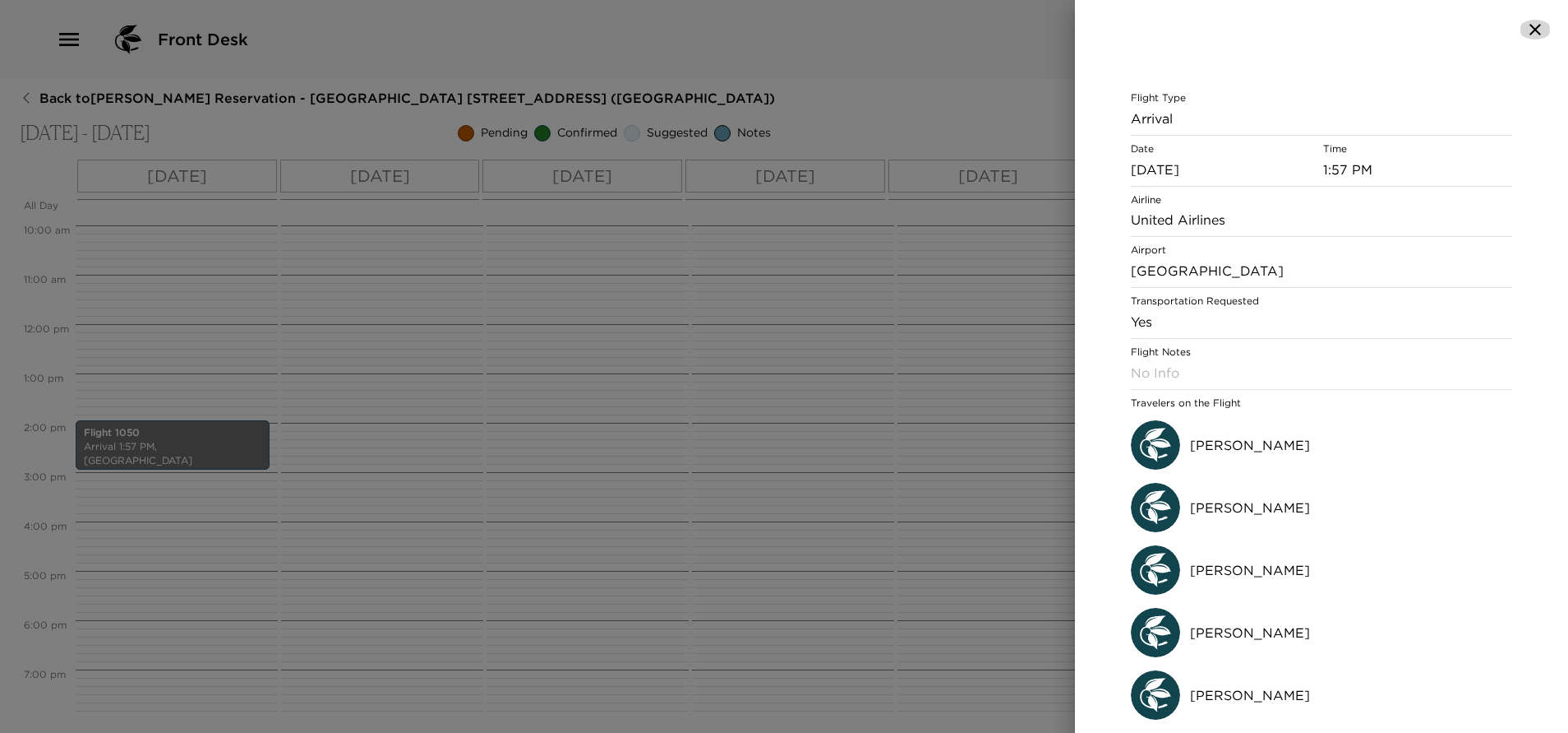
click at [1531, 34] on icon "button" at bounding box center [1535, 29] width 12 height 12
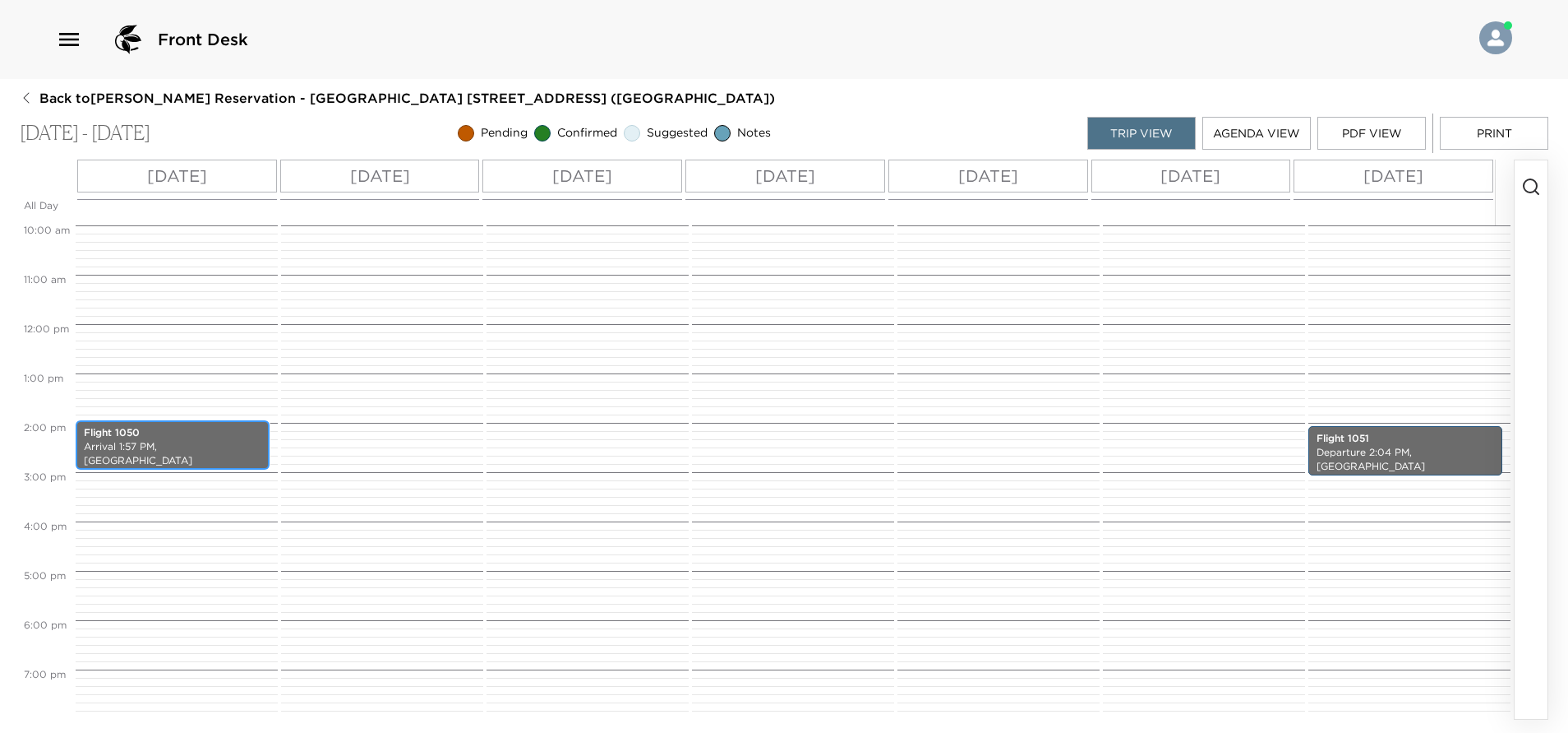
click at [183, 441] on p "Arrival 1:57 PM, Cancun International Airport" at bounding box center [172, 453] width 177 height 28
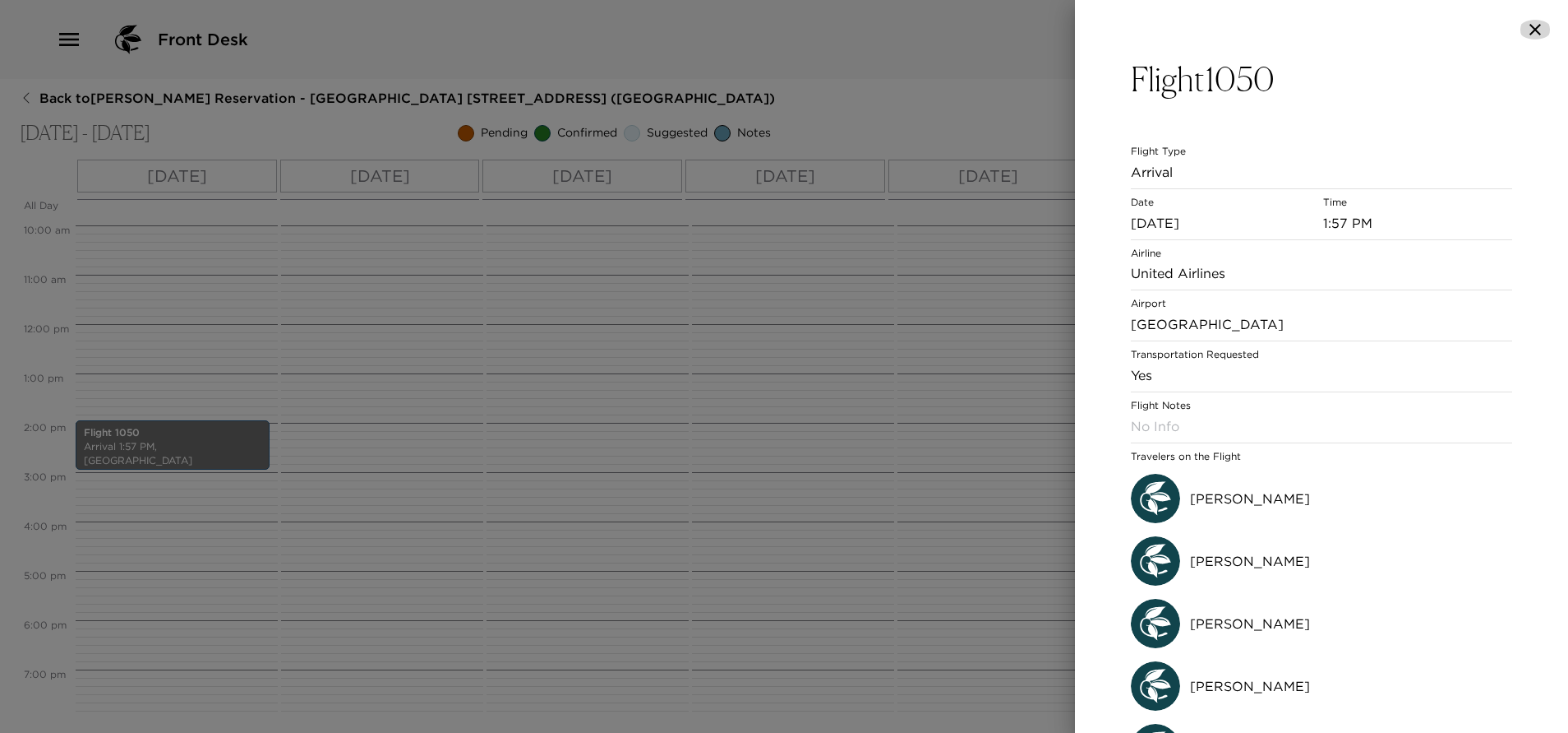
click at [1538, 33] on icon "button" at bounding box center [1535, 29] width 12 height 12
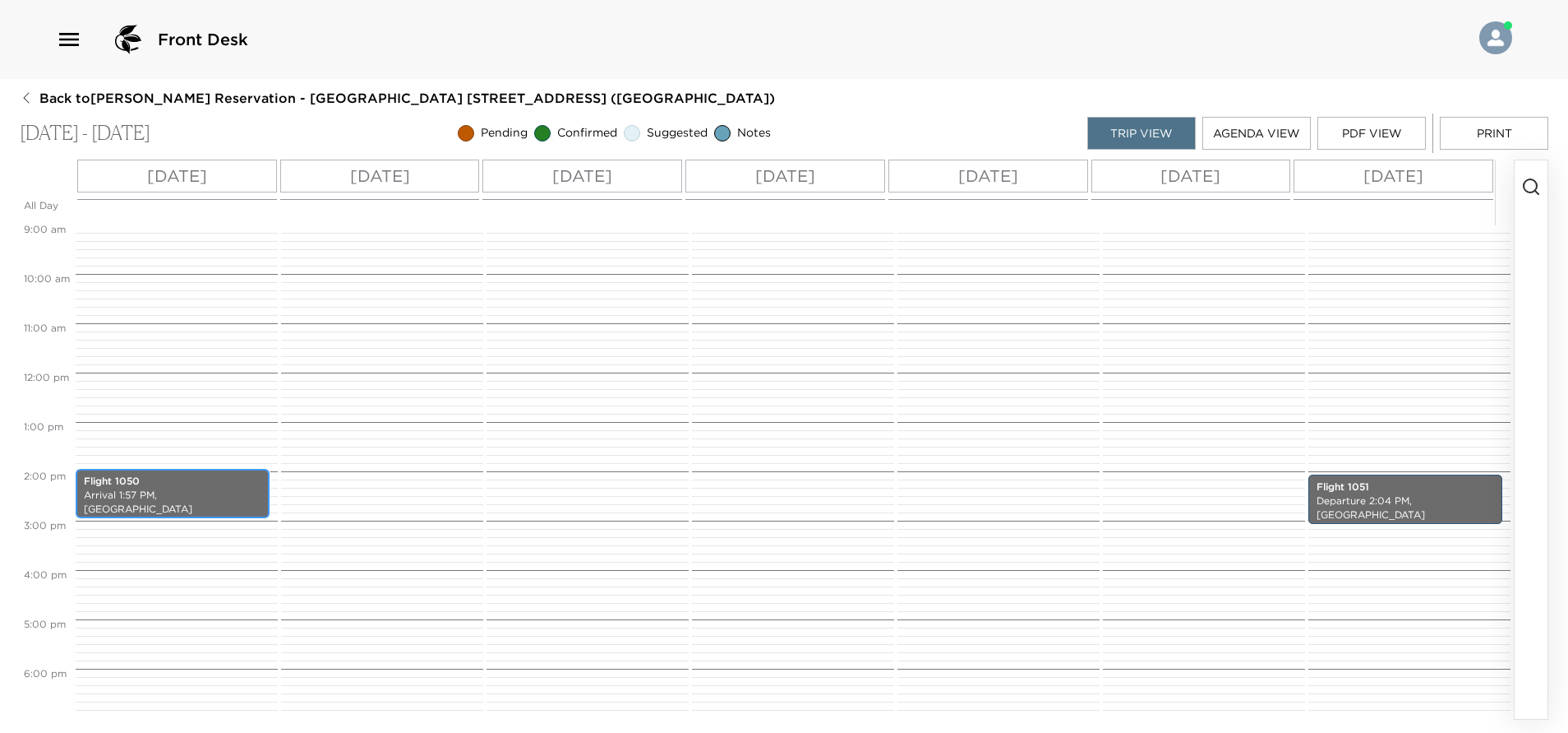
scroll to position [199, 0]
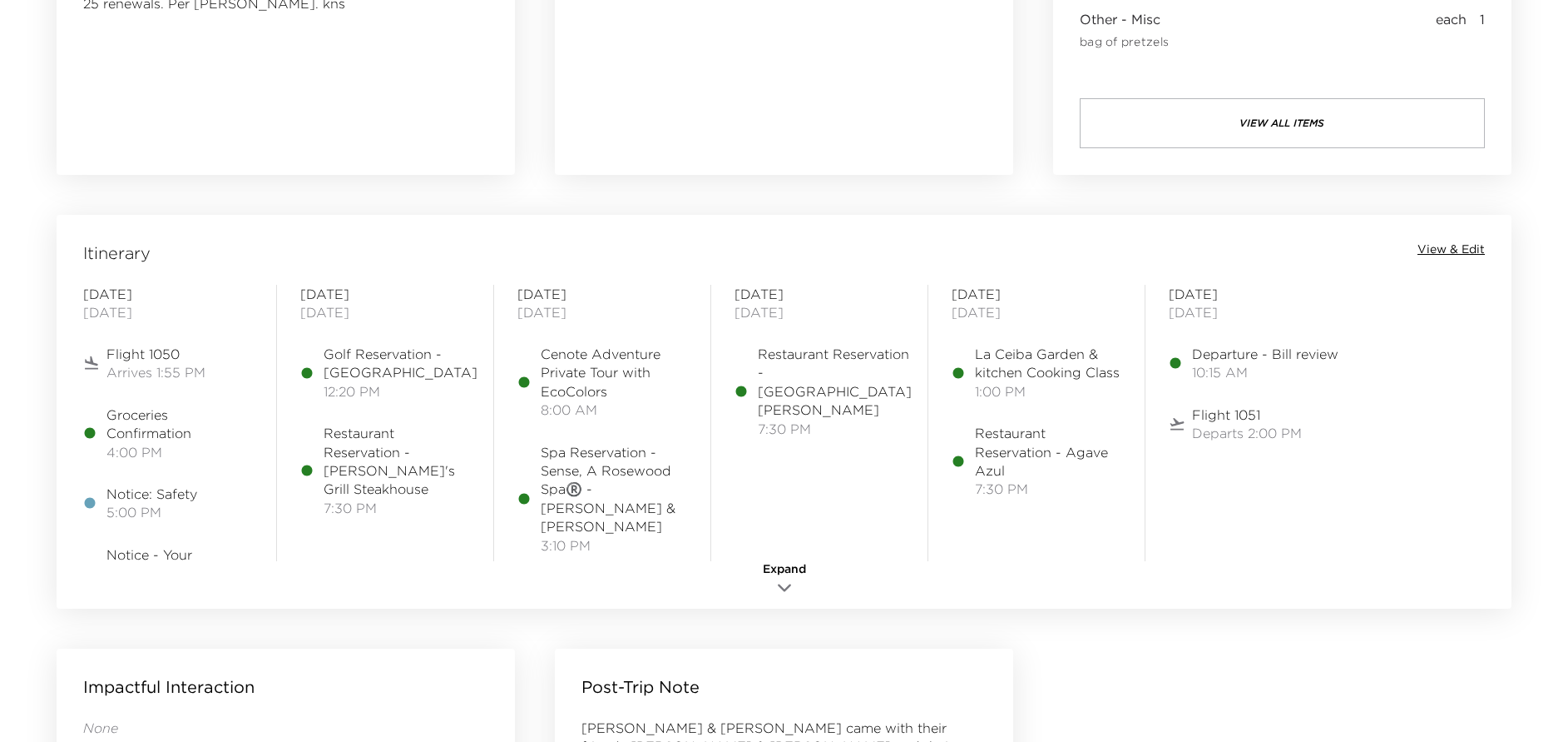
scroll to position [1248, 0]
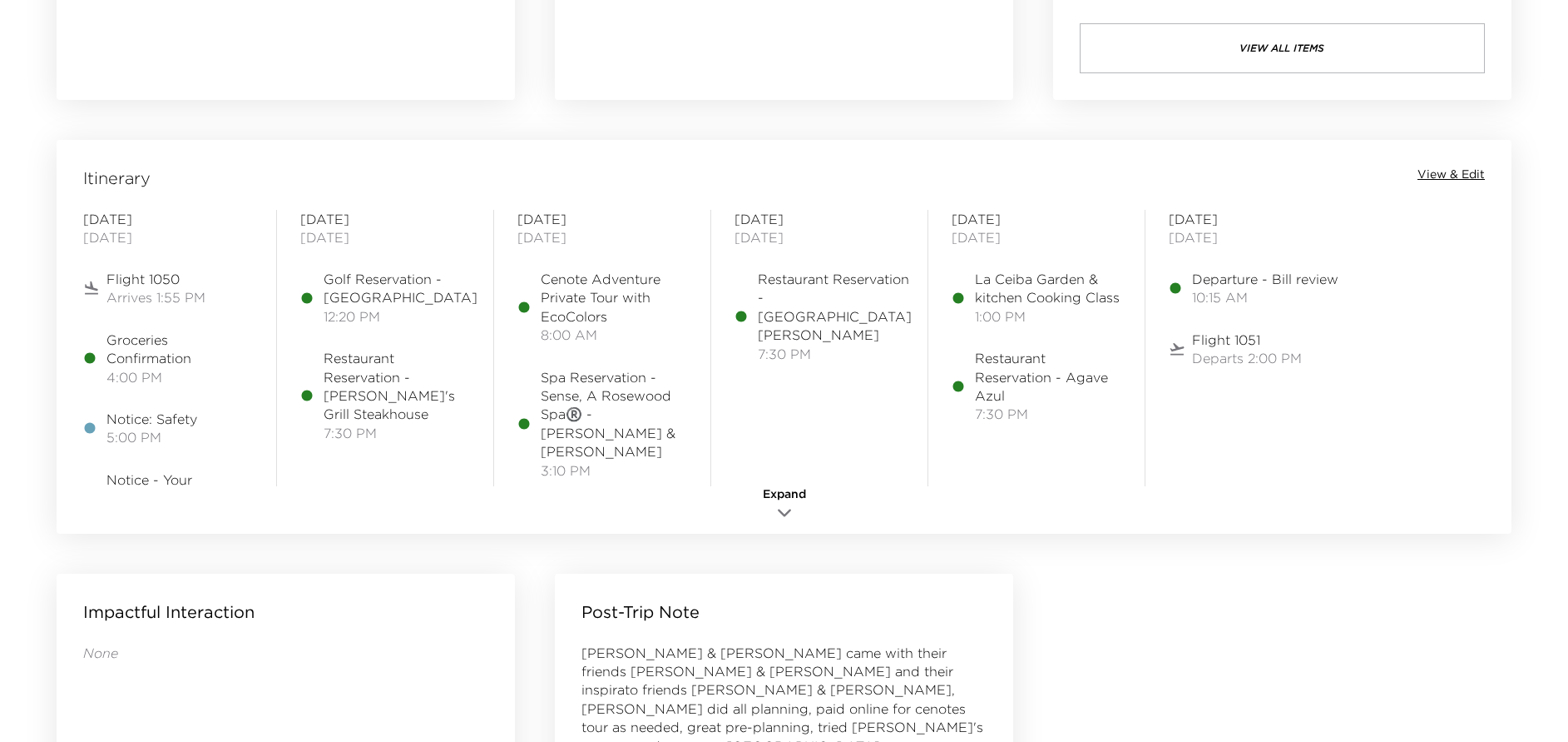
click at [786, 499] on span "Expand" at bounding box center [784, 494] width 43 height 17
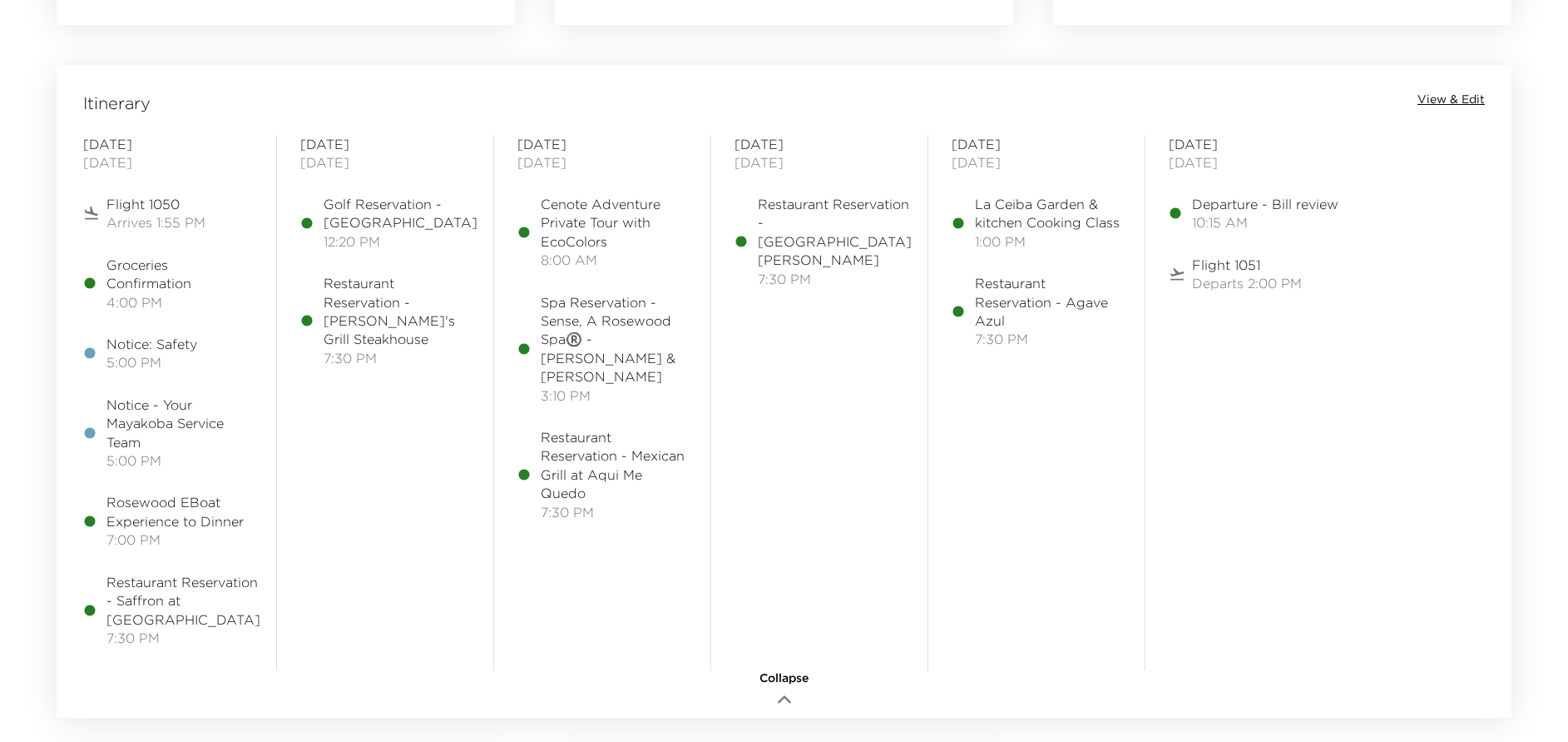
scroll to position [1374, 0]
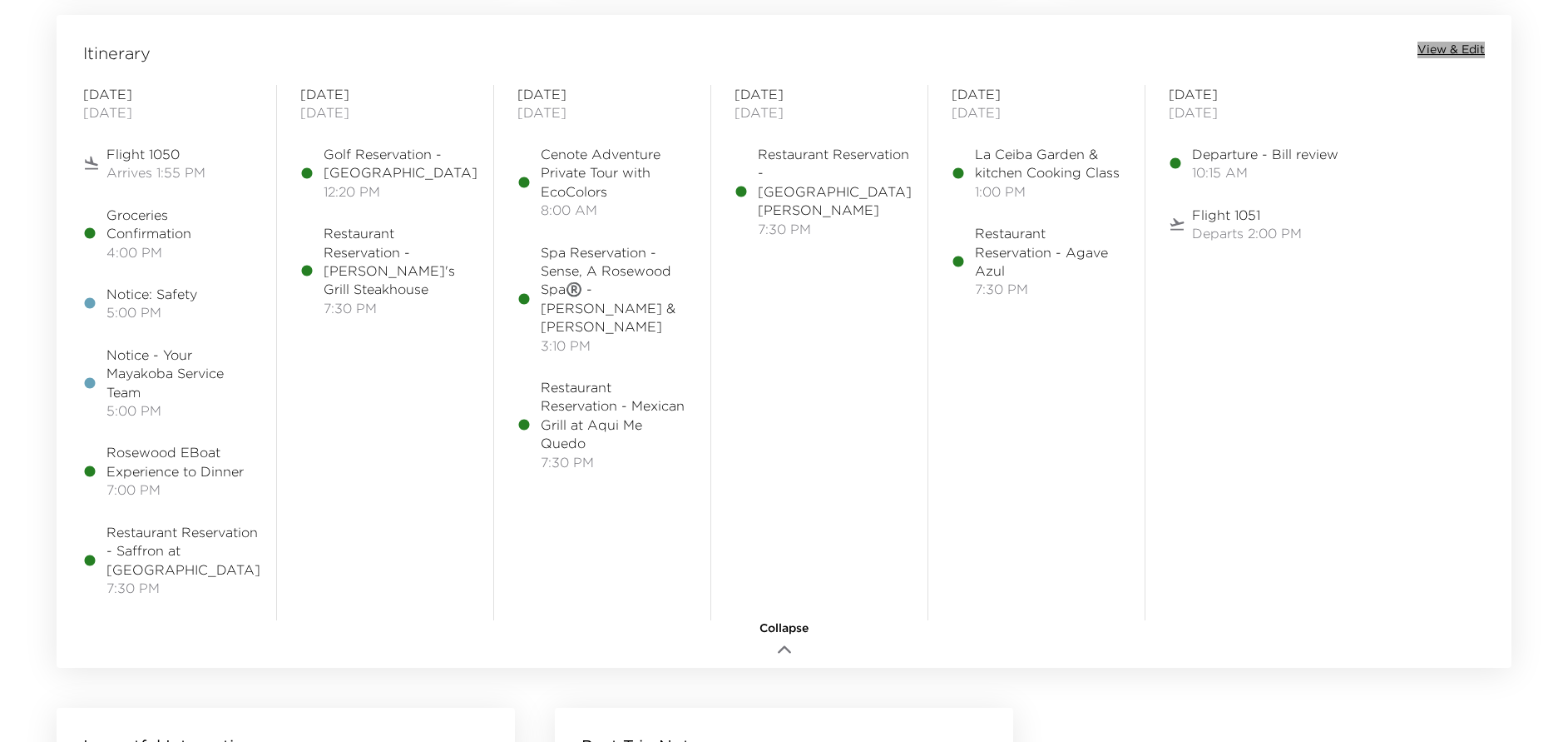
click at [1453, 46] on span "View & Edit" at bounding box center [1452, 50] width 68 height 17
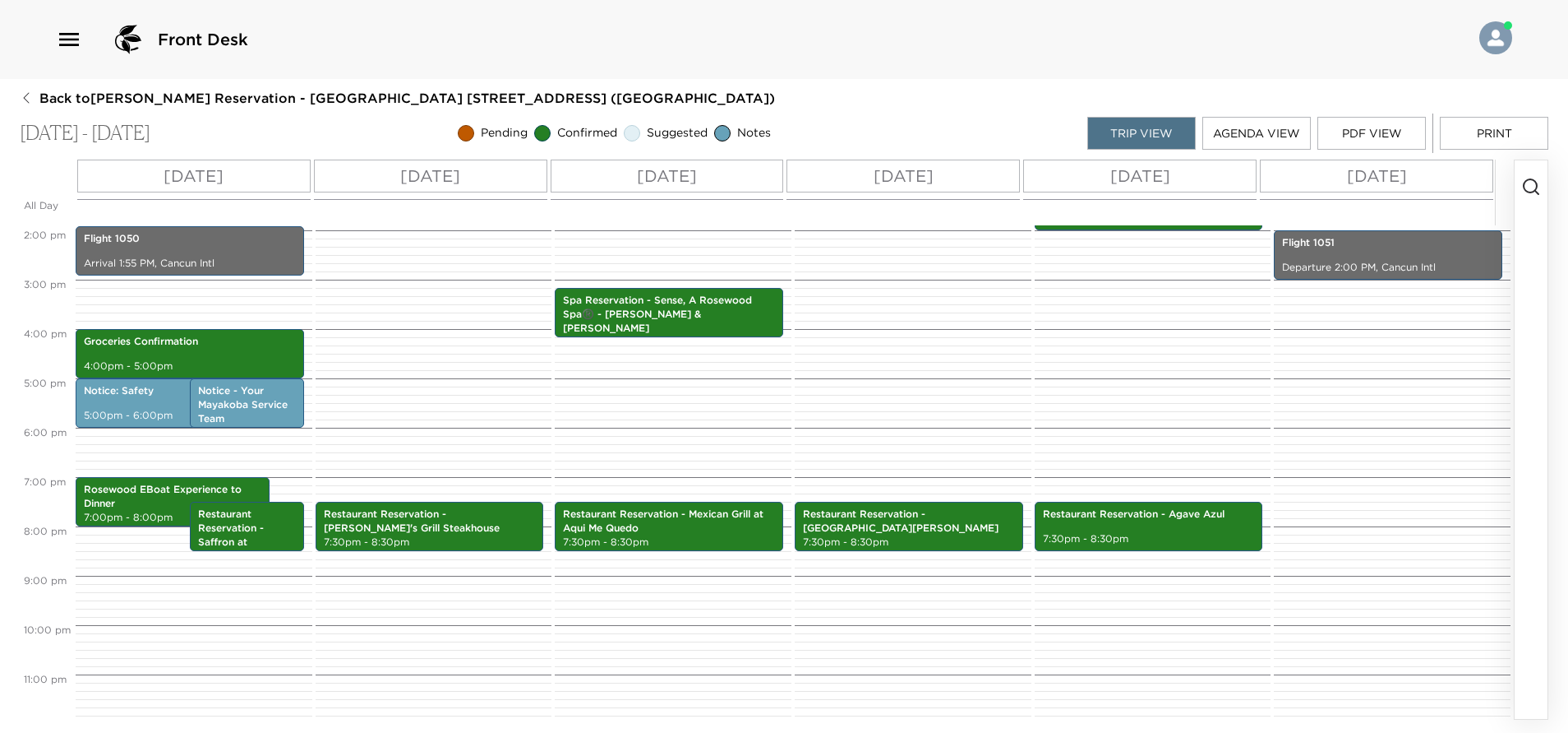
scroll to position [691, 0]
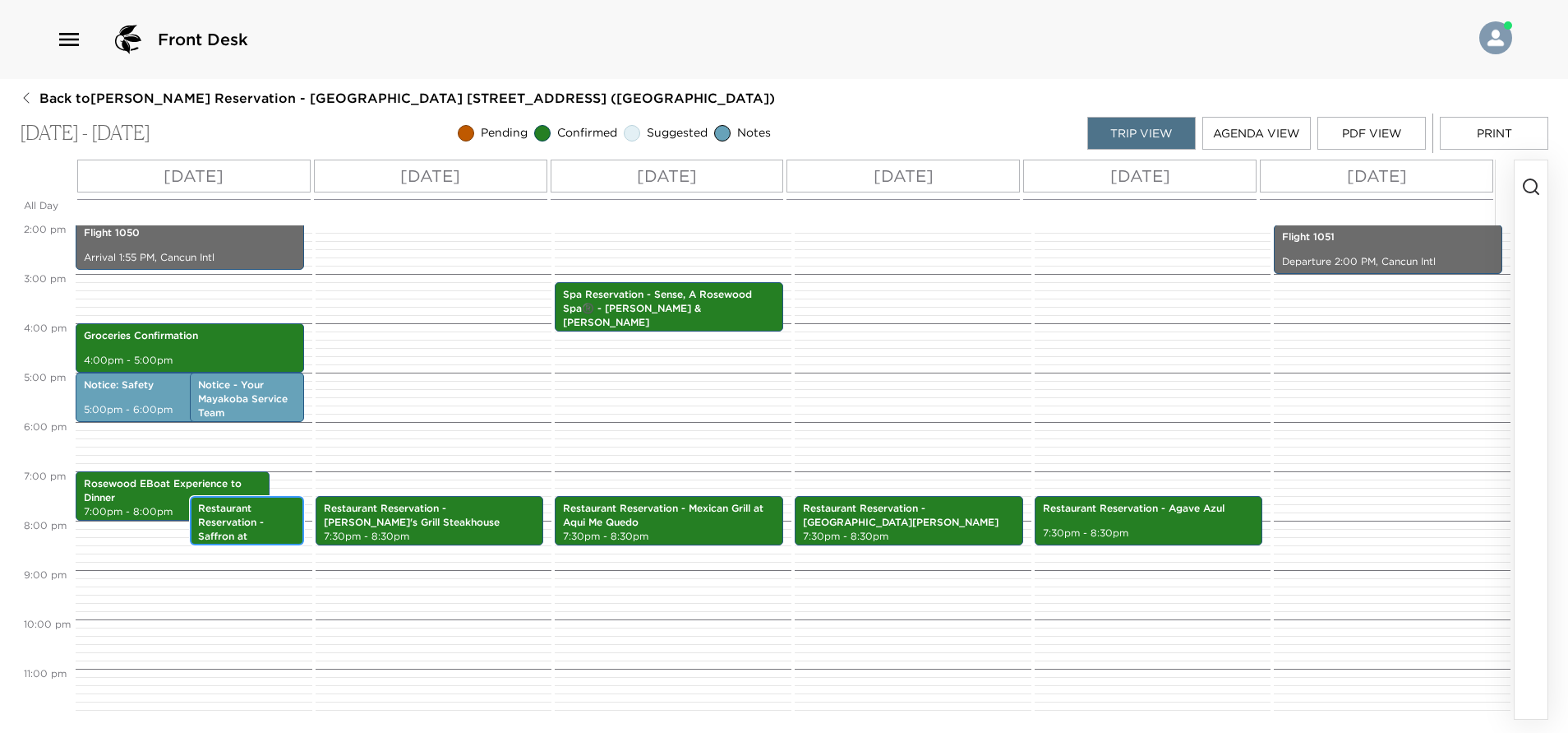
click at [262, 526] on p "Restaurant Reservation - Saffron at [GEOGRAPHIC_DATA]" at bounding box center [247, 536] width 98 height 69
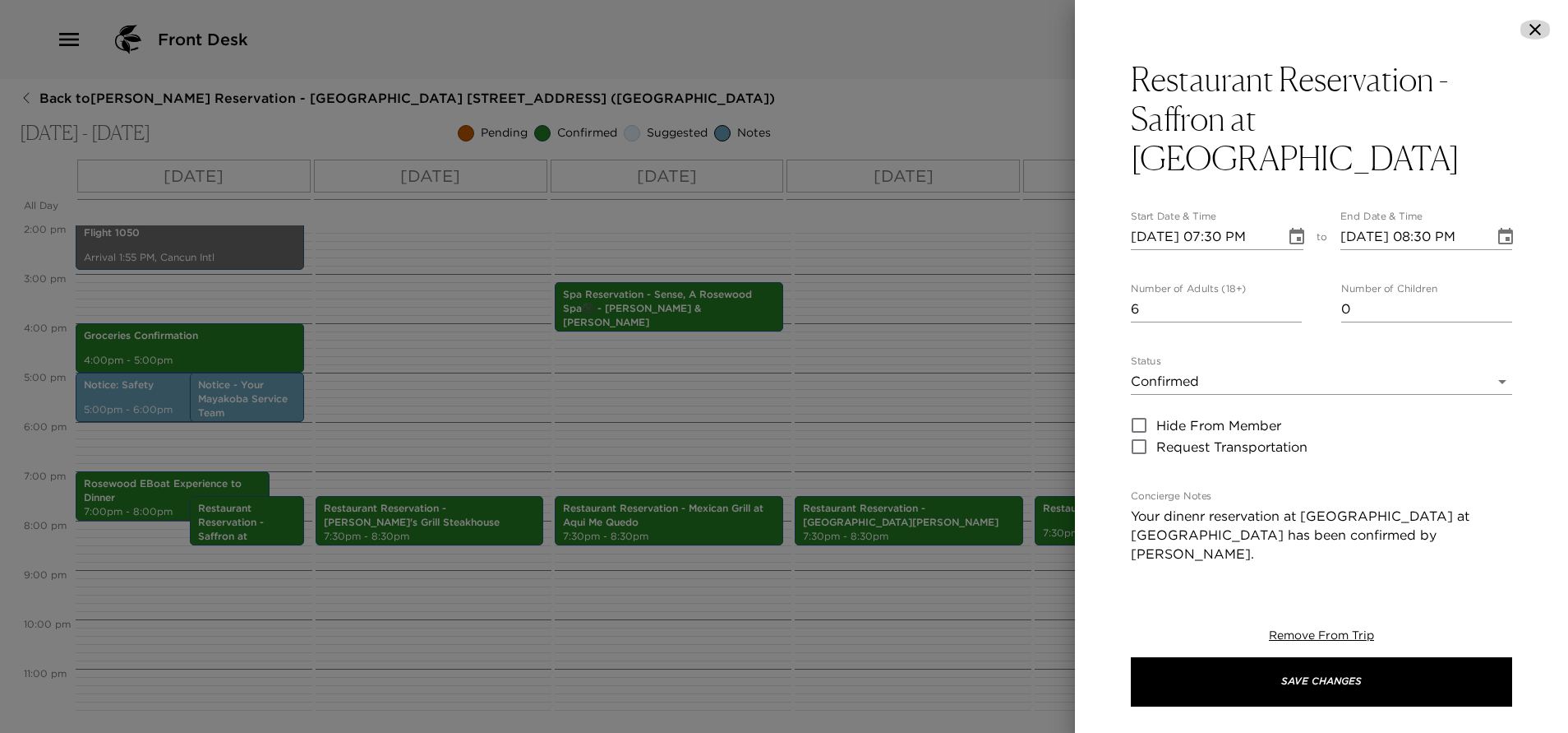
click at [1535, 33] on icon "button" at bounding box center [1535, 30] width 20 height 20
type input "24 hours notice requiredNo Shows or same day cancellation apply $1,000 Mx pesos…"
